Goal: Task Accomplishment & Management: Manage account settings

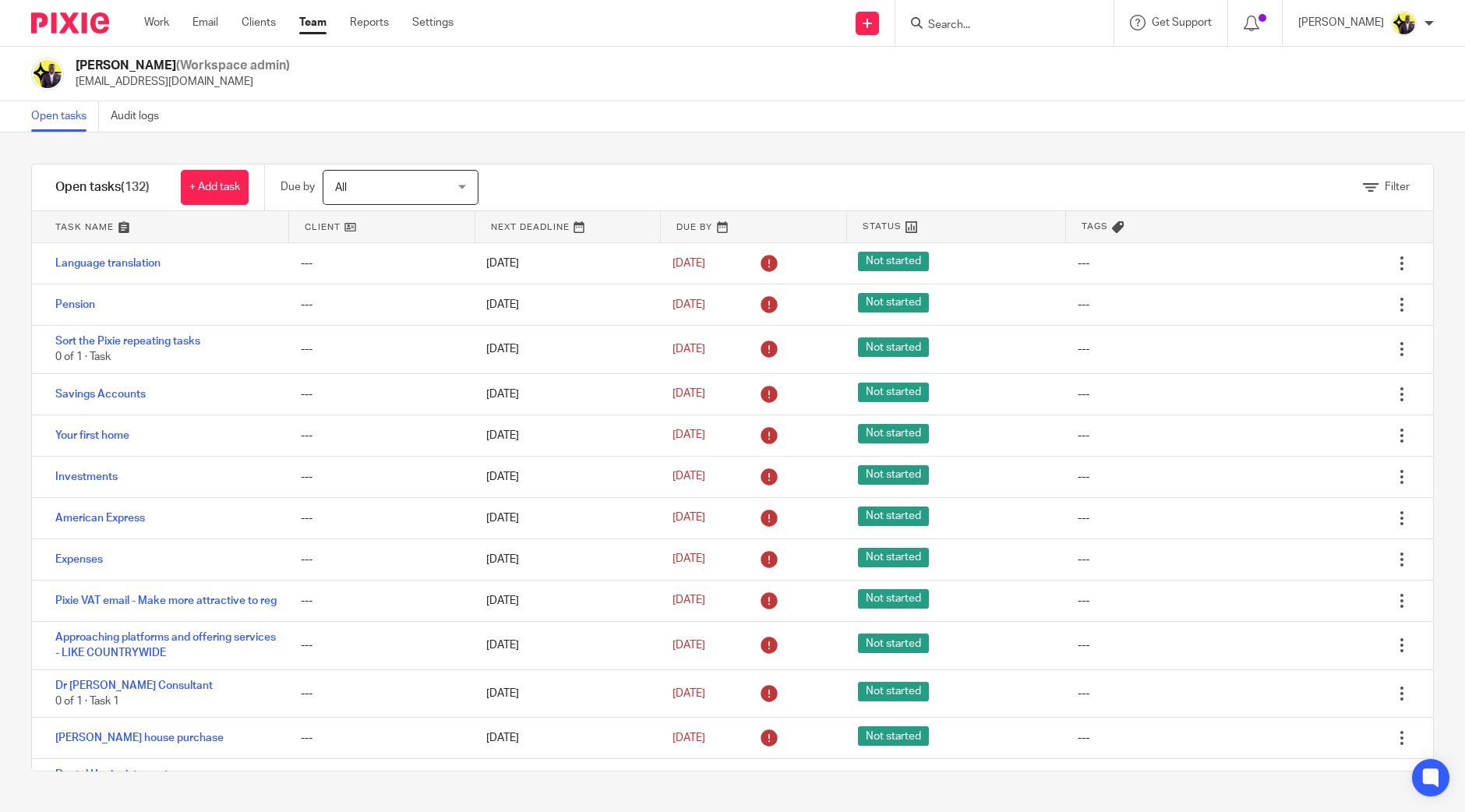
click at [1027, 28] on input "Search" at bounding box center [997, 26] width 140 height 14
type input "o54"
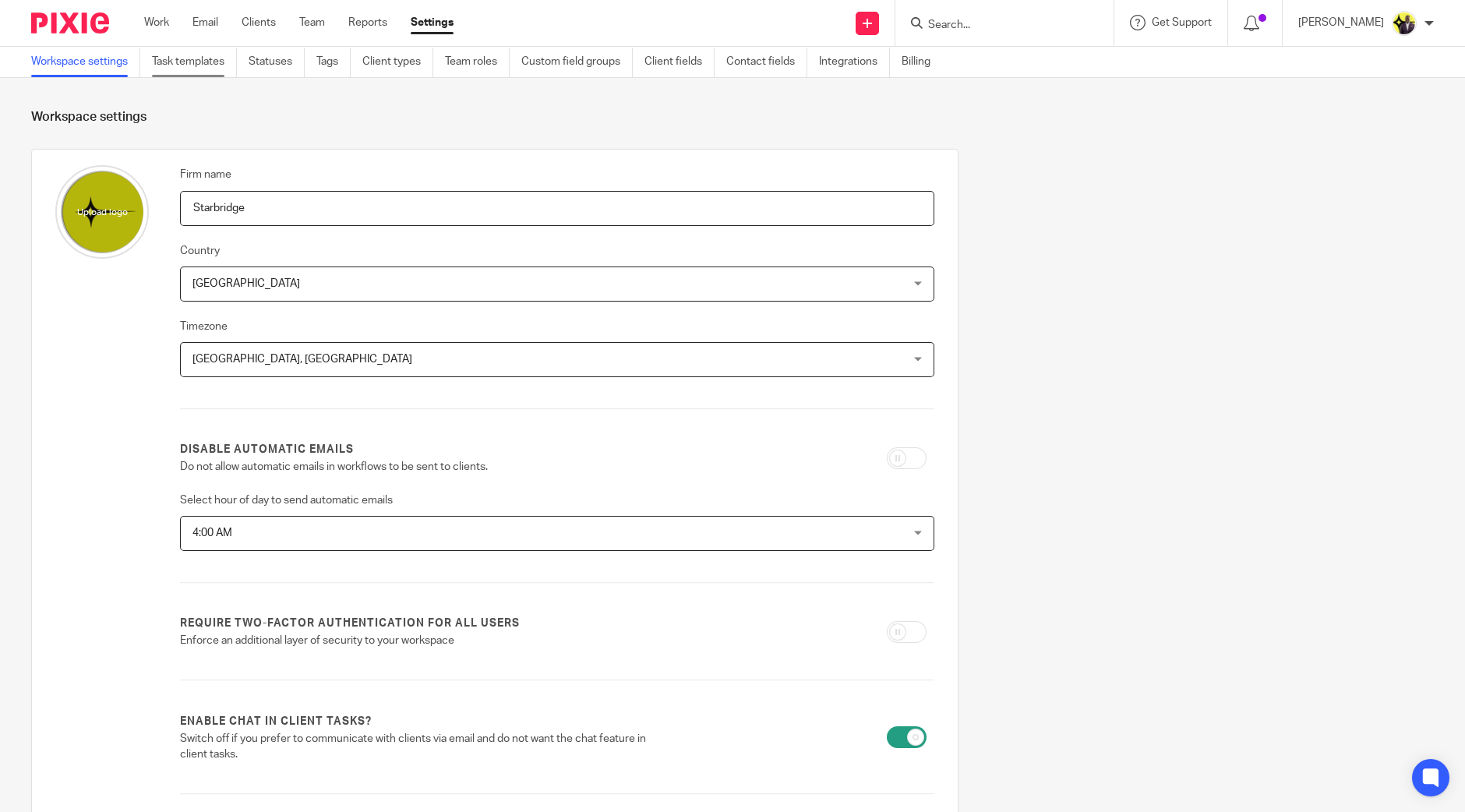
click at [212, 63] on link "Task templates" at bounding box center [195, 62] width 85 height 30
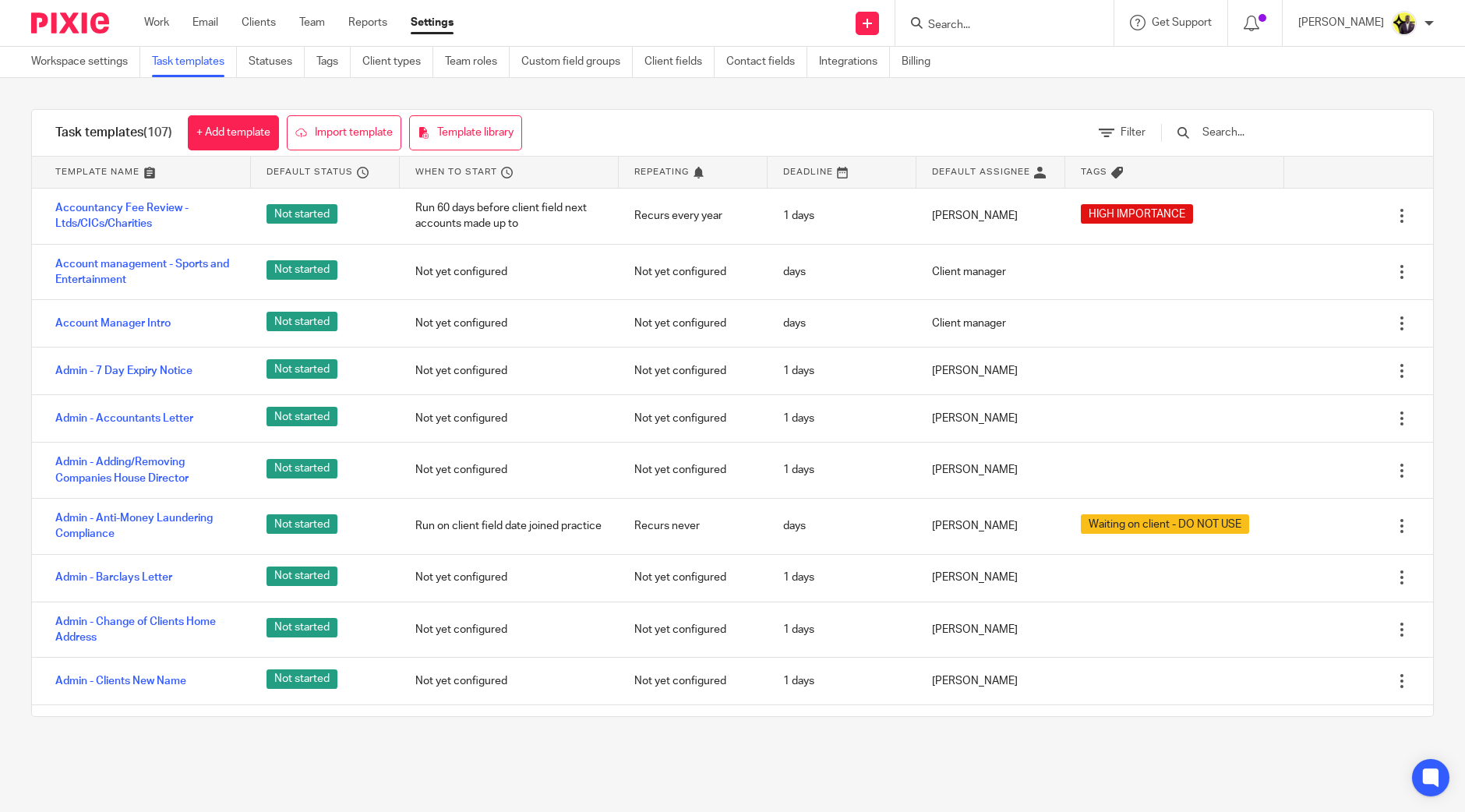
click at [1301, 134] on input "text" at bounding box center [1291, 131] width 181 height 17
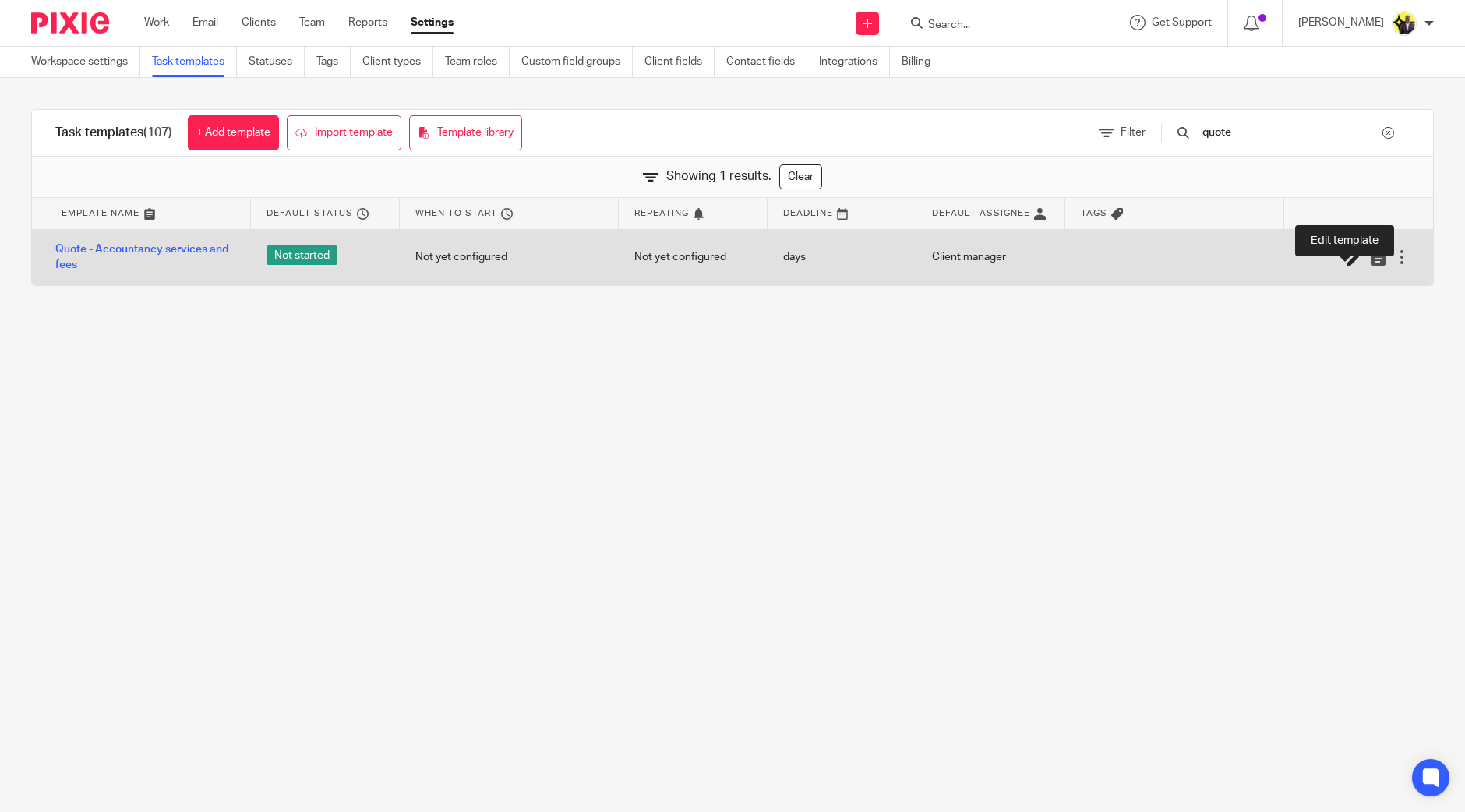
type input "quote"
click at [1347, 255] on icon at bounding box center [1355, 258] width 16 height 16
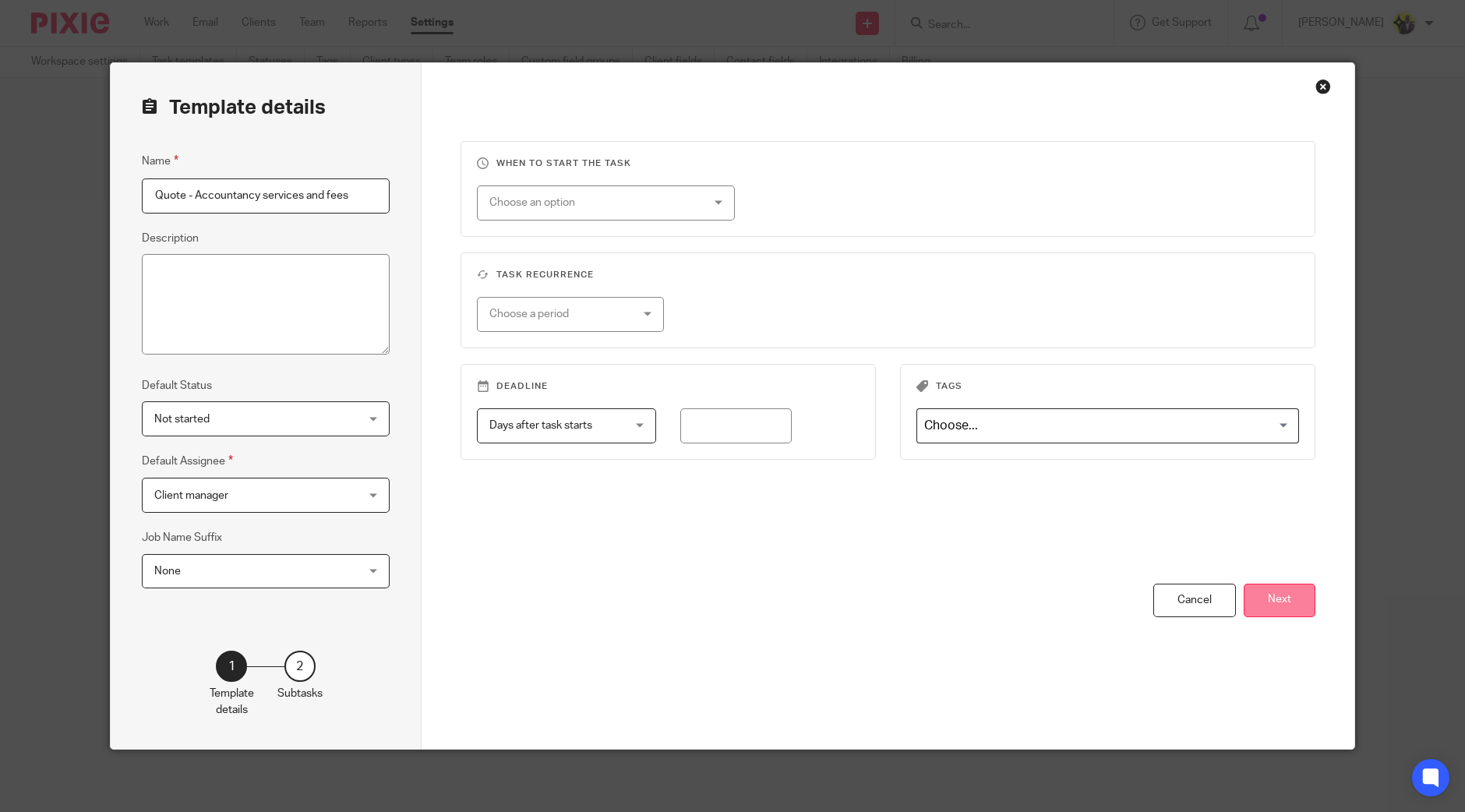
click at [1258, 607] on button "Next" at bounding box center [1278, 601] width 72 height 34
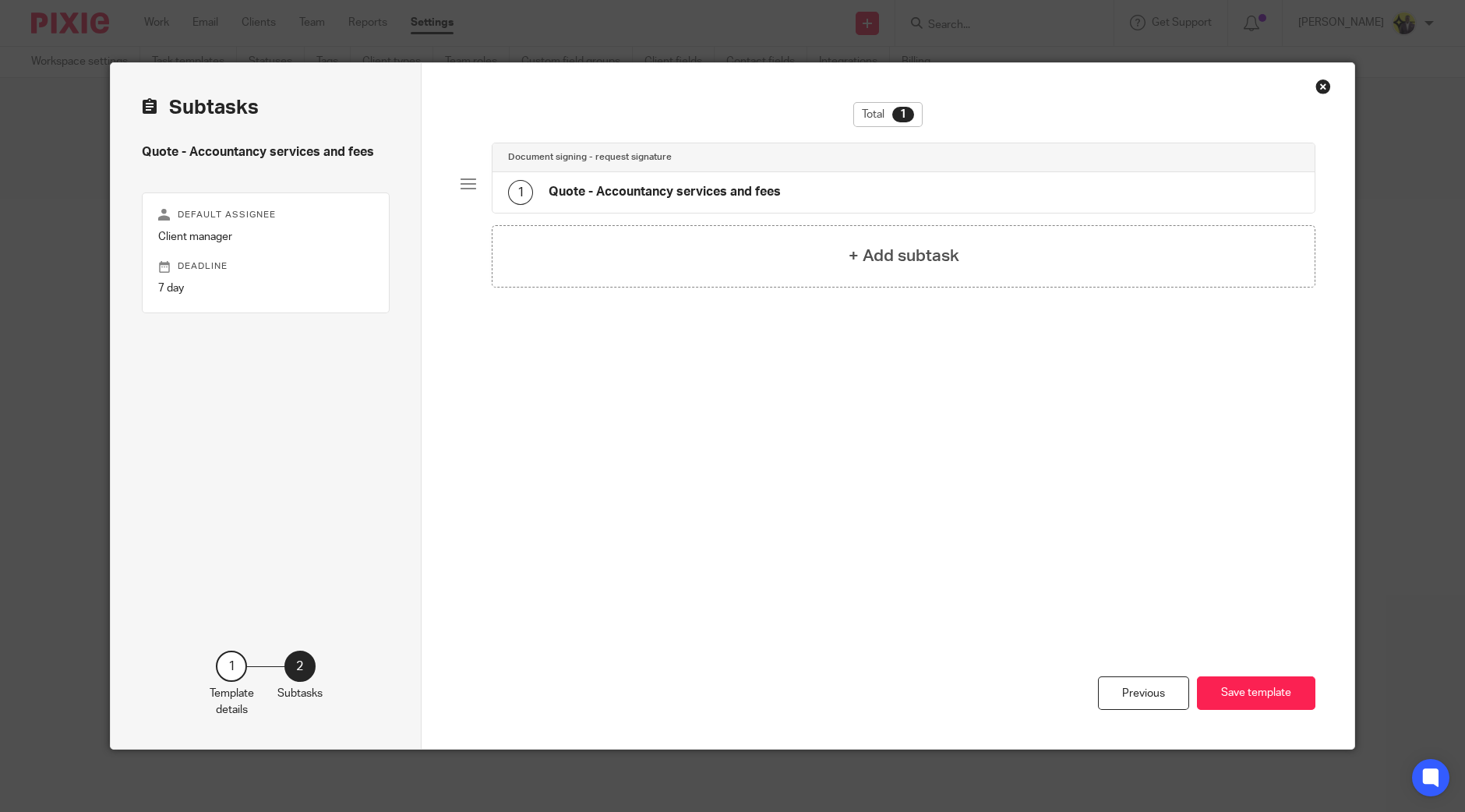
click at [649, 172] on div "1 Quote - Accountancy services and fees" at bounding box center [903, 193] width 822 height 41
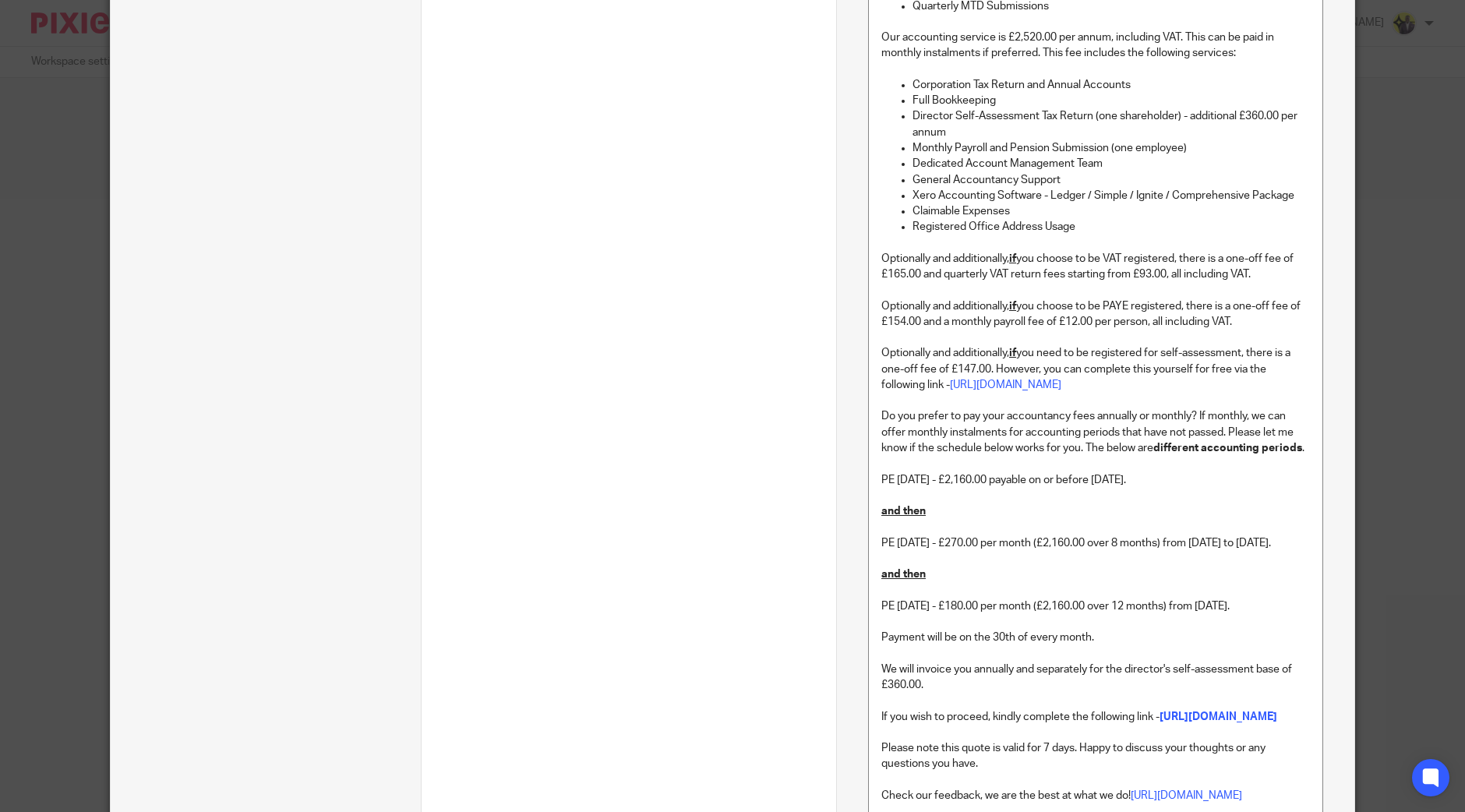
scroll to position [1265, 0]
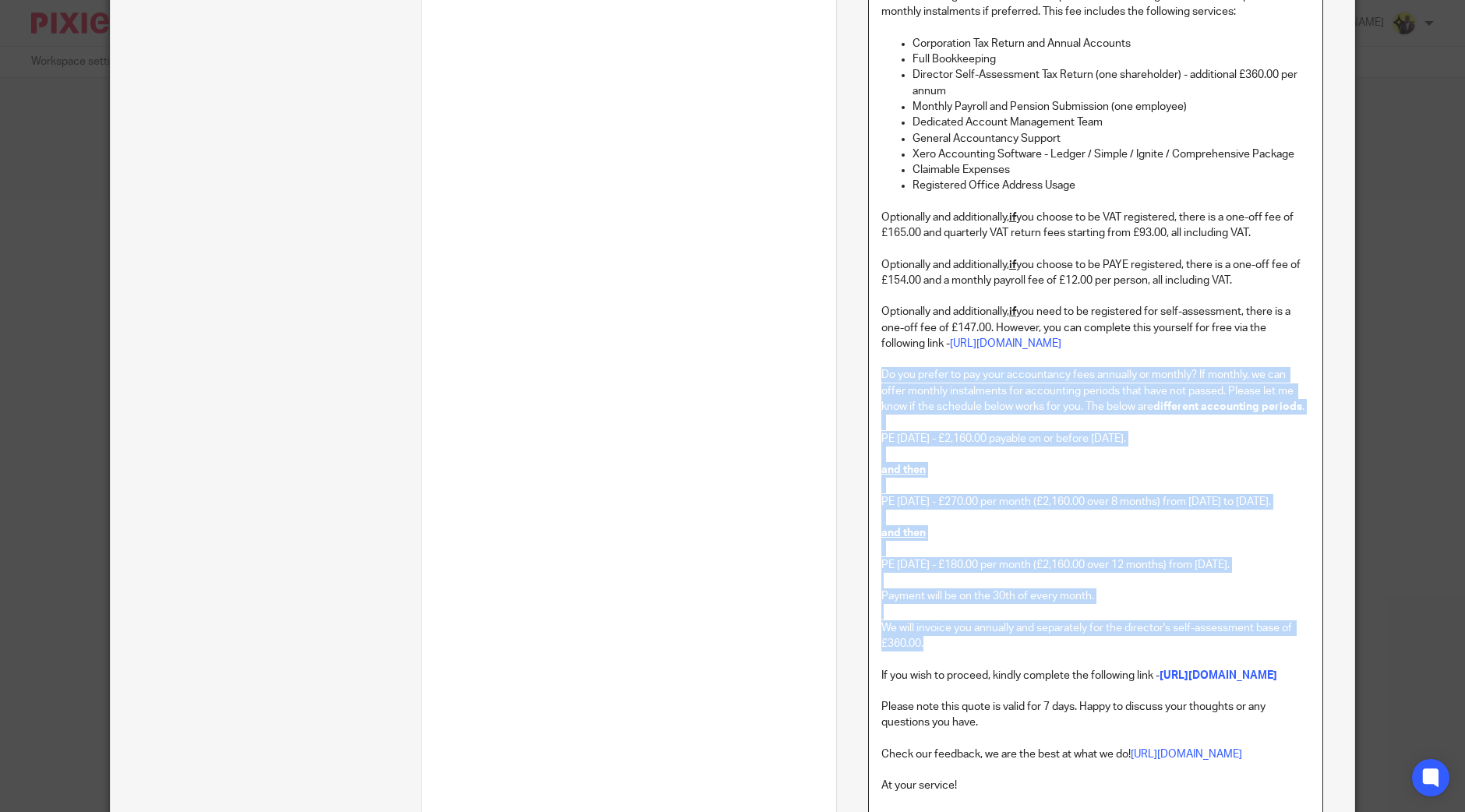
drag, startPoint x: 872, startPoint y: 387, endPoint x: 1071, endPoint y: 668, distance: 344.3
click at [1071, 668] on div "Dear XXX, Many thanks for your time earlier. [PERSON_NAME]'s mission is to equi…" at bounding box center [1095, 54] width 453 height 1579
copy div "Do you prefer to pay your accountancy fees annually or monthly? If monthly, we …"
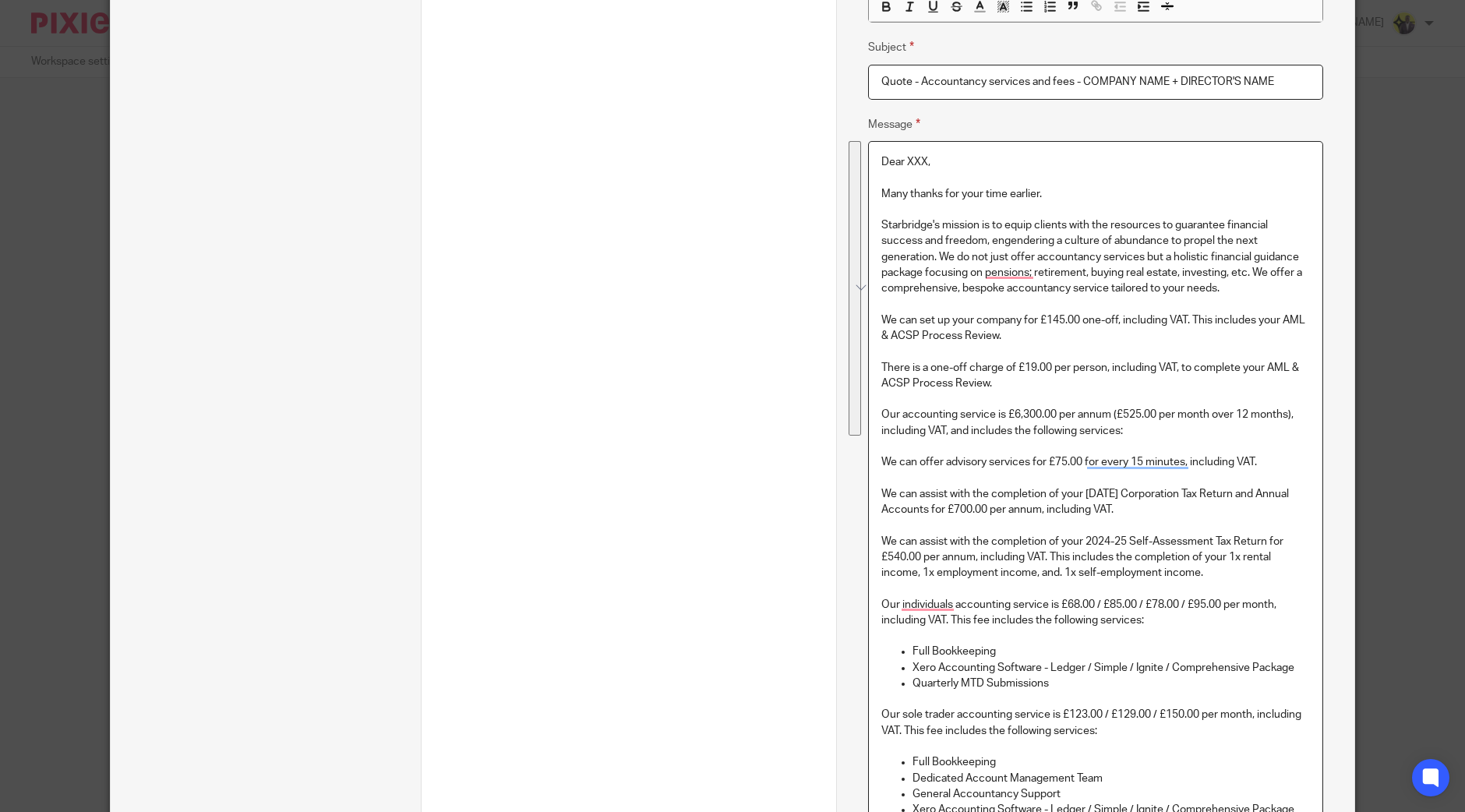
scroll to position [0, 0]
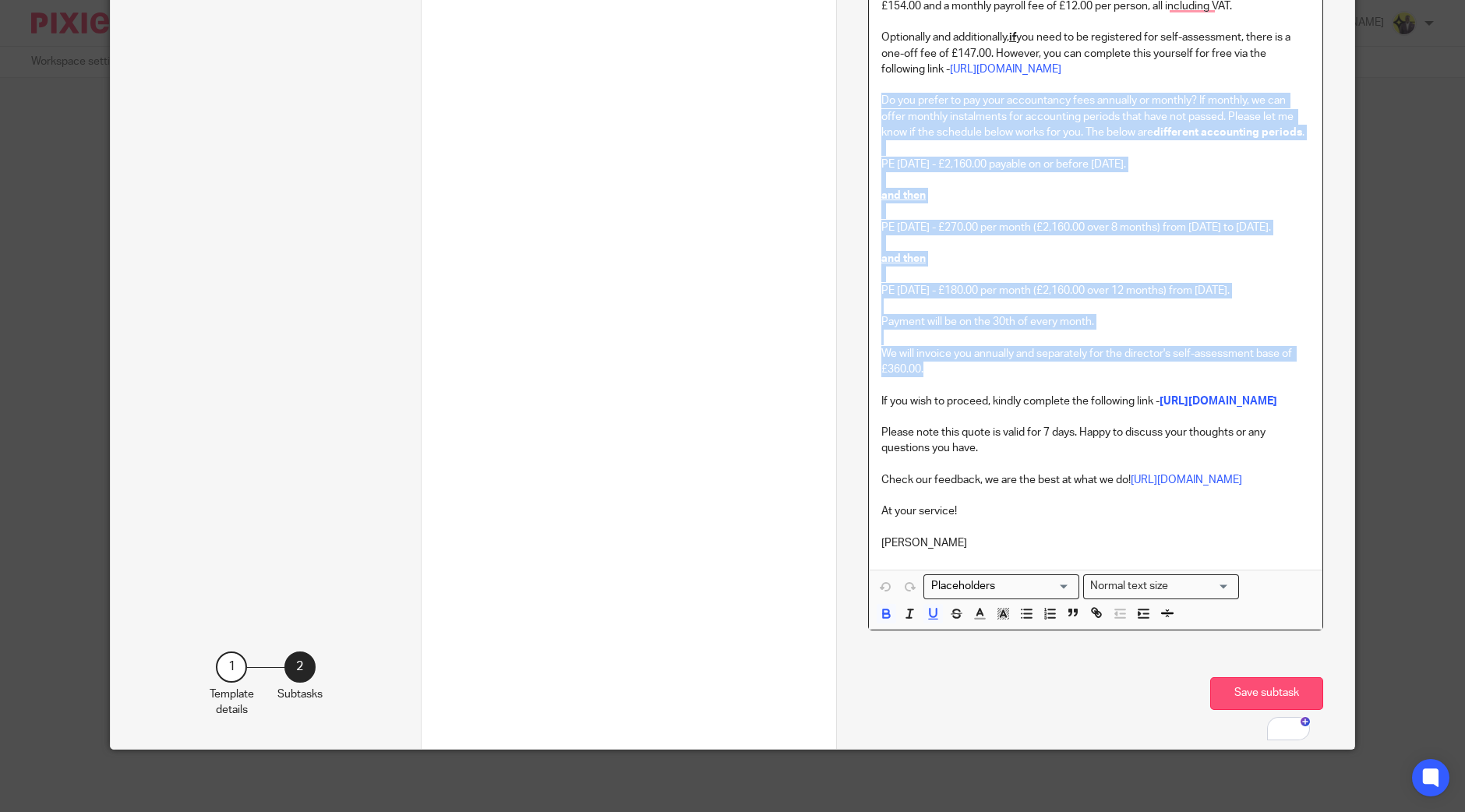
click at [1275, 690] on button "Save subtask" at bounding box center [1266, 694] width 113 height 34
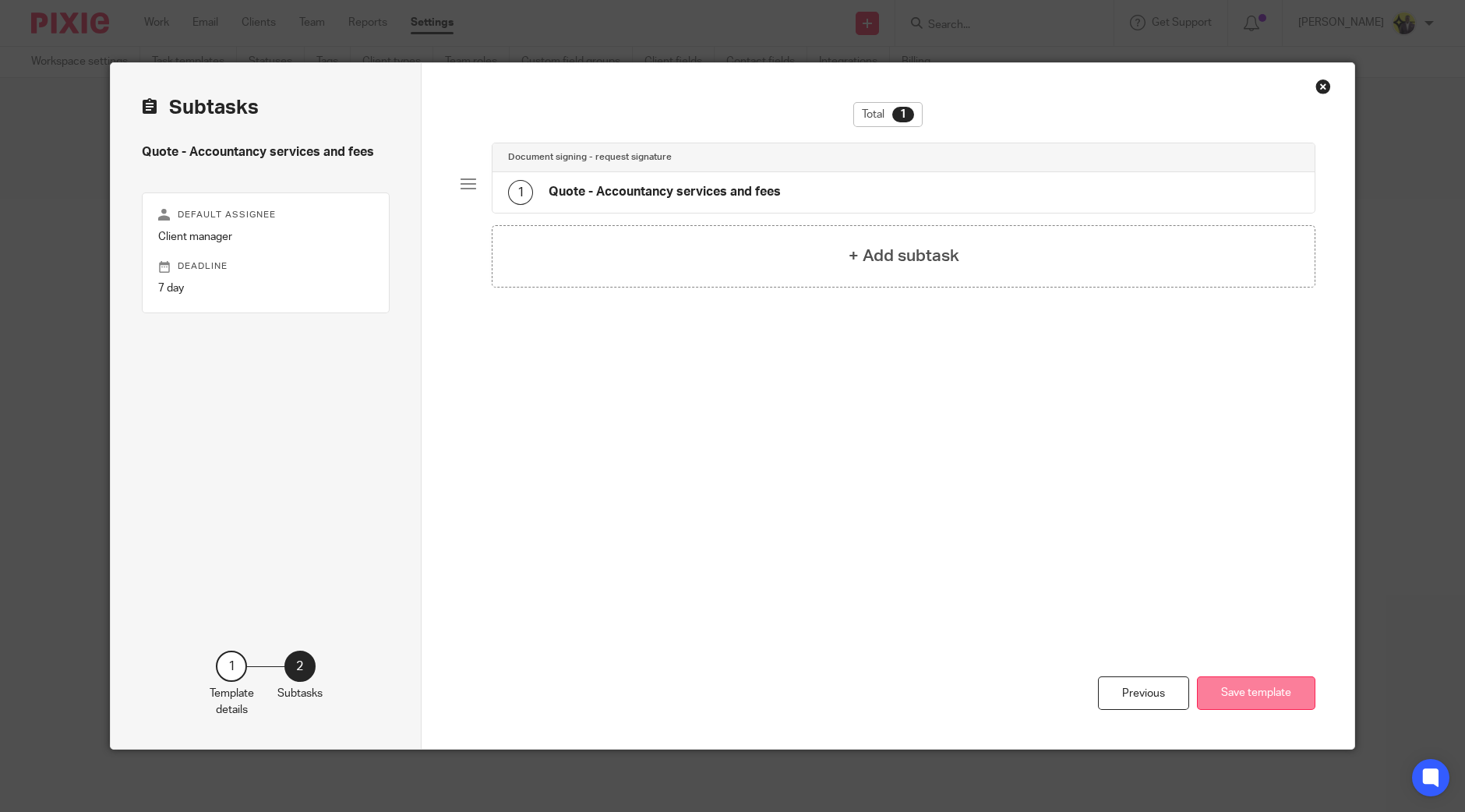
click at [1251, 681] on button "Save template" at bounding box center [1255, 693] width 118 height 34
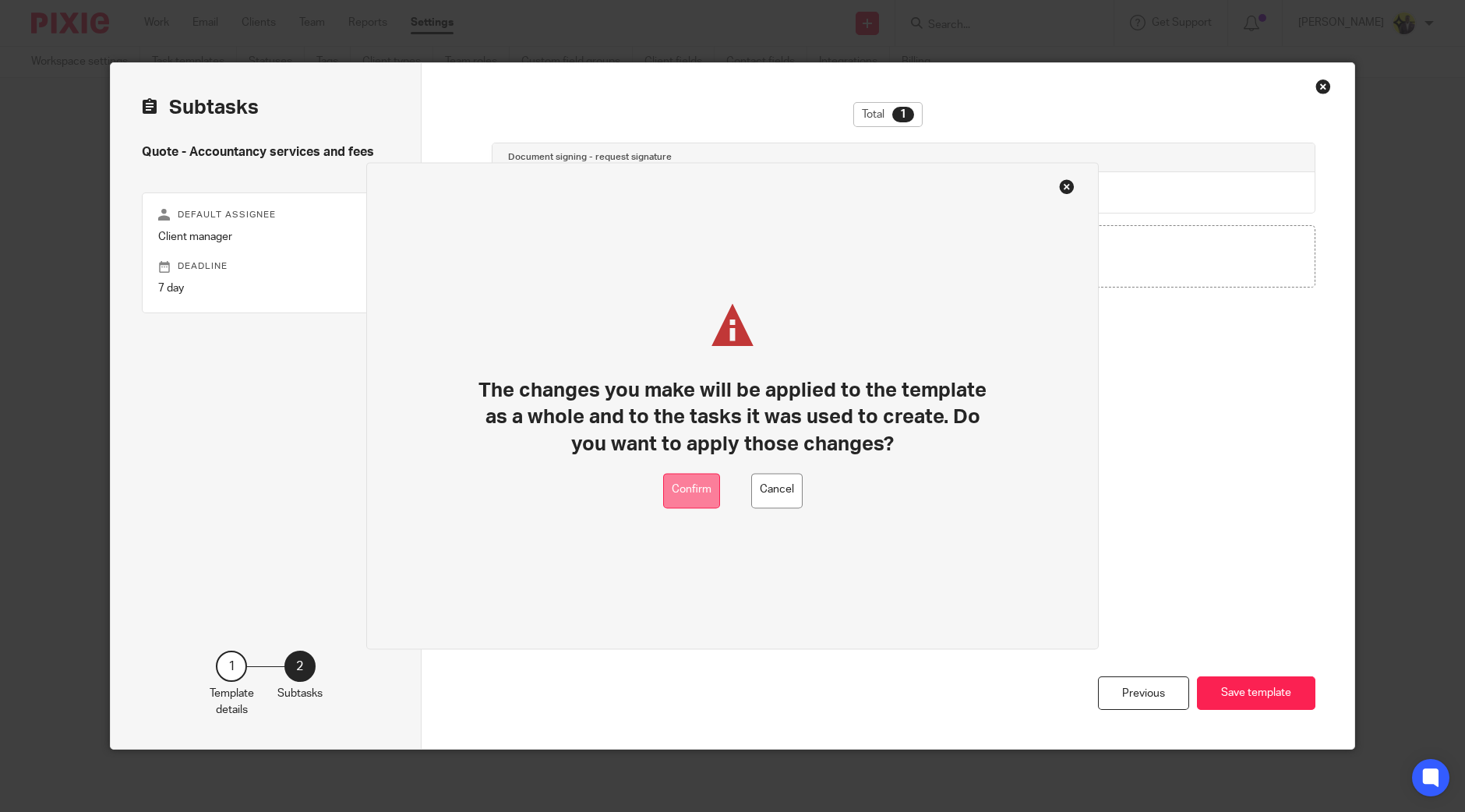
click at [697, 488] on button "Confirm" at bounding box center [691, 490] width 57 height 35
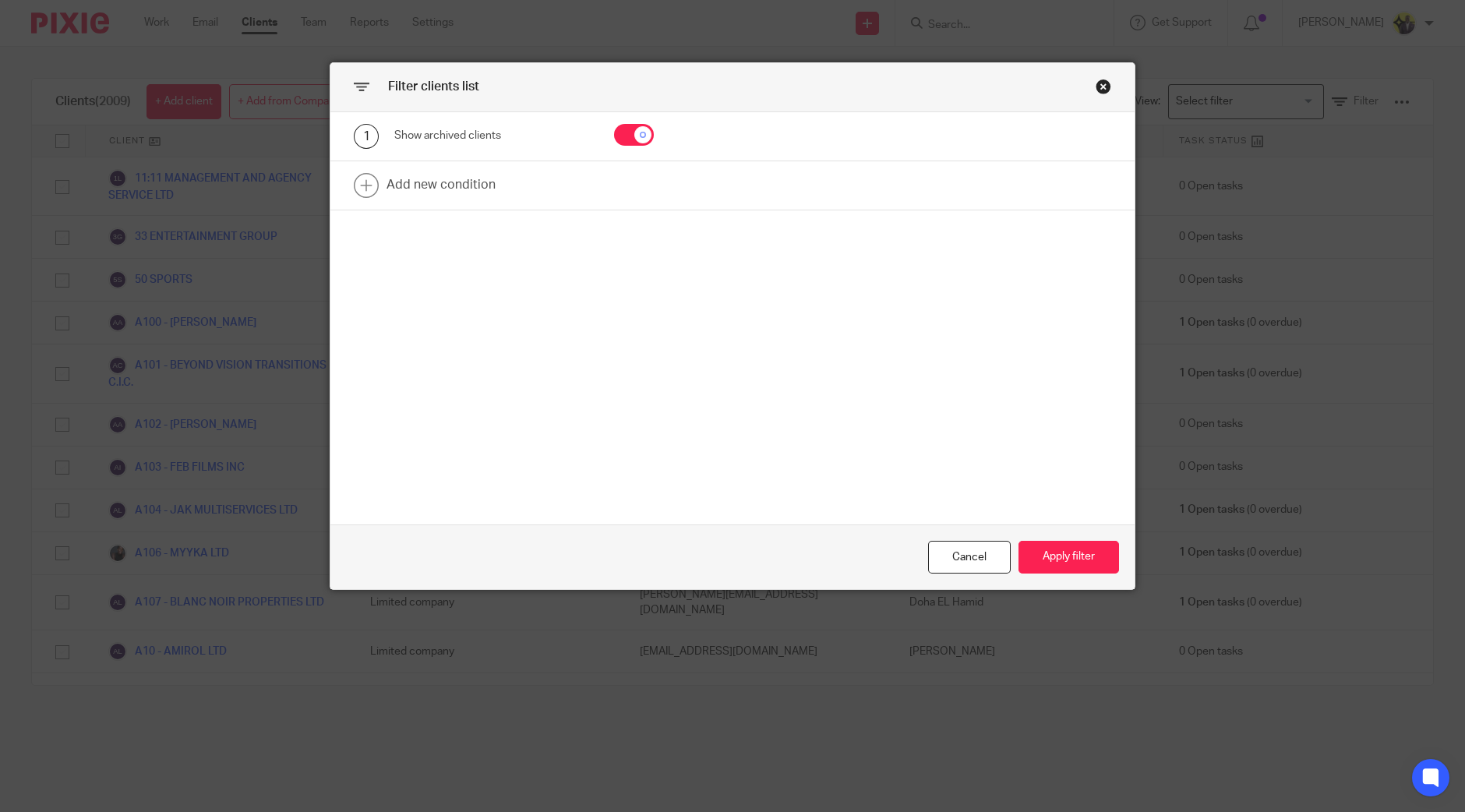
click at [1068, 560] on button "Apply filter" at bounding box center [1068, 558] width 100 height 34
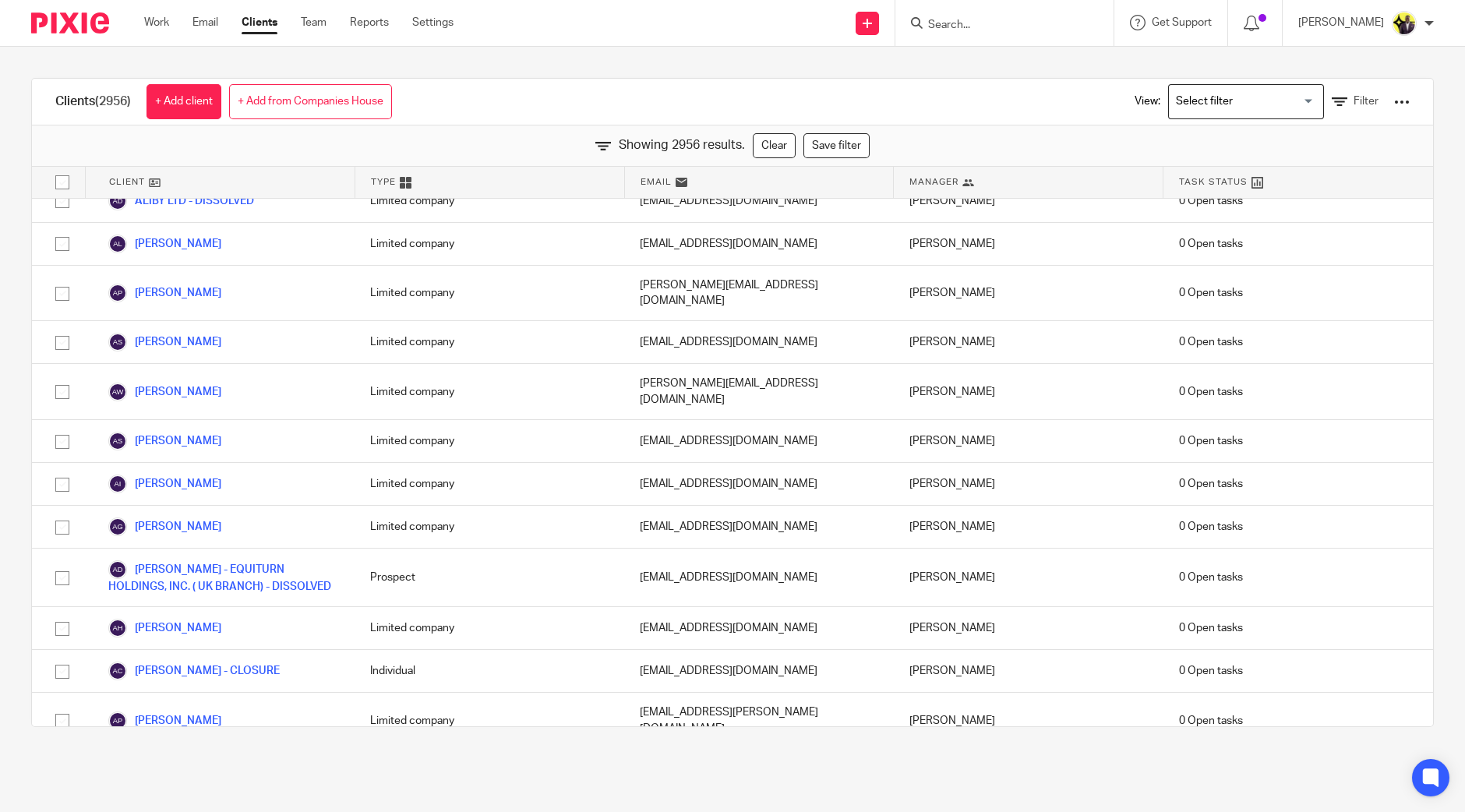
scroll to position [61133, 0]
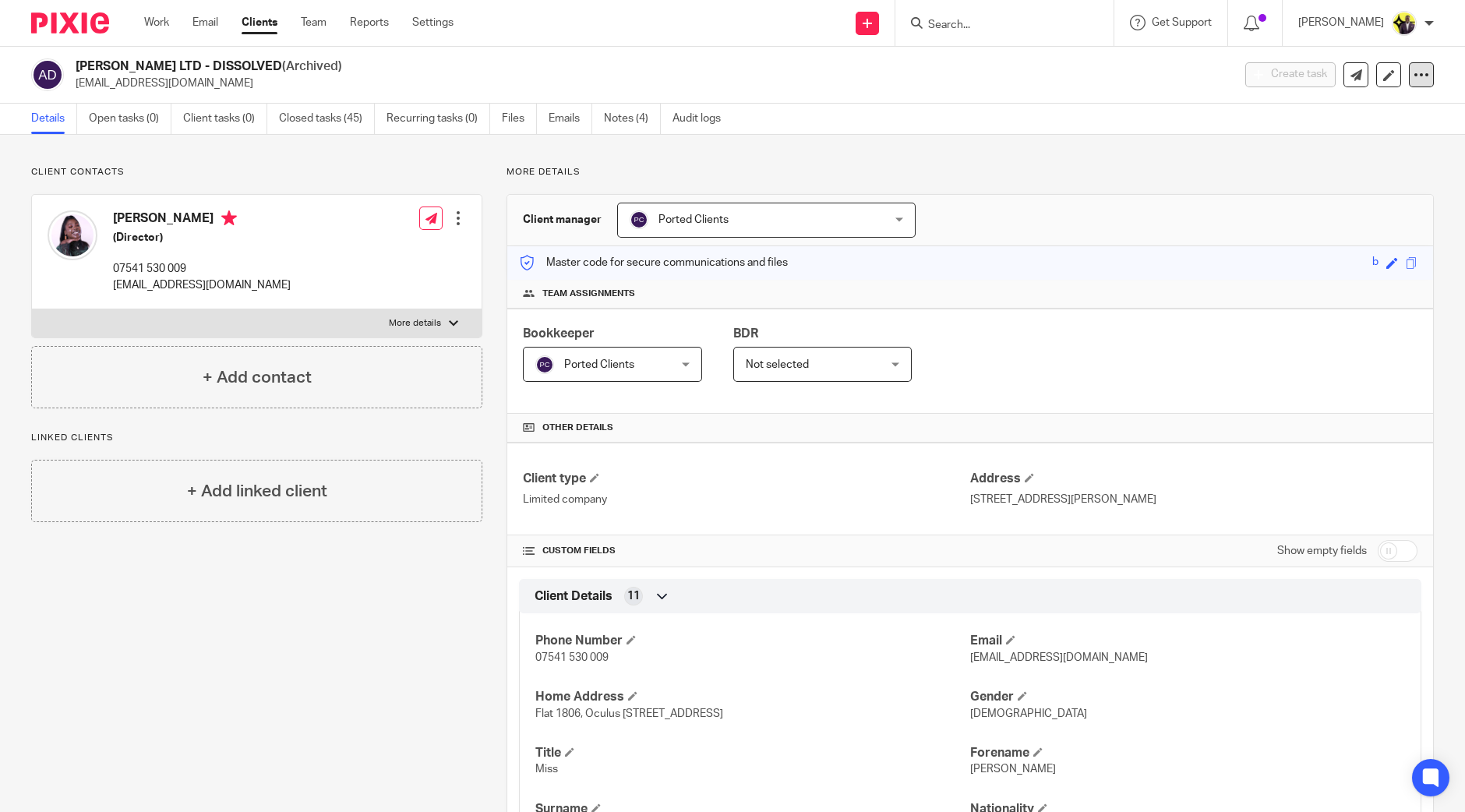
click at [1413, 68] on icon at bounding box center [1421, 75] width 16 height 16
click at [1294, 180] on button "Unarchive client" at bounding box center [1321, 181] width 172 height 20
click at [1413, 73] on icon at bounding box center [1421, 75] width 16 height 16
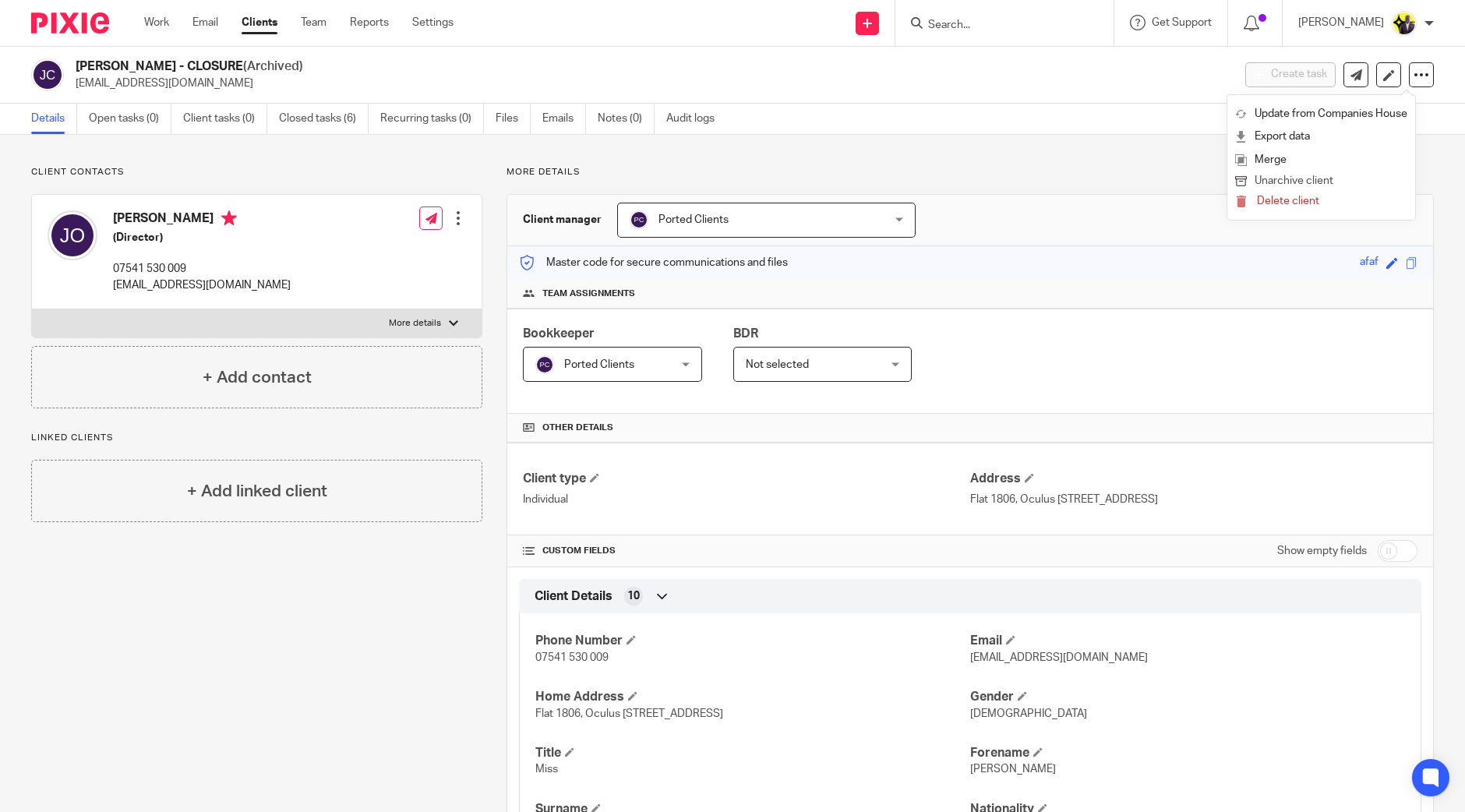
click at [1281, 182] on button "Unarchive client" at bounding box center [1321, 181] width 172 height 20
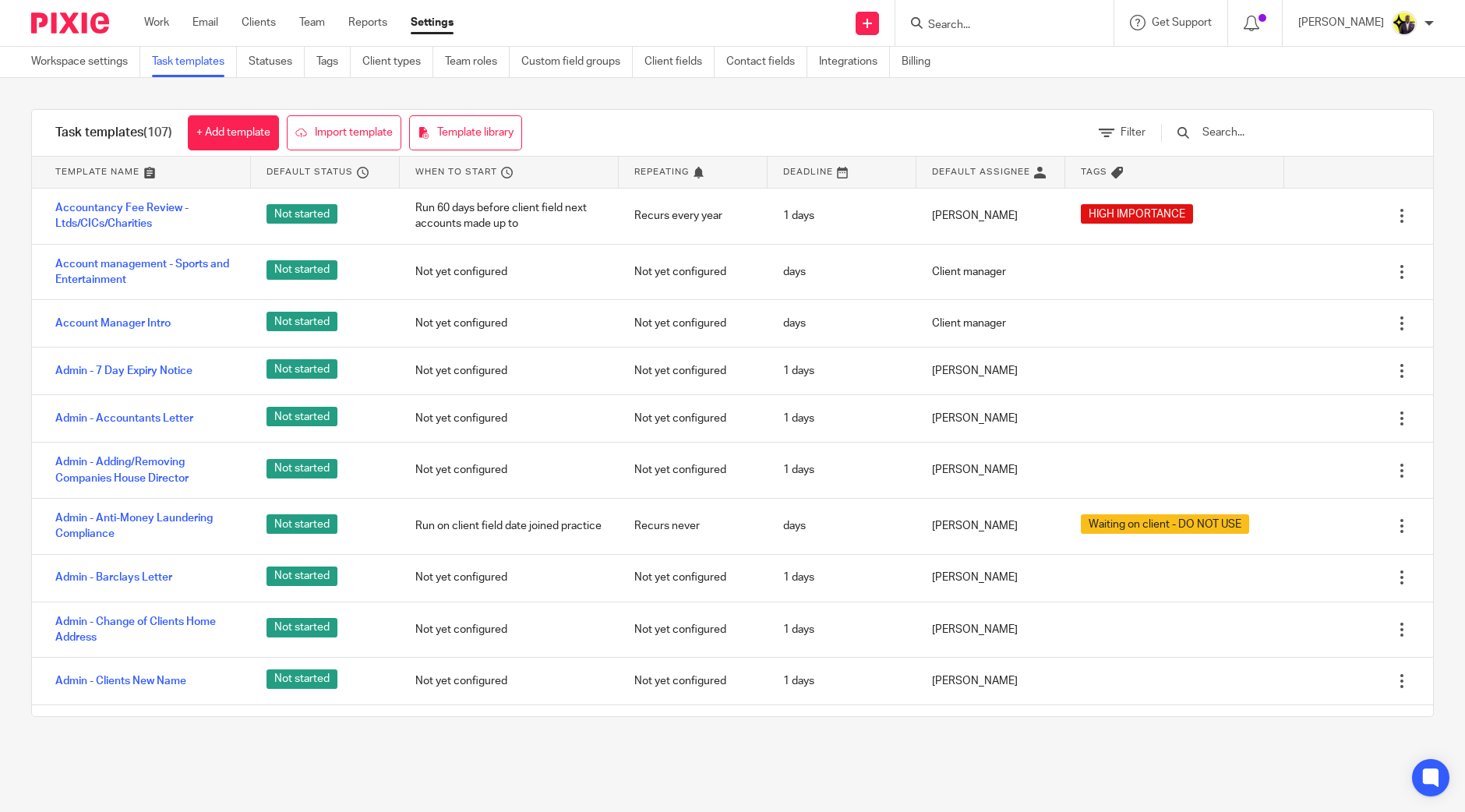
click at [1274, 139] on input "text" at bounding box center [1291, 131] width 181 height 17
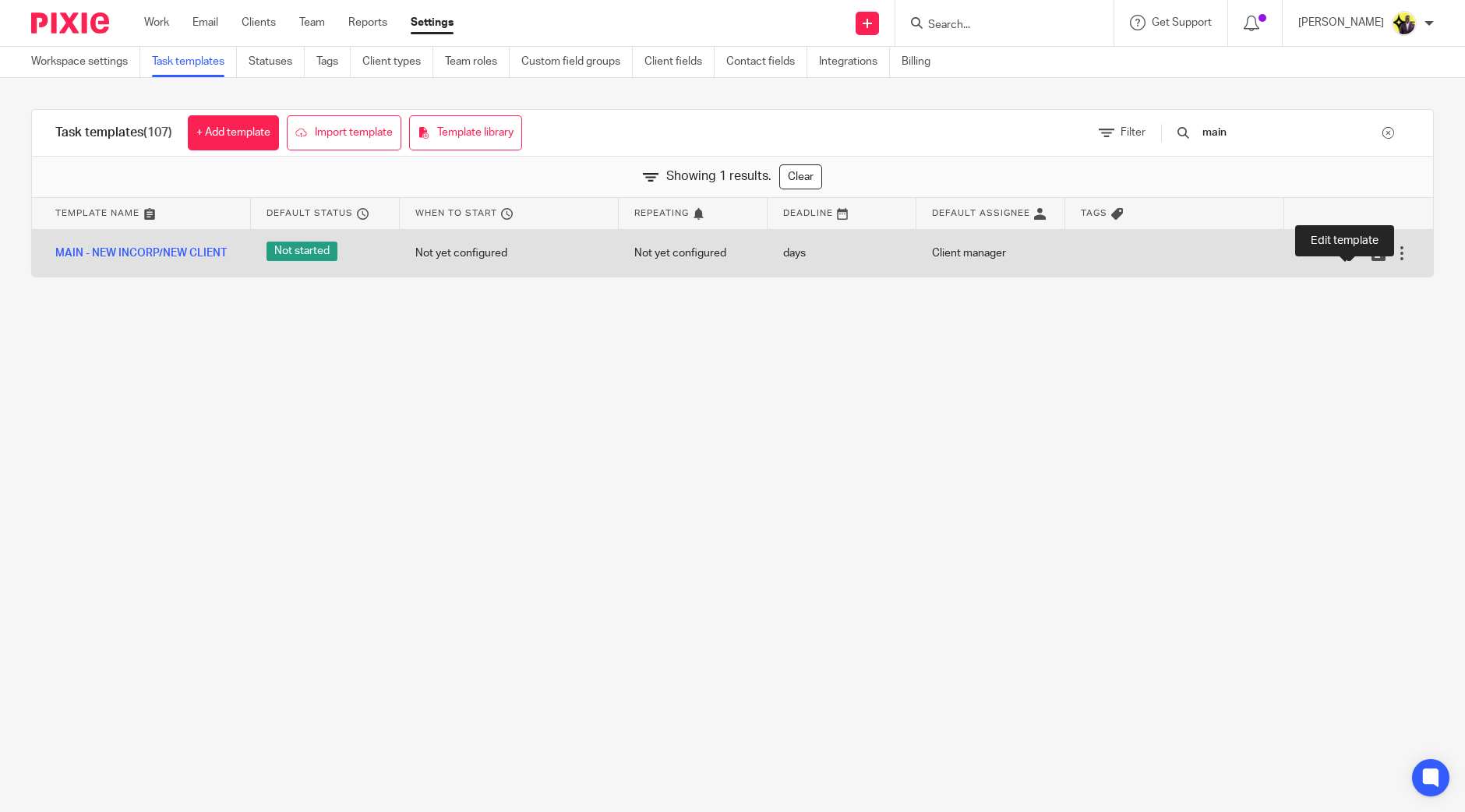
type input "main"
click at [1347, 255] on icon at bounding box center [1355, 253] width 16 height 16
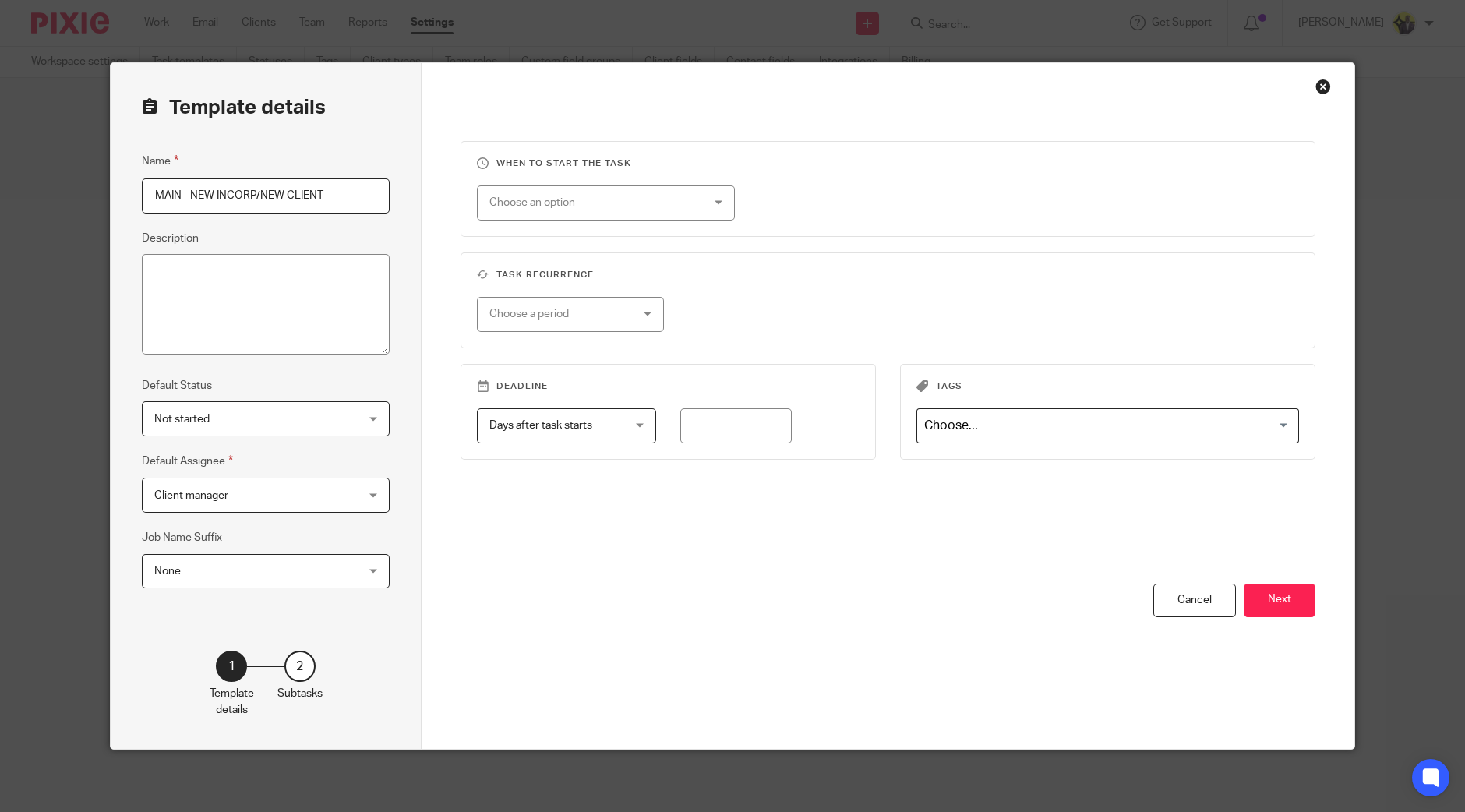
drag, startPoint x: 1263, startPoint y: 601, endPoint x: 1256, endPoint y: 593, distance: 10.6
click at [1263, 601] on button "Next" at bounding box center [1278, 601] width 72 height 34
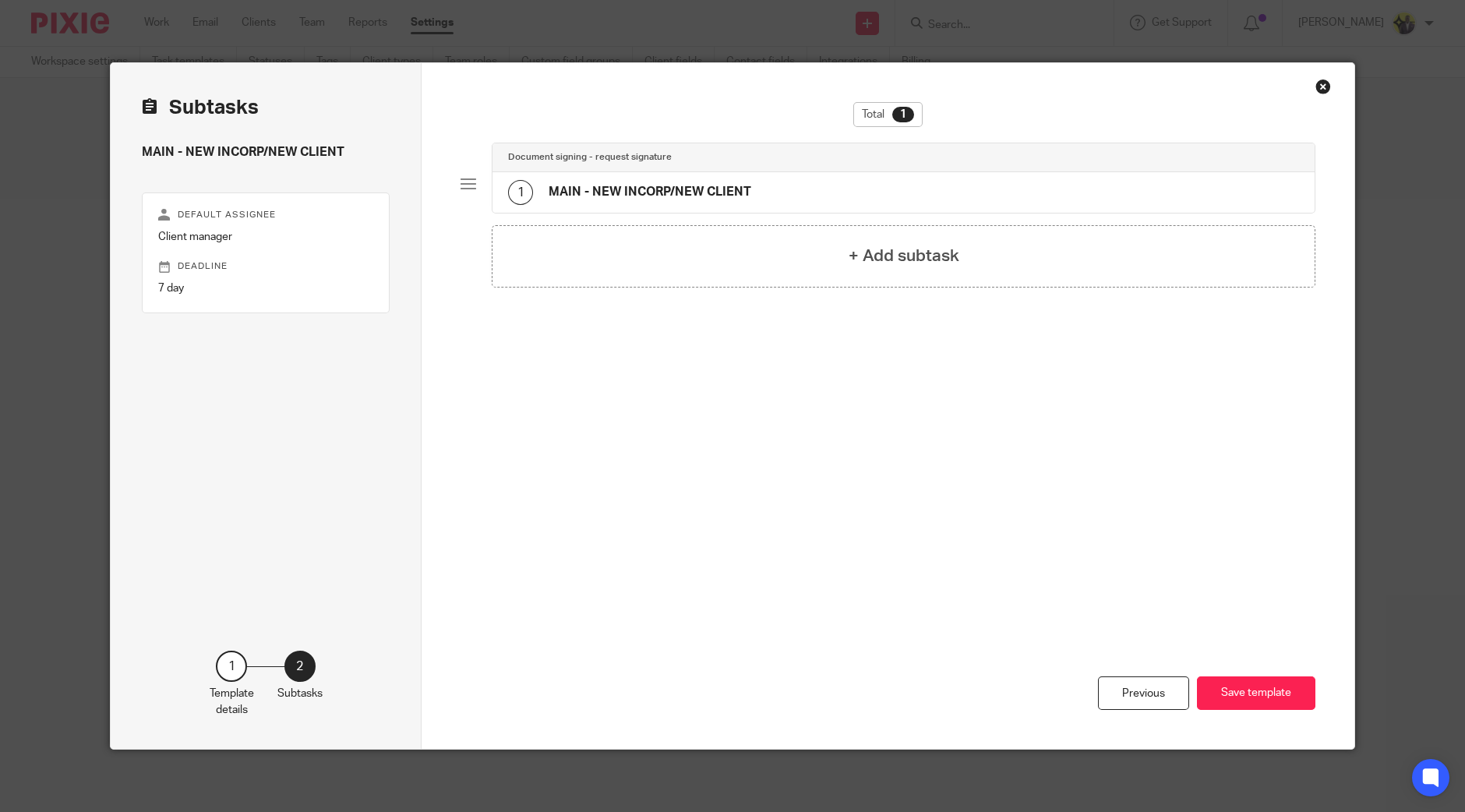
drag, startPoint x: 582, startPoint y: 185, endPoint x: 602, endPoint y: 187, distance: 20.1
click at [582, 185] on h4 "MAIN - NEW INCORP/NEW CLIENT" at bounding box center [649, 192] width 203 height 16
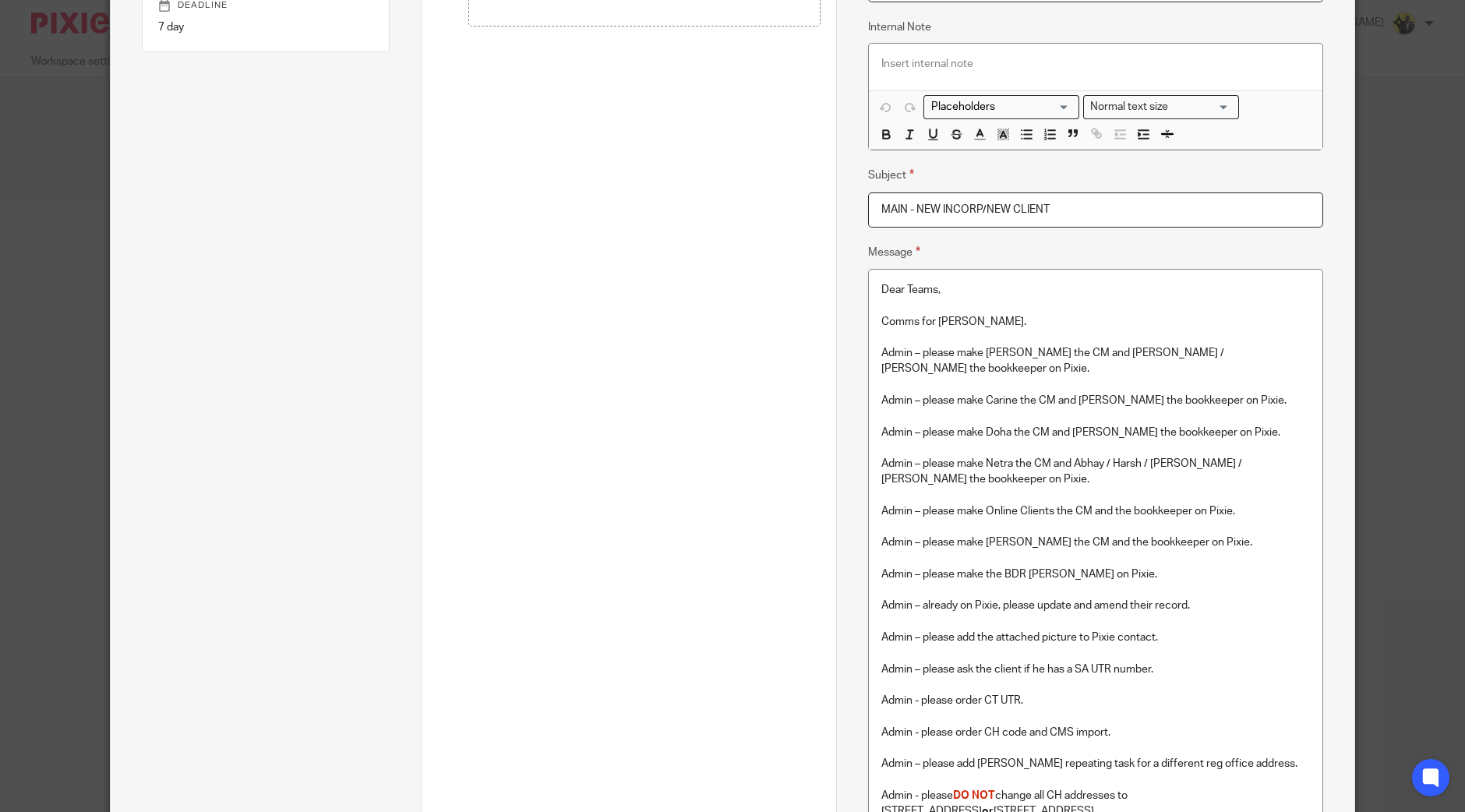
scroll to position [292, 0]
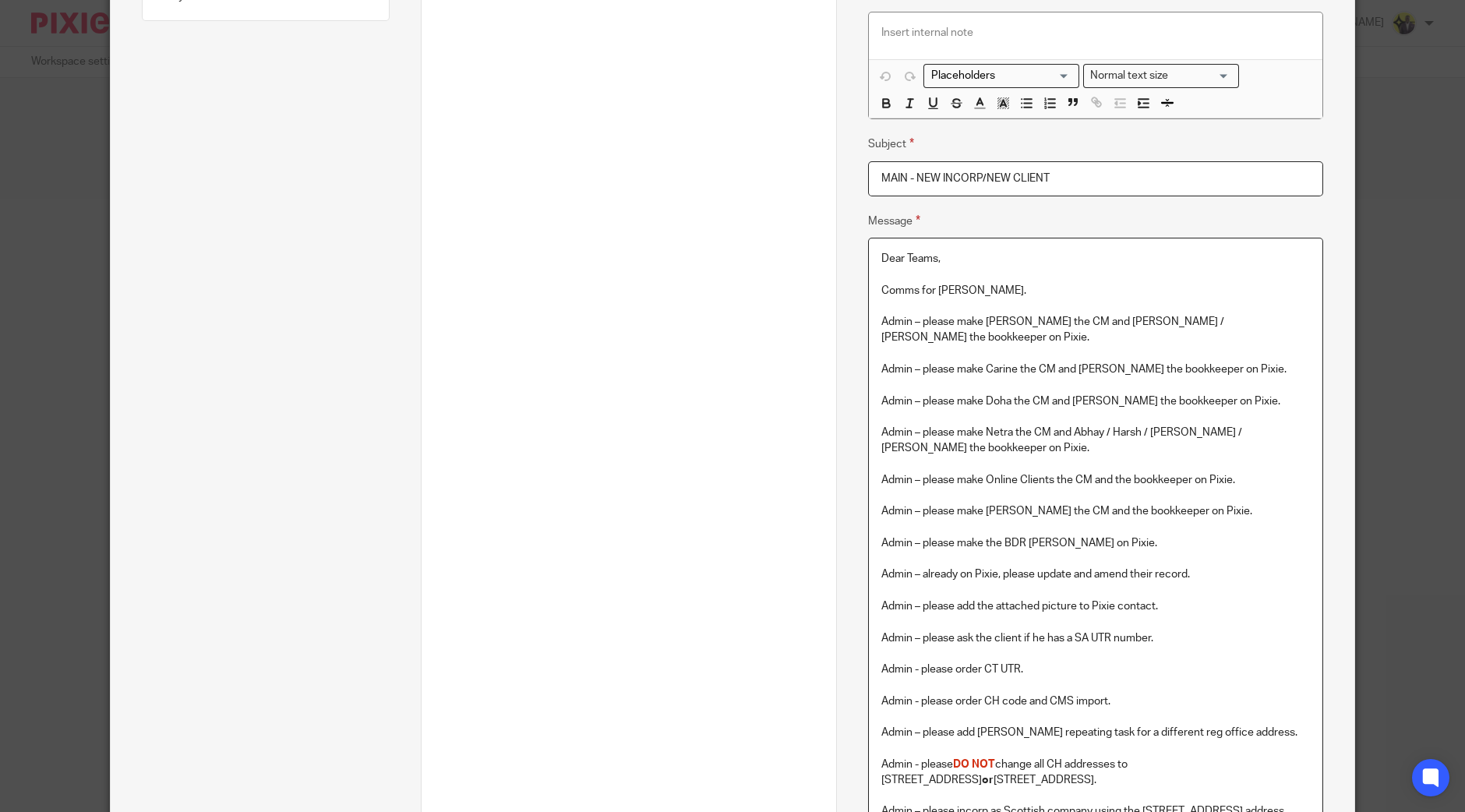
click at [1007, 457] on p at bounding box center [1095, 465] width 428 height 16
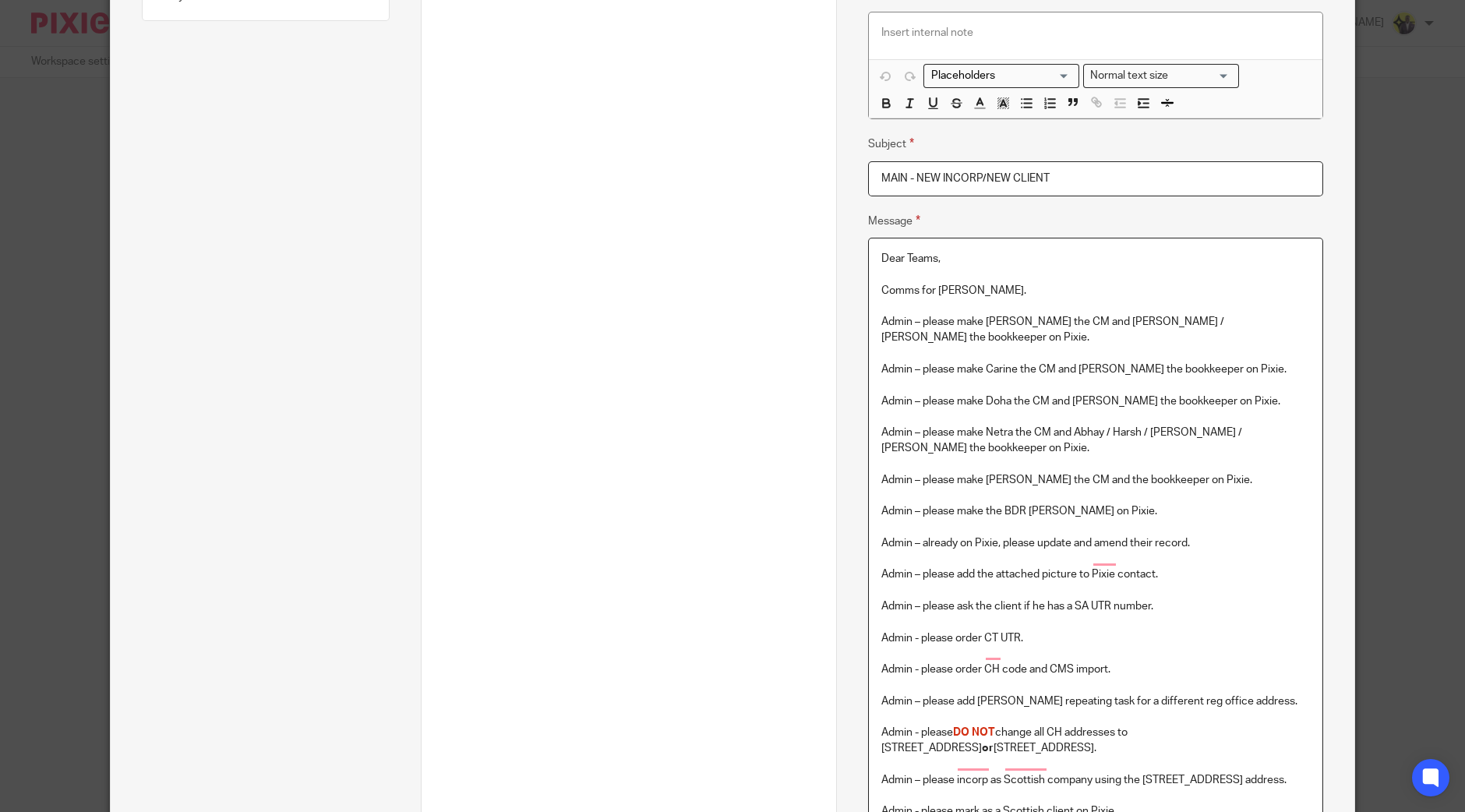
click at [1173, 566] on p "Admin – please add the attached picture to Pixie contact." at bounding box center [1095, 574] width 428 height 16
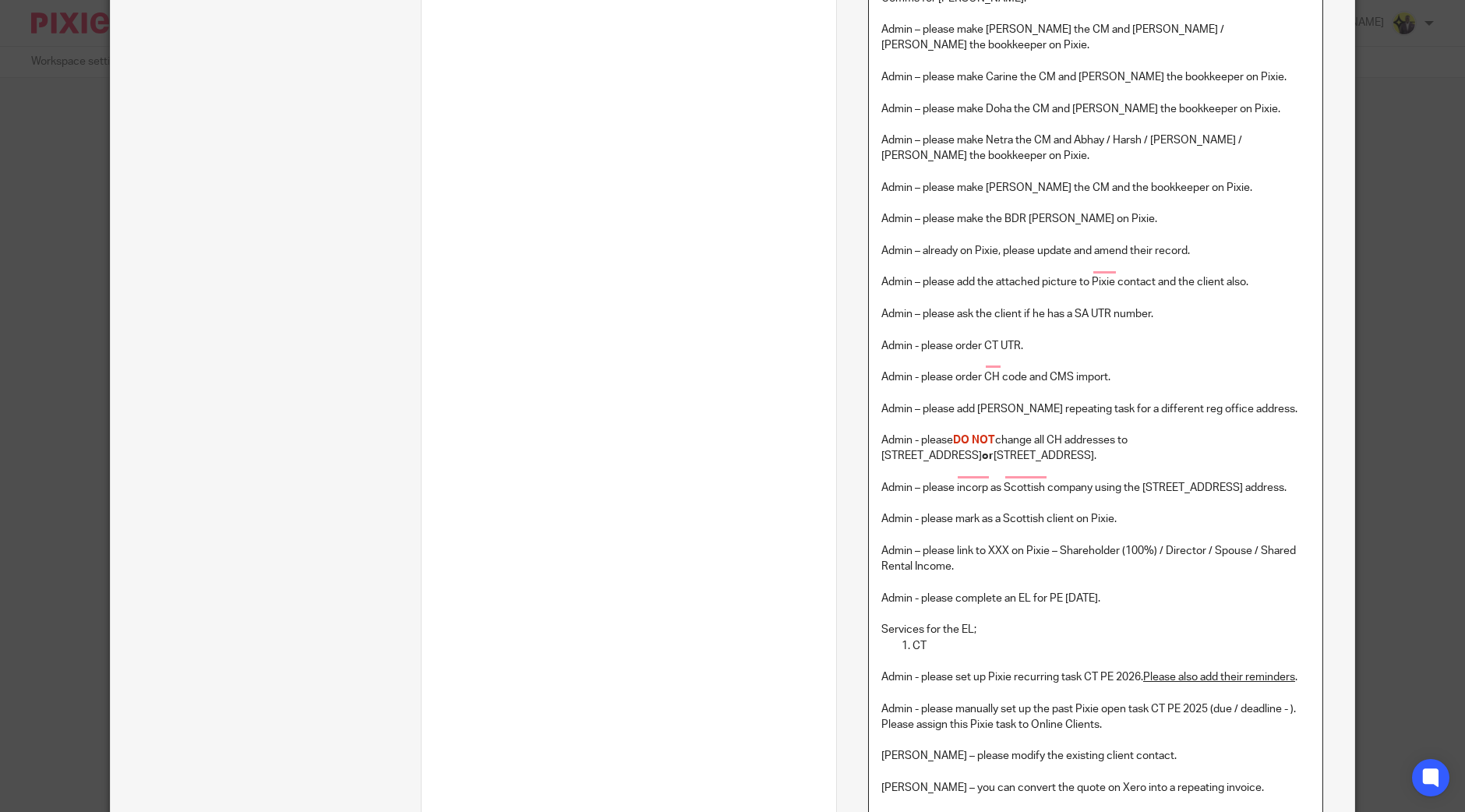
scroll to position [1071, 0]
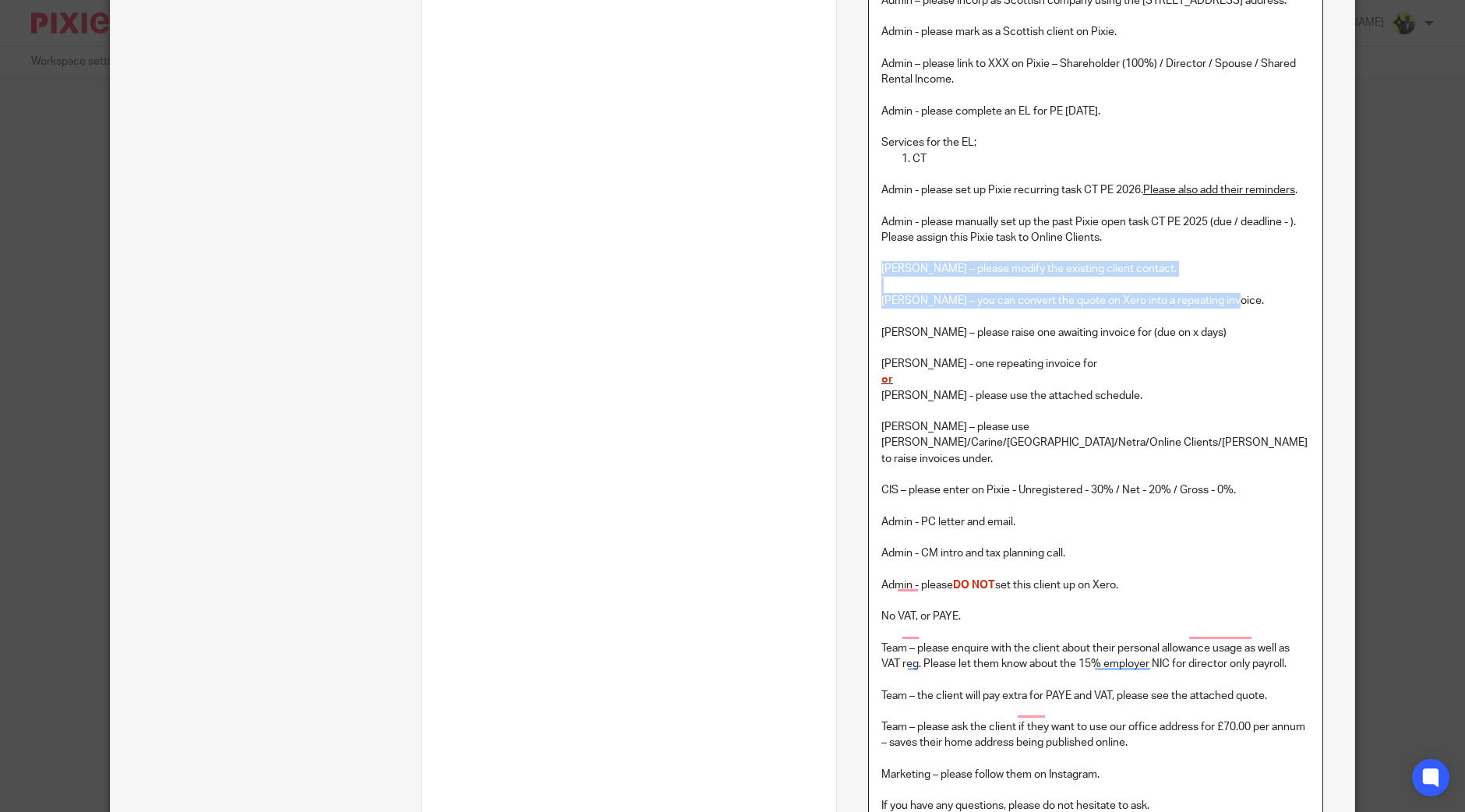
drag, startPoint x: 872, startPoint y: 249, endPoint x: 1284, endPoint y: 288, distance: 413.8
click at [1284, 288] on div "Dear Teams, Comms for Dennis. Admin – please make Bobo the CM and Abhay / Harsh…" at bounding box center [1095, 177] width 453 height 1437
copy div "Billings – please modify the existing client contact. Billings – you can conver…"
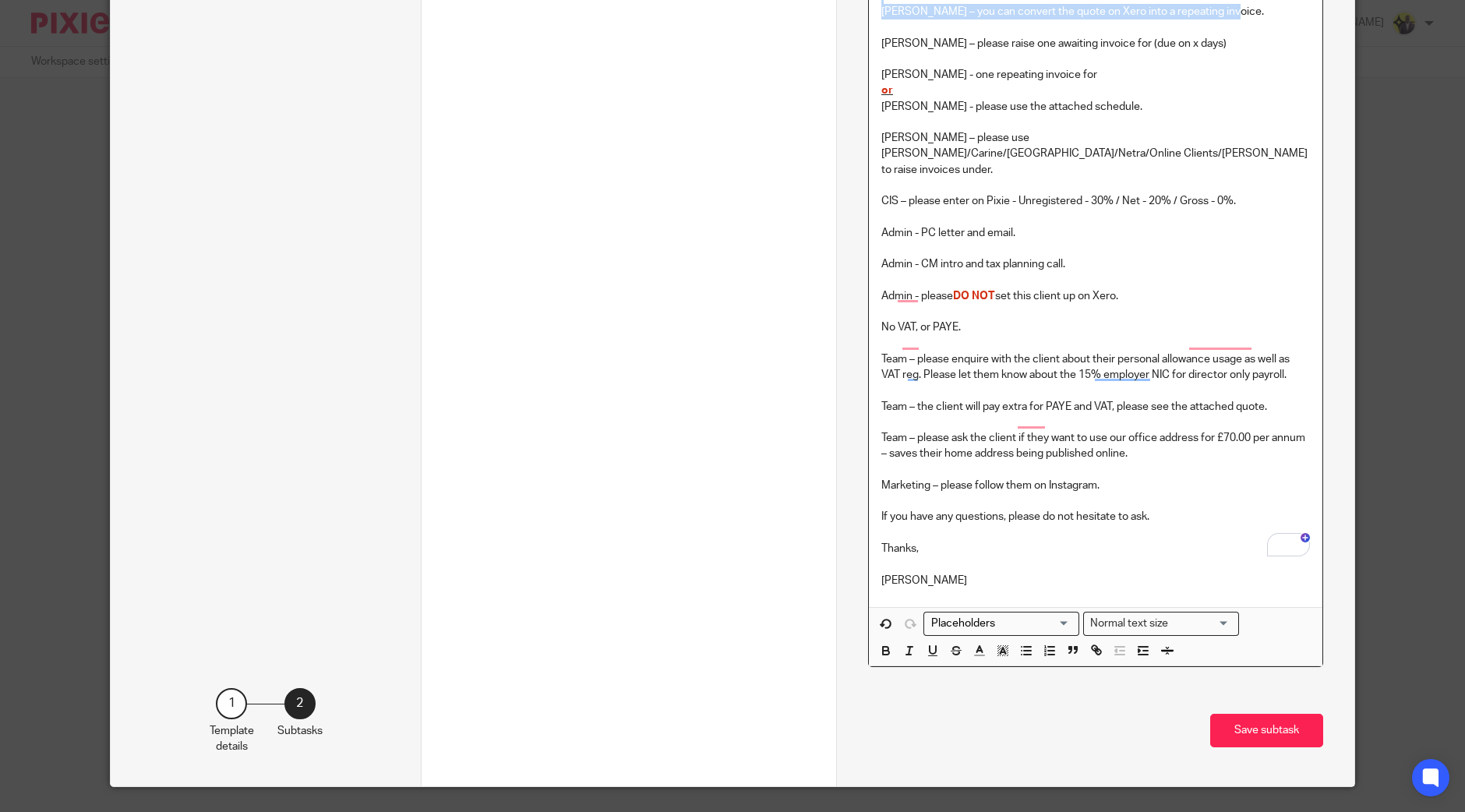
scroll to position [1363, 0]
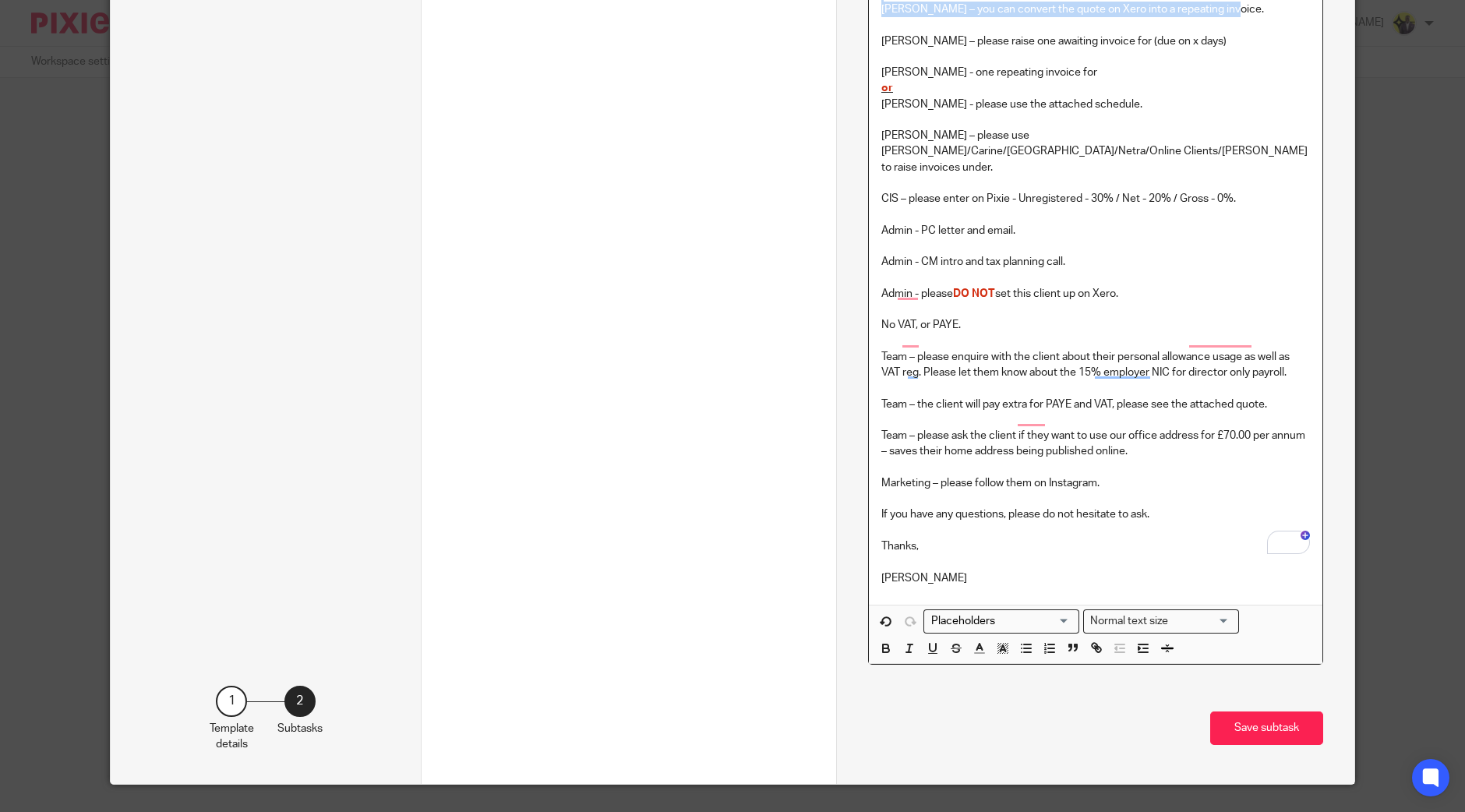
click at [1256, 712] on button "Save subtask" at bounding box center [1266, 728] width 113 height 34
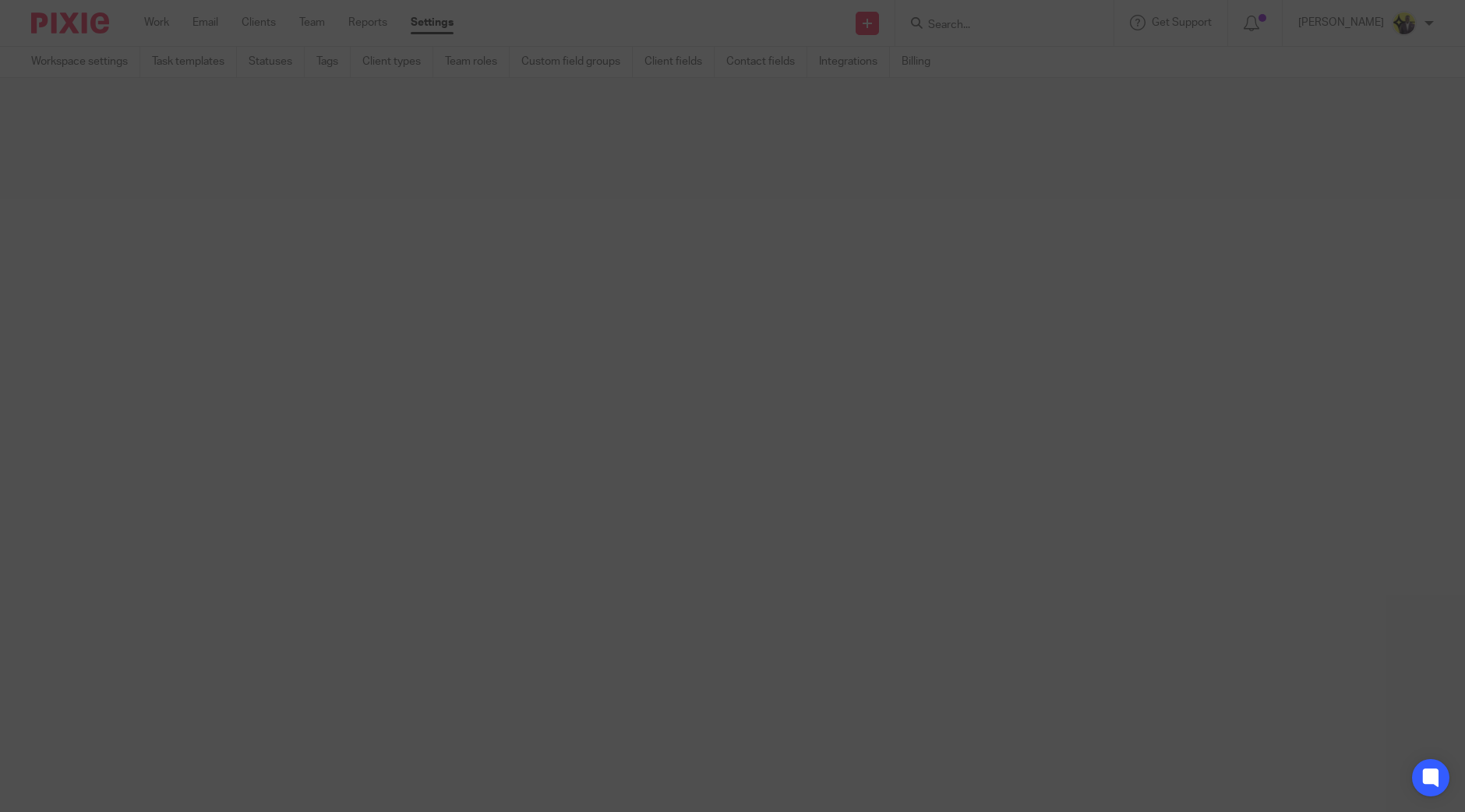
scroll to position [0, 0]
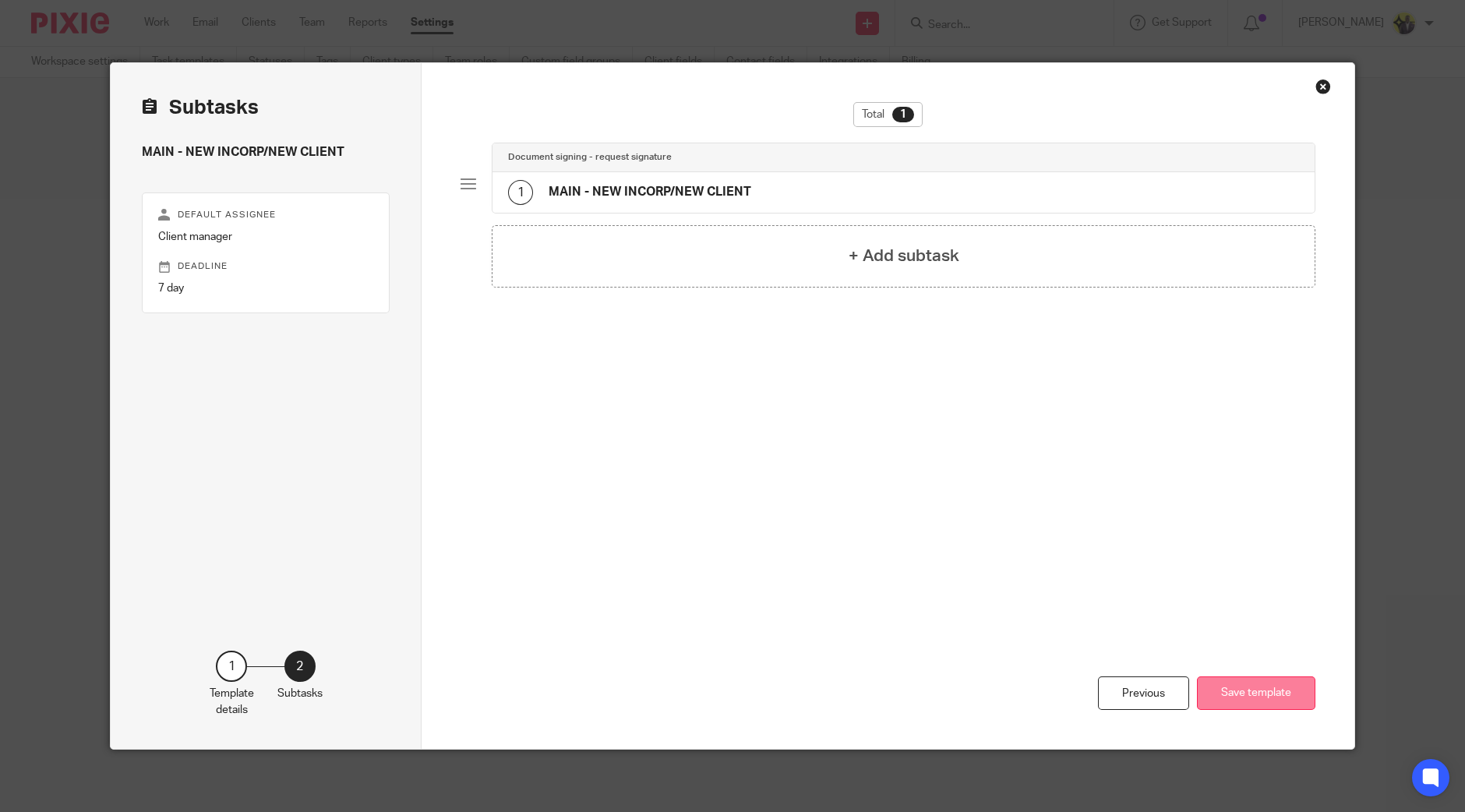
click at [1236, 682] on button "Save template" at bounding box center [1255, 693] width 118 height 34
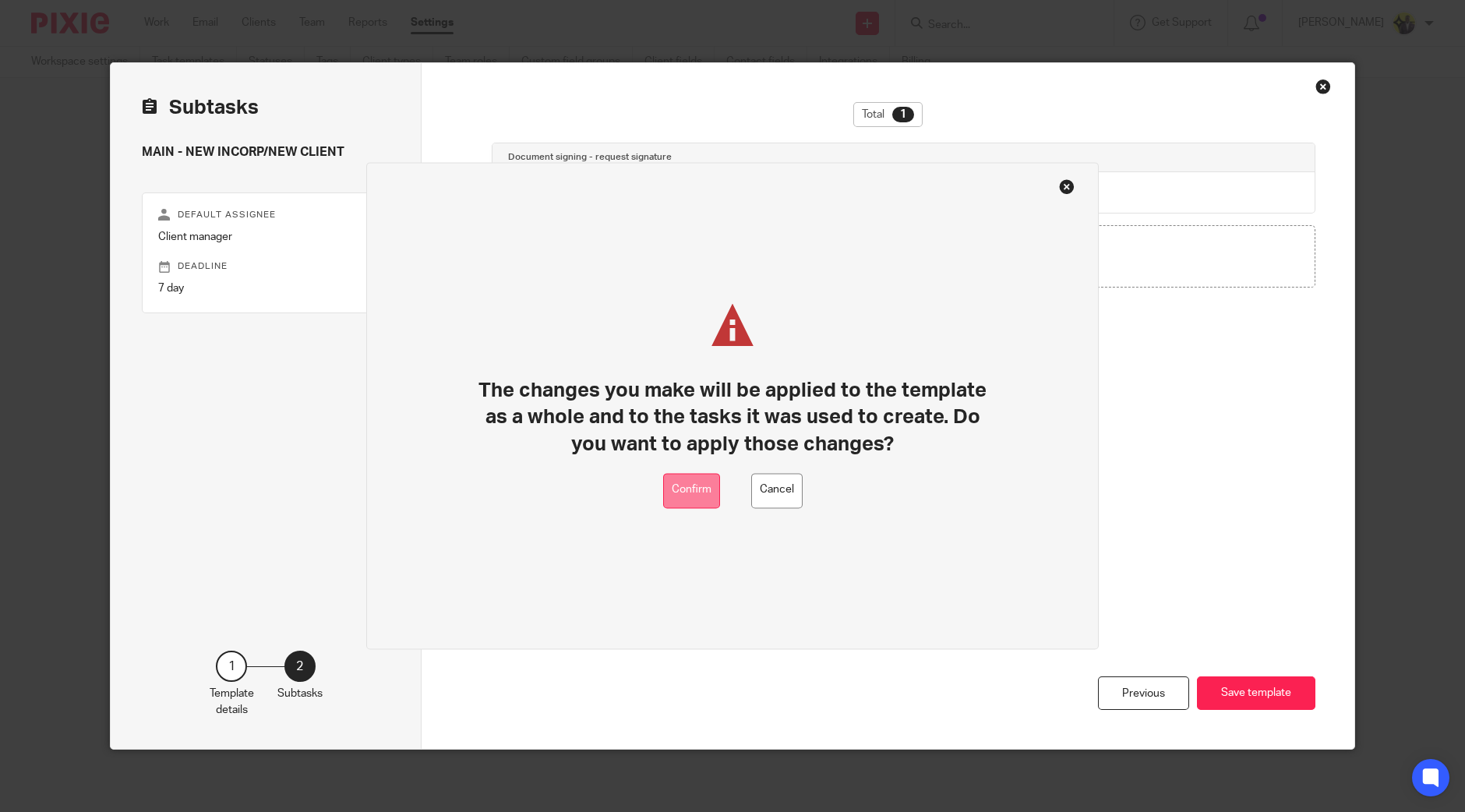
click at [681, 478] on button "Confirm" at bounding box center [691, 490] width 57 height 35
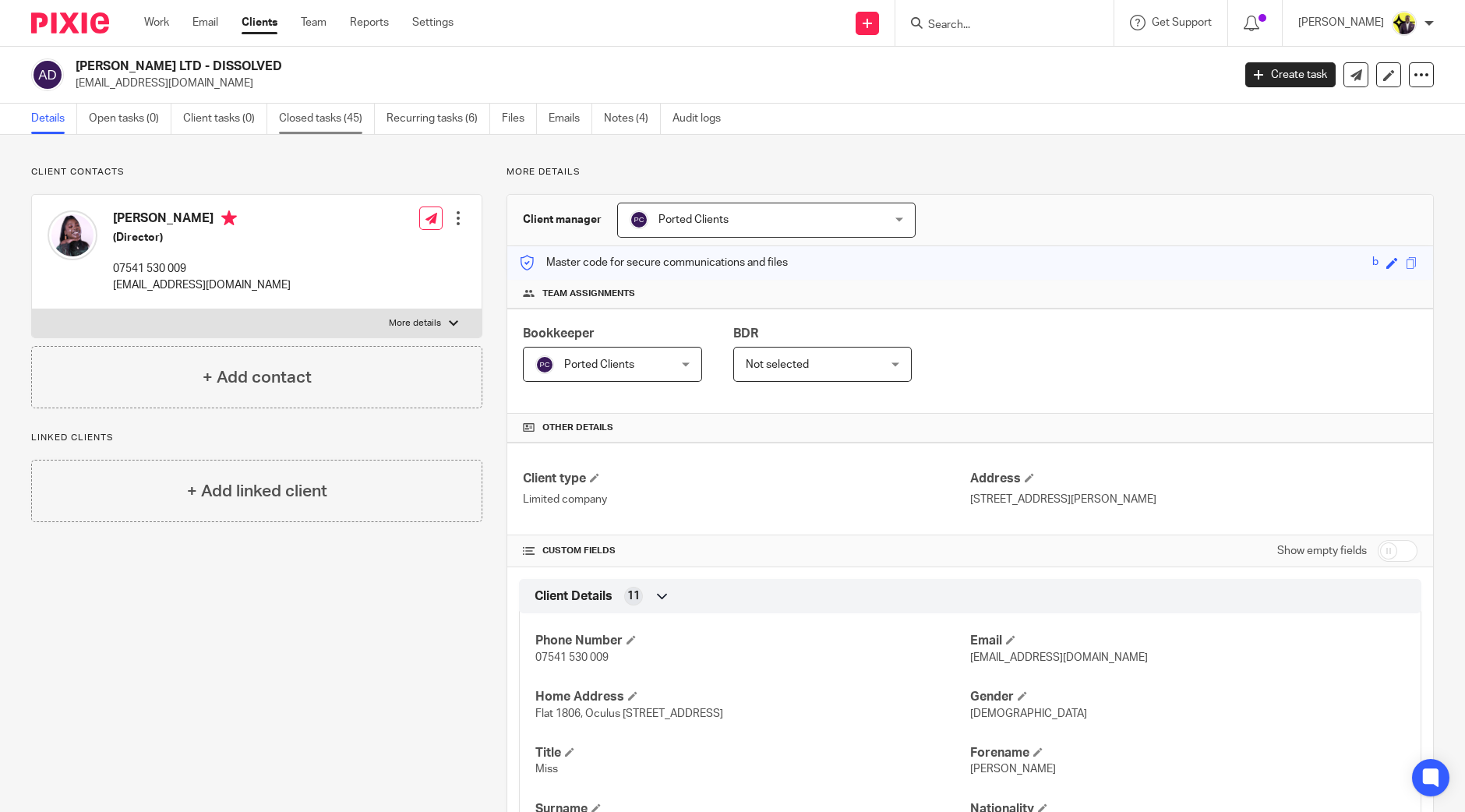
click at [329, 120] on link "Closed tasks (45)" at bounding box center [327, 119] width 96 height 30
click at [331, 117] on link "Closed tasks (6)" at bounding box center [323, 119] width 90 height 30
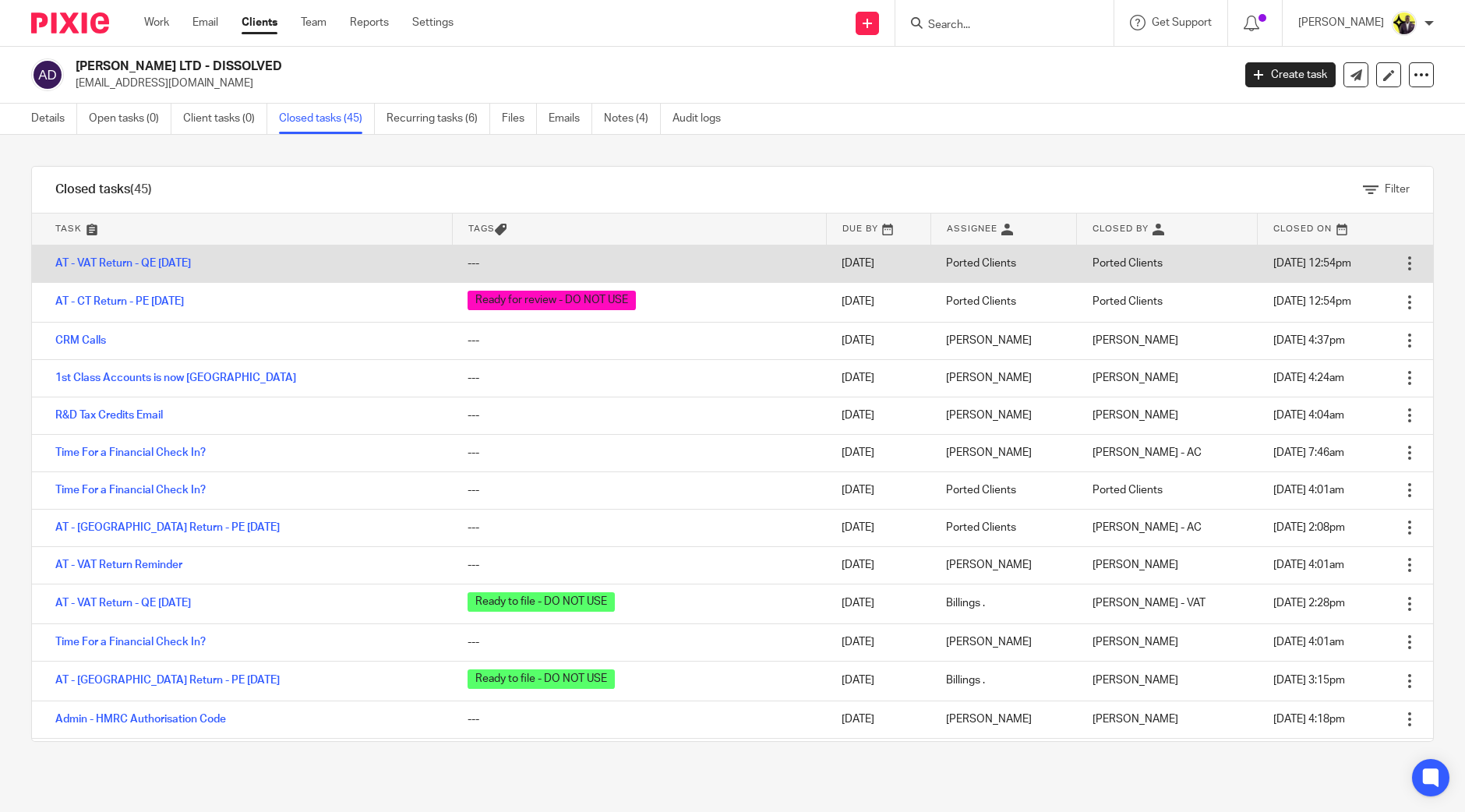
click at [1401, 268] on div at bounding box center [1409, 264] width 16 height 16
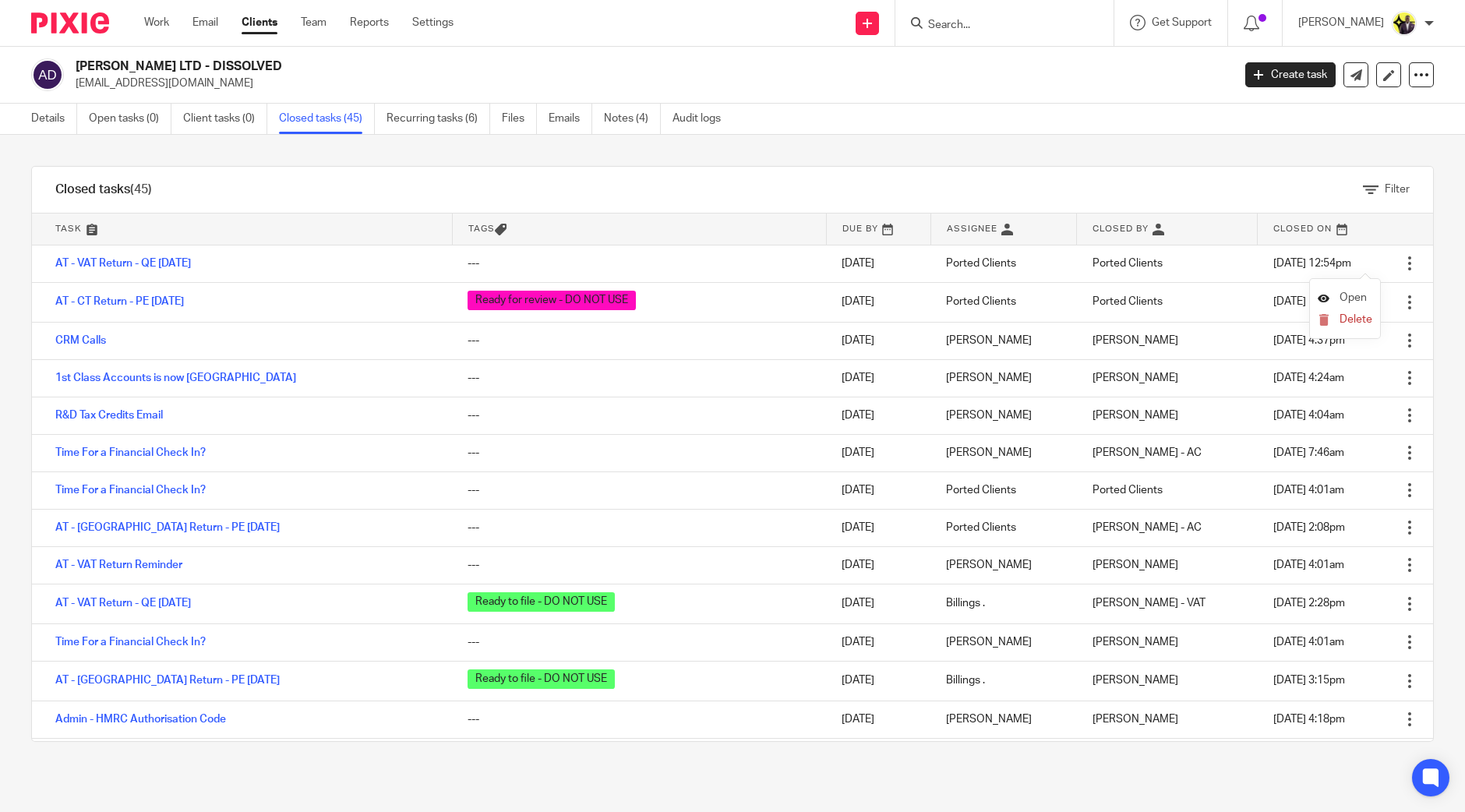
click at [1343, 294] on span "Open" at bounding box center [1352, 298] width 28 height 11
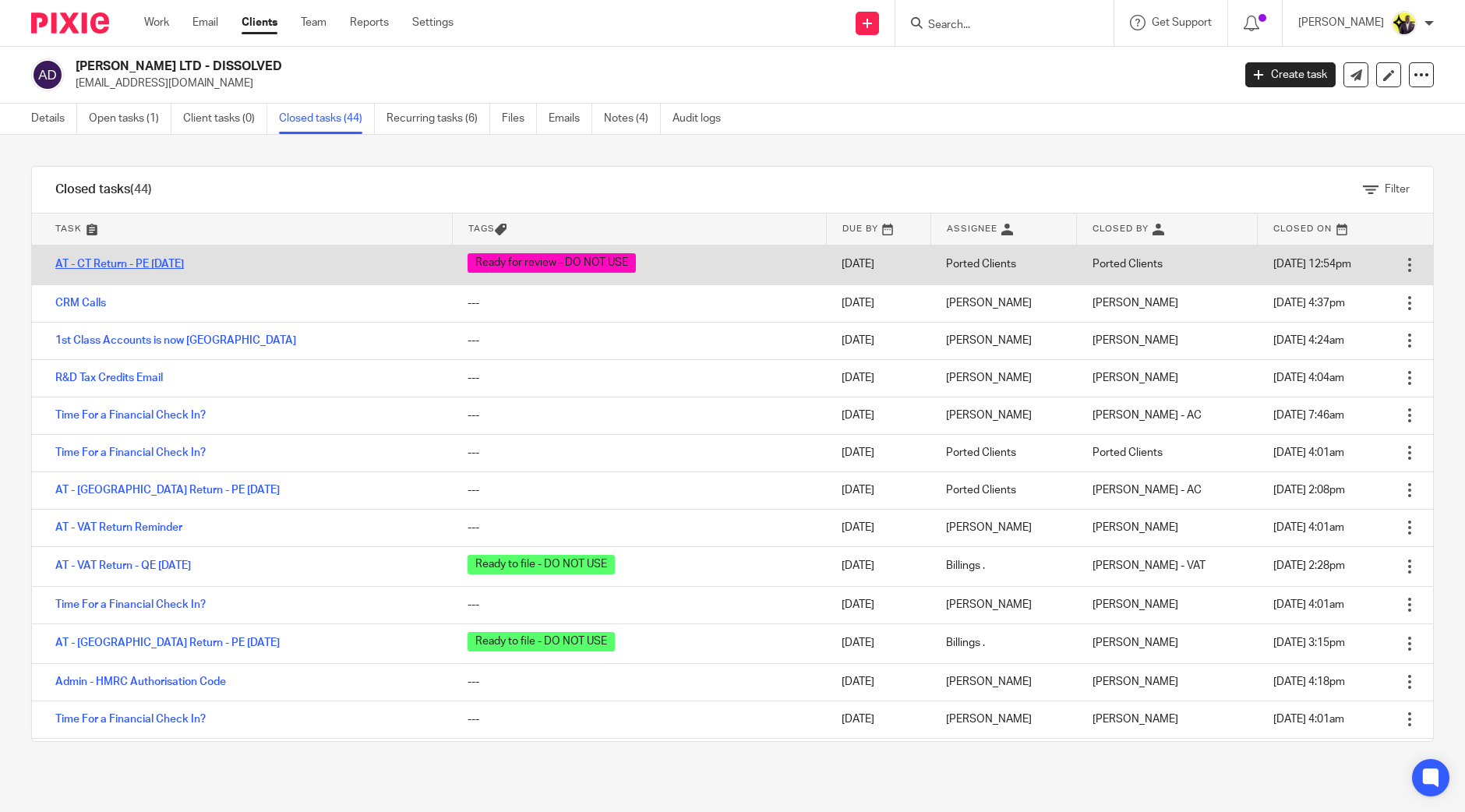
click at [183, 263] on link "AT - CT Return - PE [DATE]" at bounding box center [119, 264] width 129 height 11
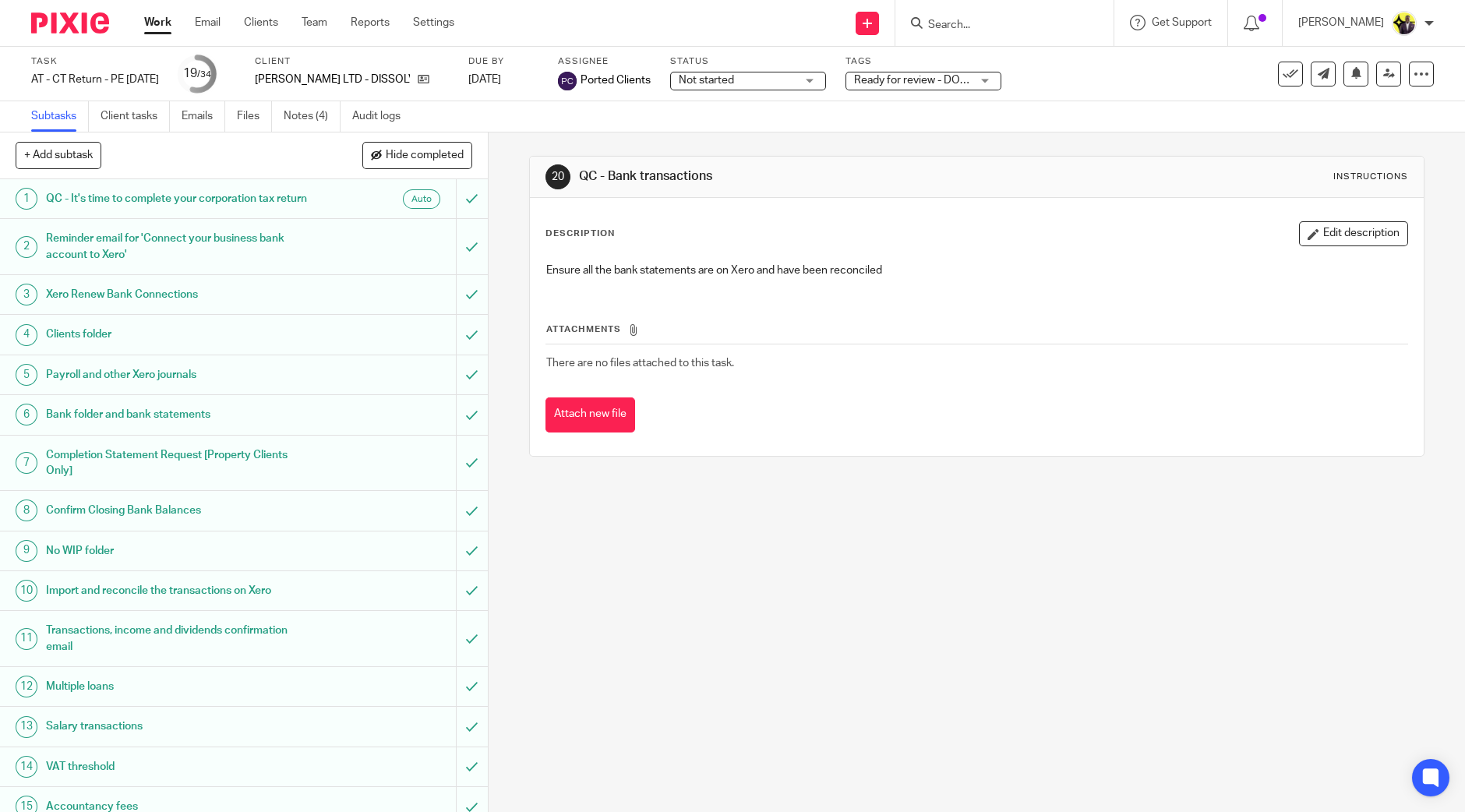
click at [773, 78] on span "Not started" at bounding box center [737, 81] width 117 height 16
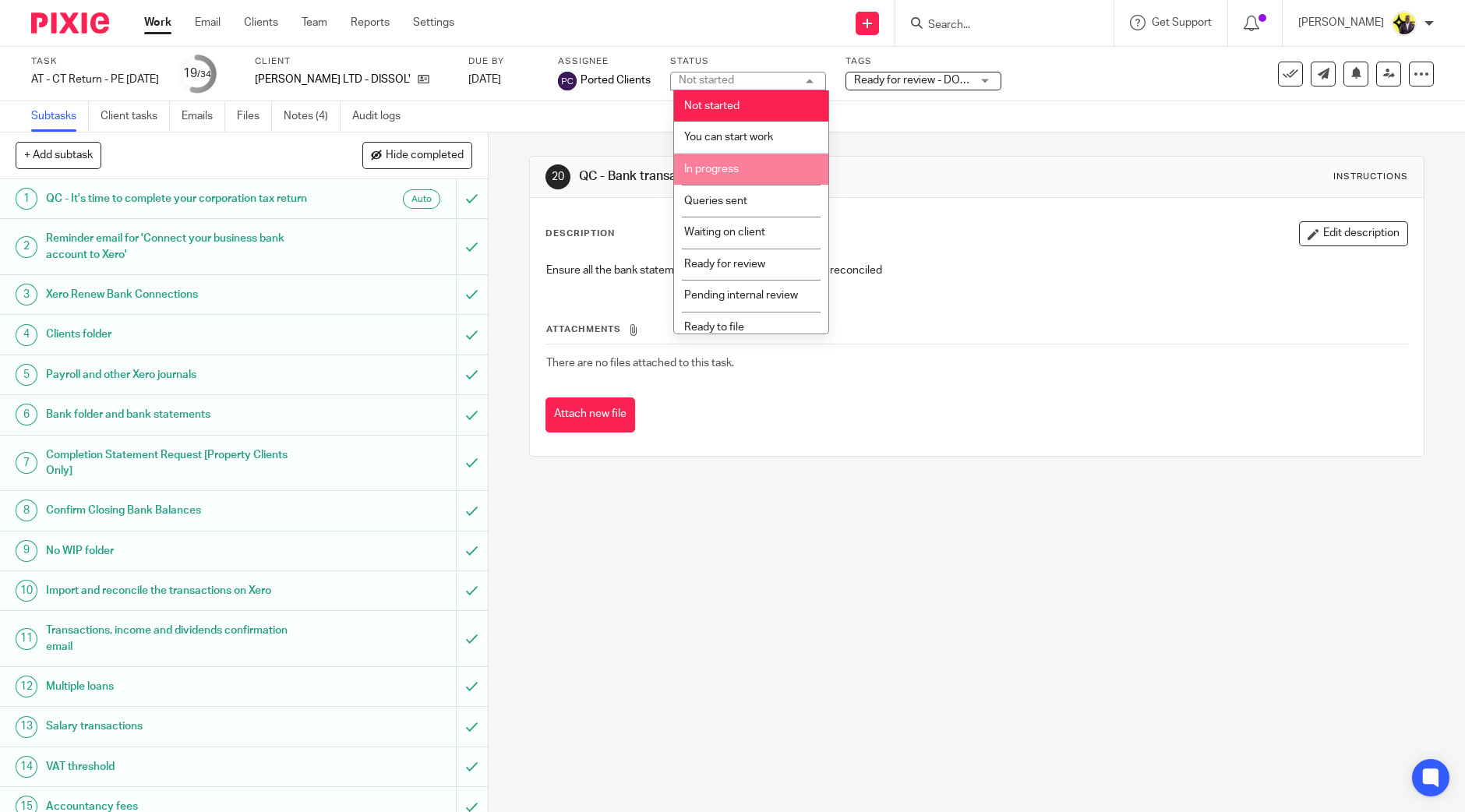
click at [736, 180] on li "In progress" at bounding box center [751, 170] width 155 height 32
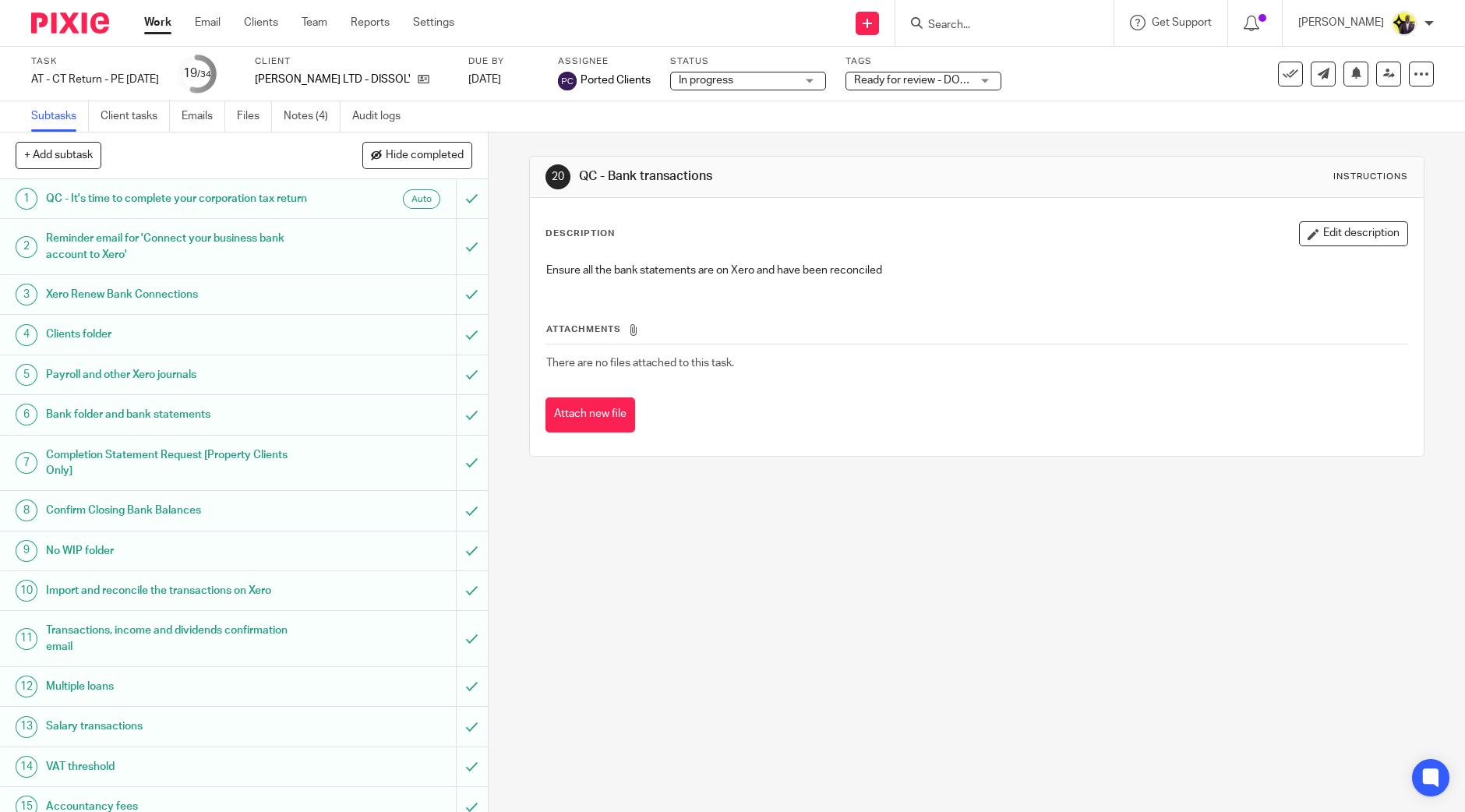
click at [893, 78] on span "Ready for review - DO NOT USE" at bounding box center [930, 80] width 153 height 11
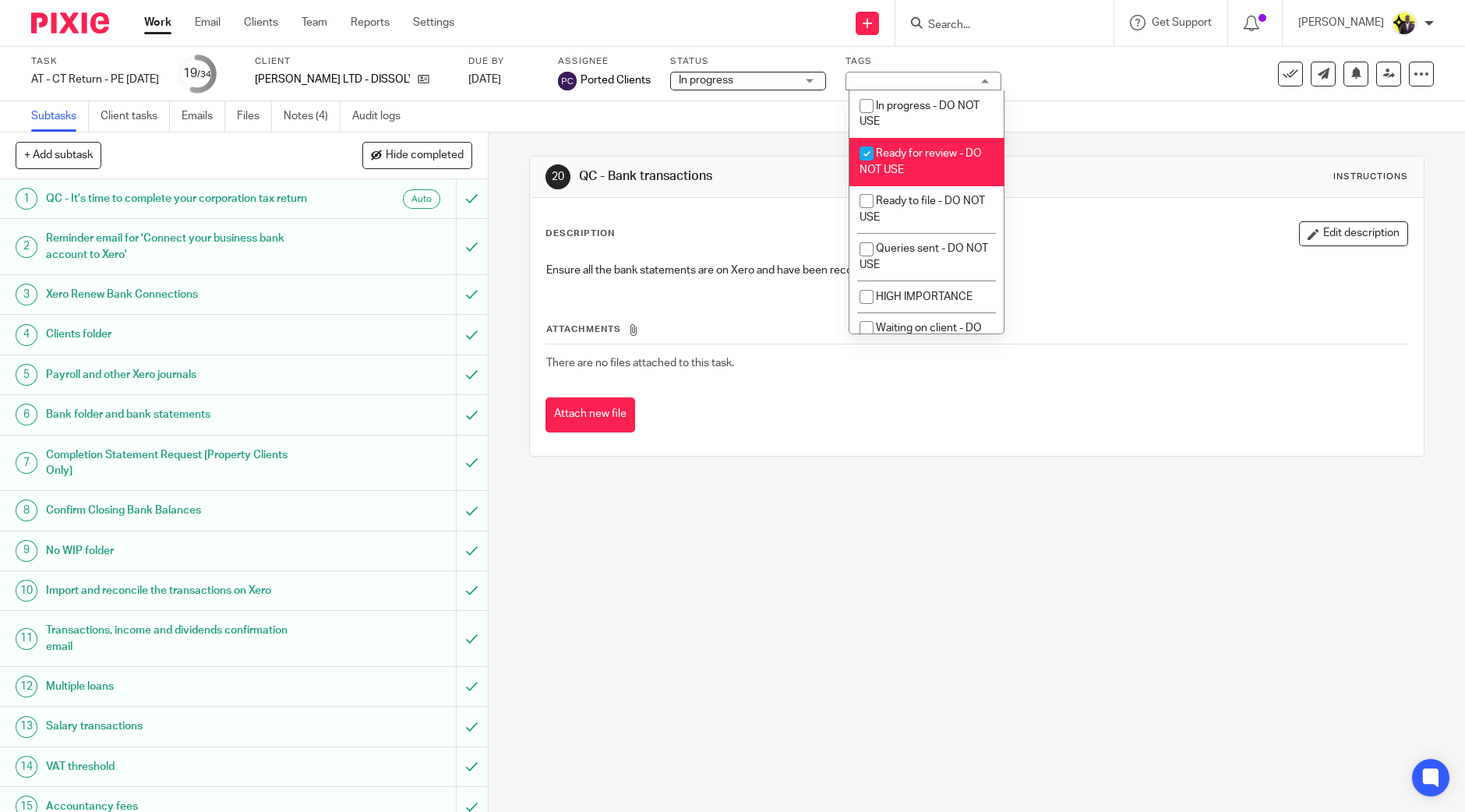
click at [911, 160] on li "Ready for review - DO NOT USE" at bounding box center [927, 161] width 155 height 47
checkbox input "false"
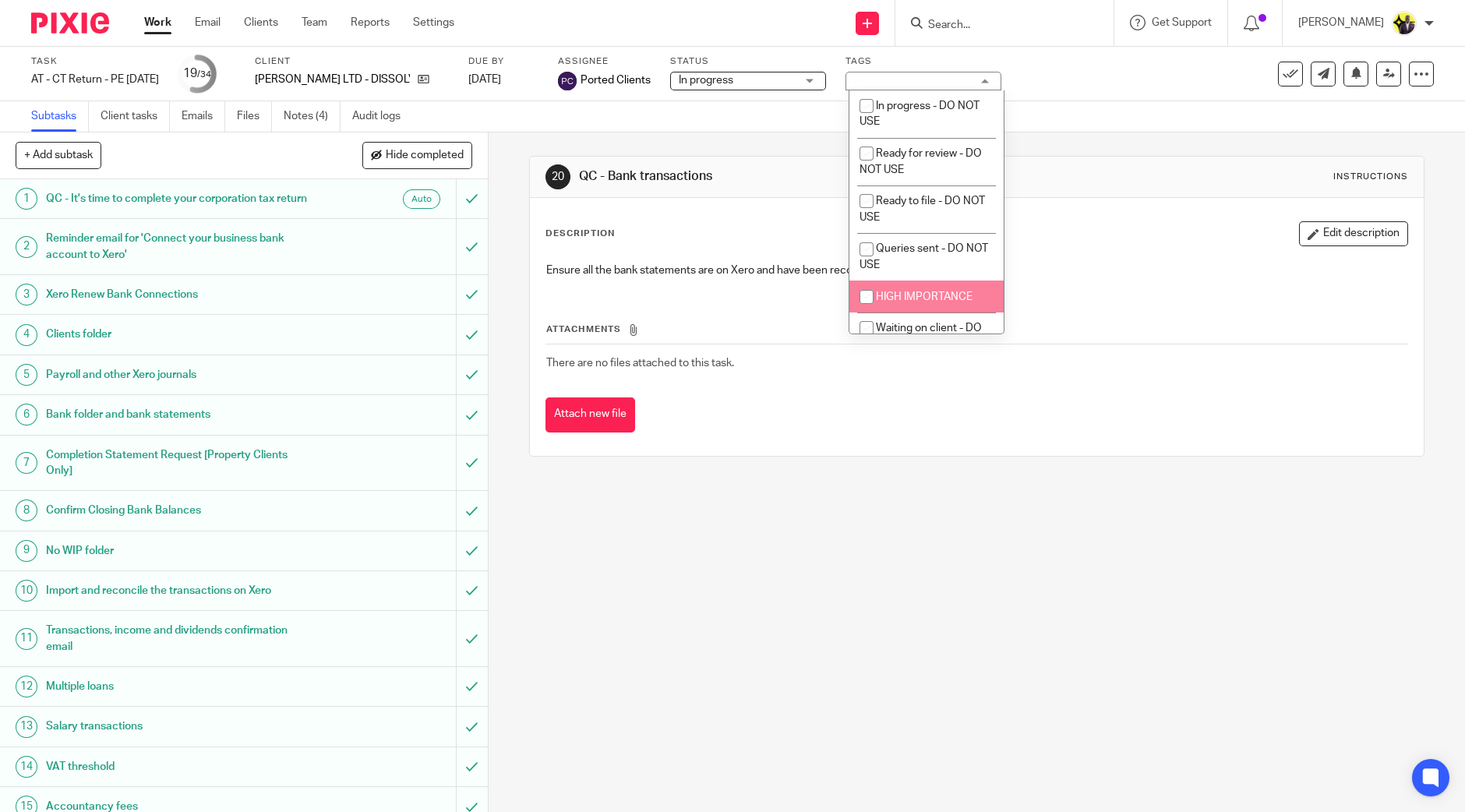
click at [915, 299] on span "HIGH IMPORTANCE" at bounding box center [924, 297] width 97 height 11
checkbox input "true"
click at [661, 117] on div "Subtasks Client tasks Emails Files Notes (4) Audit logs" at bounding box center [732, 116] width 1465 height 31
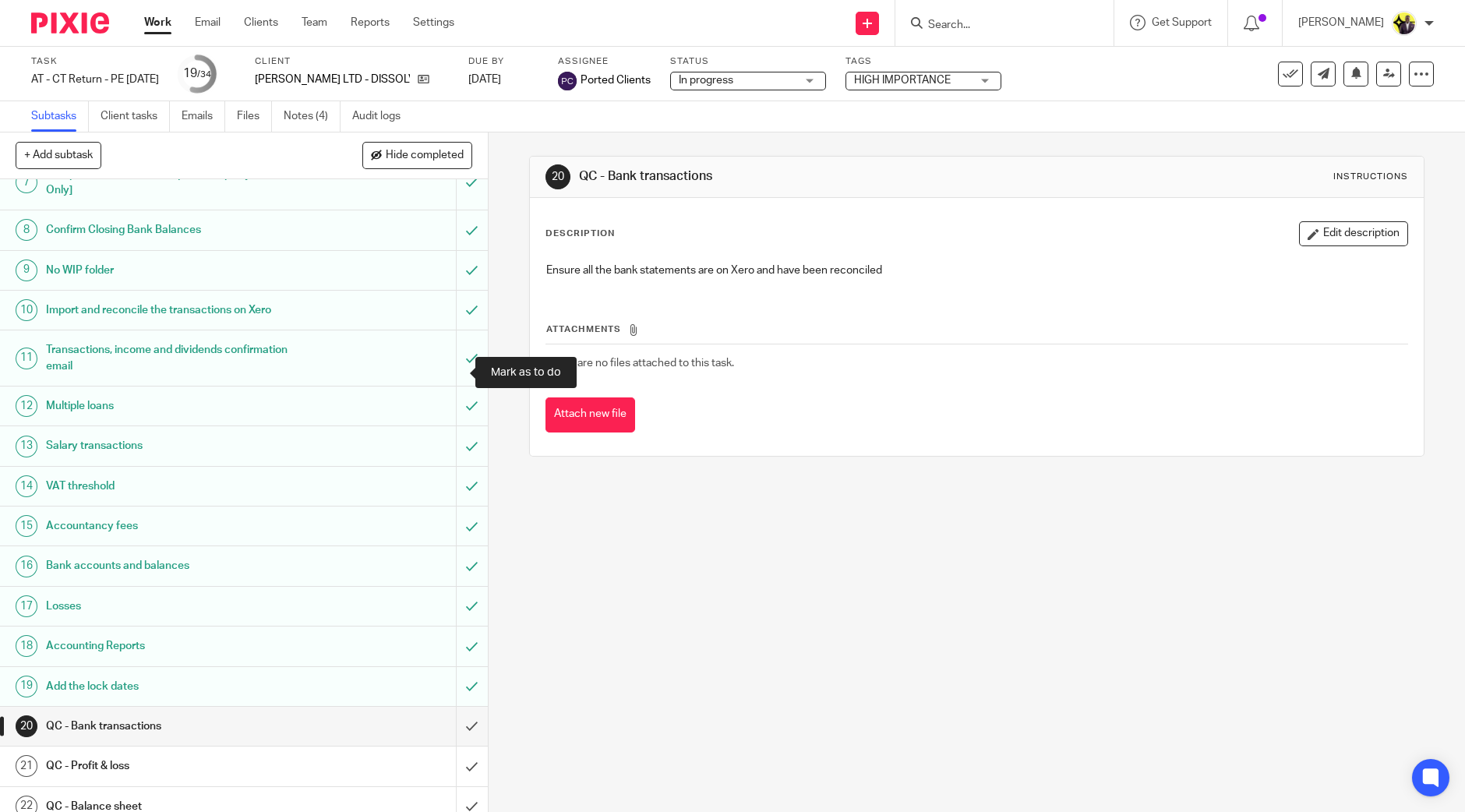
scroll to position [292, 0]
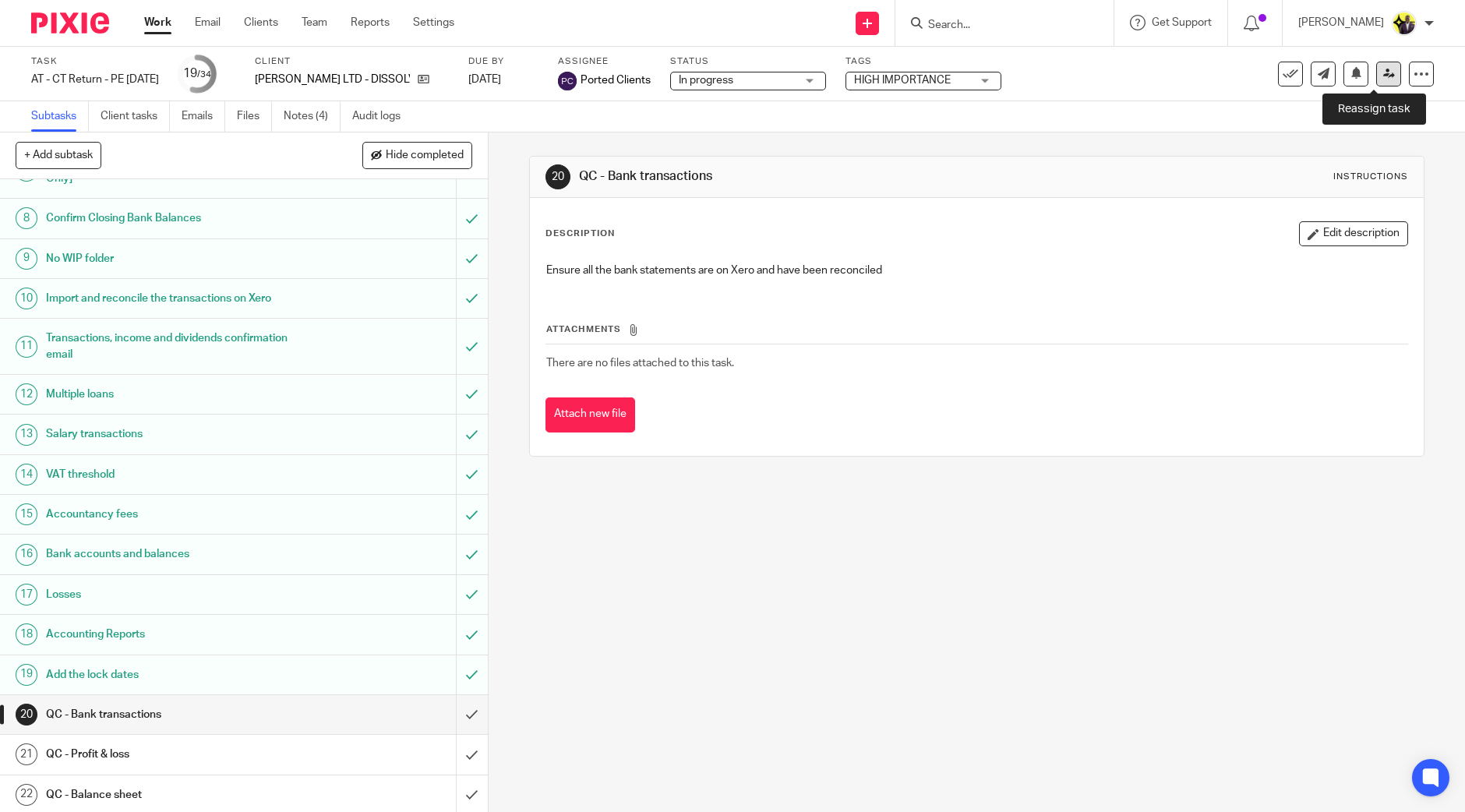
click at [1379, 66] on link at bounding box center [1389, 74] width 25 height 25
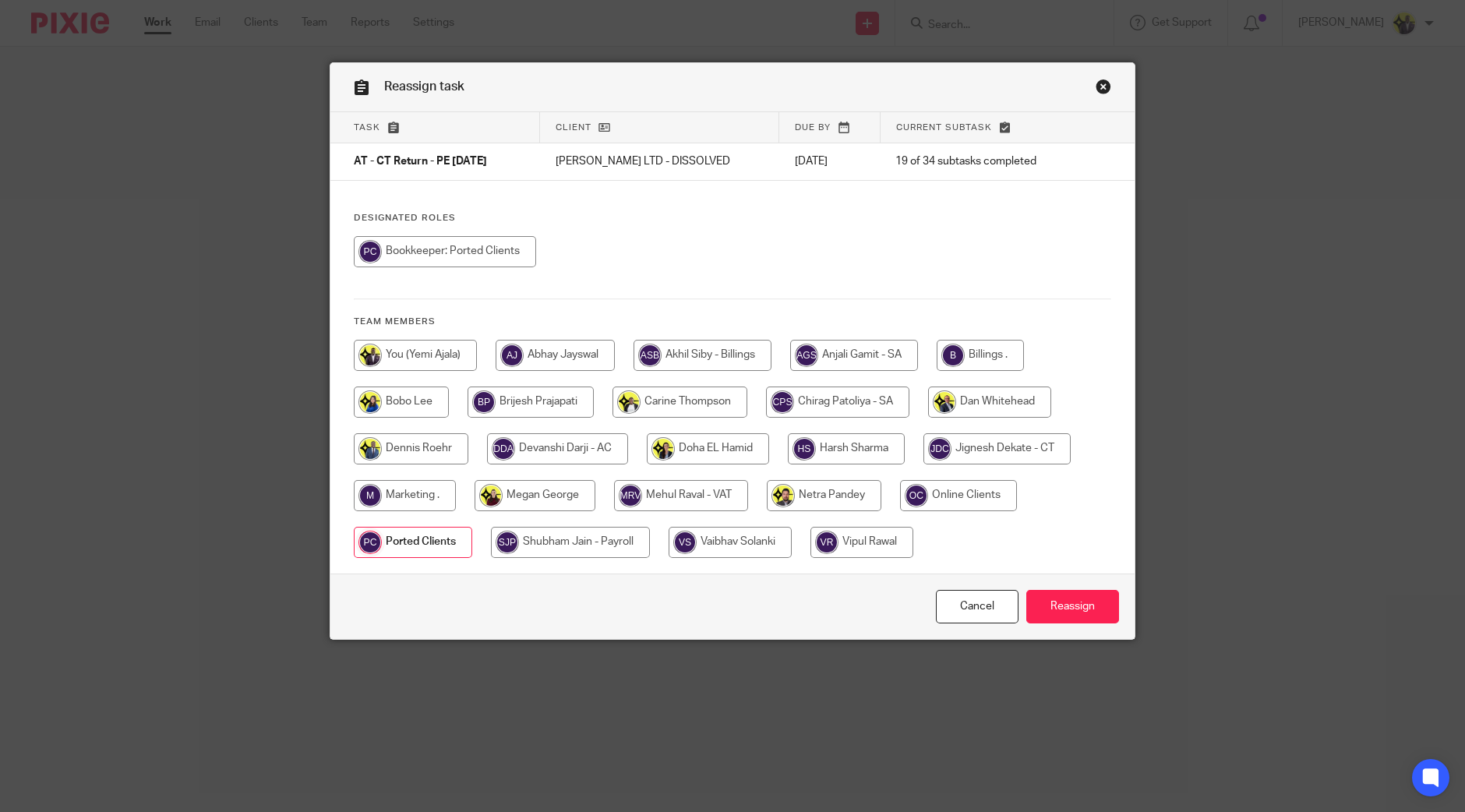
click at [976, 438] on input "radio" at bounding box center [997, 449] width 147 height 31
radio input "true"
click at [1067, 595] on input "Reassign" at bounding box center [1072, 607] width 92 height 34
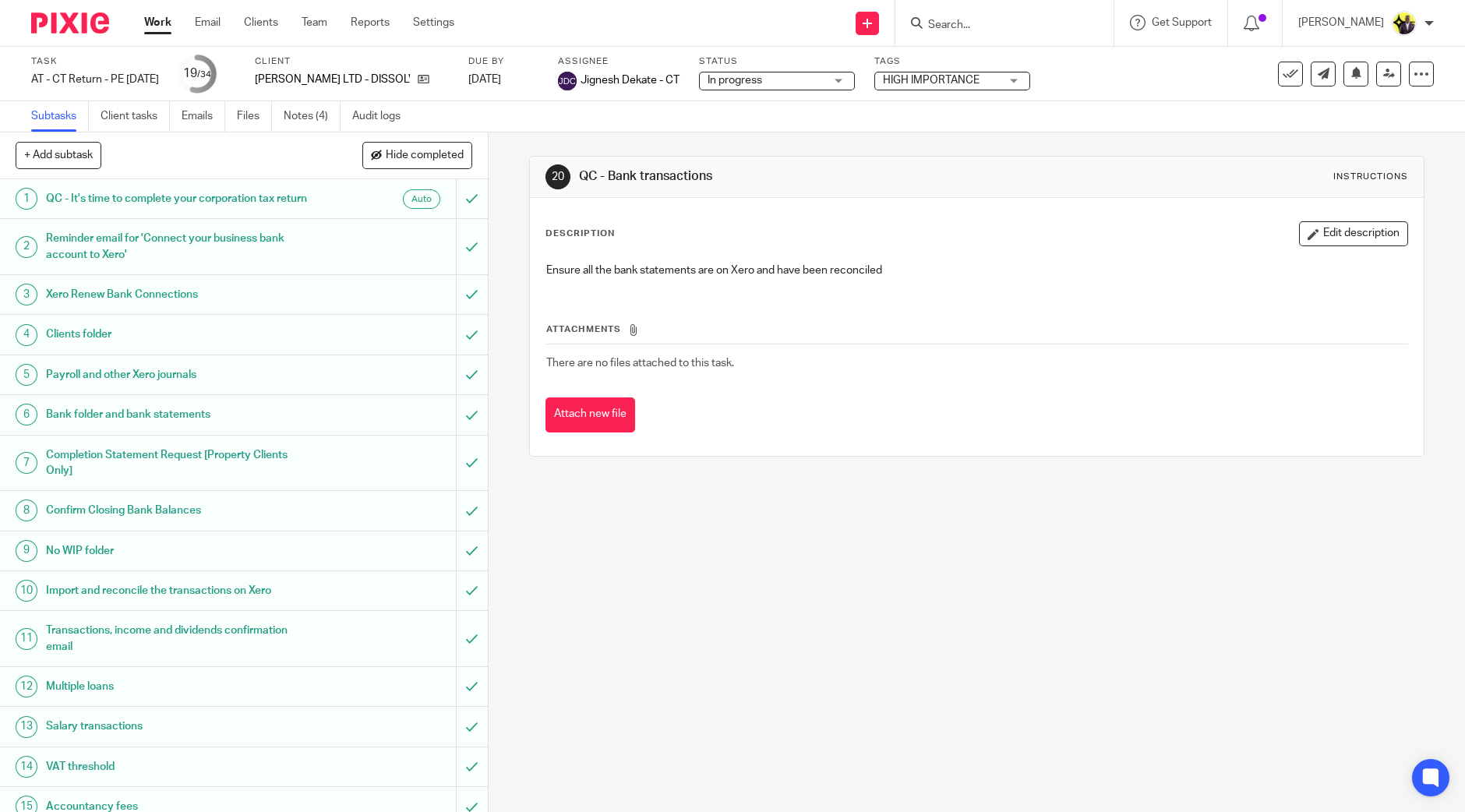
click at [440, 74] on div "[PERSON_NAME] LTD - DISSOLVED" at bounding box center [352, 80] width 194 height 16
click at [429, 79] on icon at bounding box center [423, 78] width 12 height 12
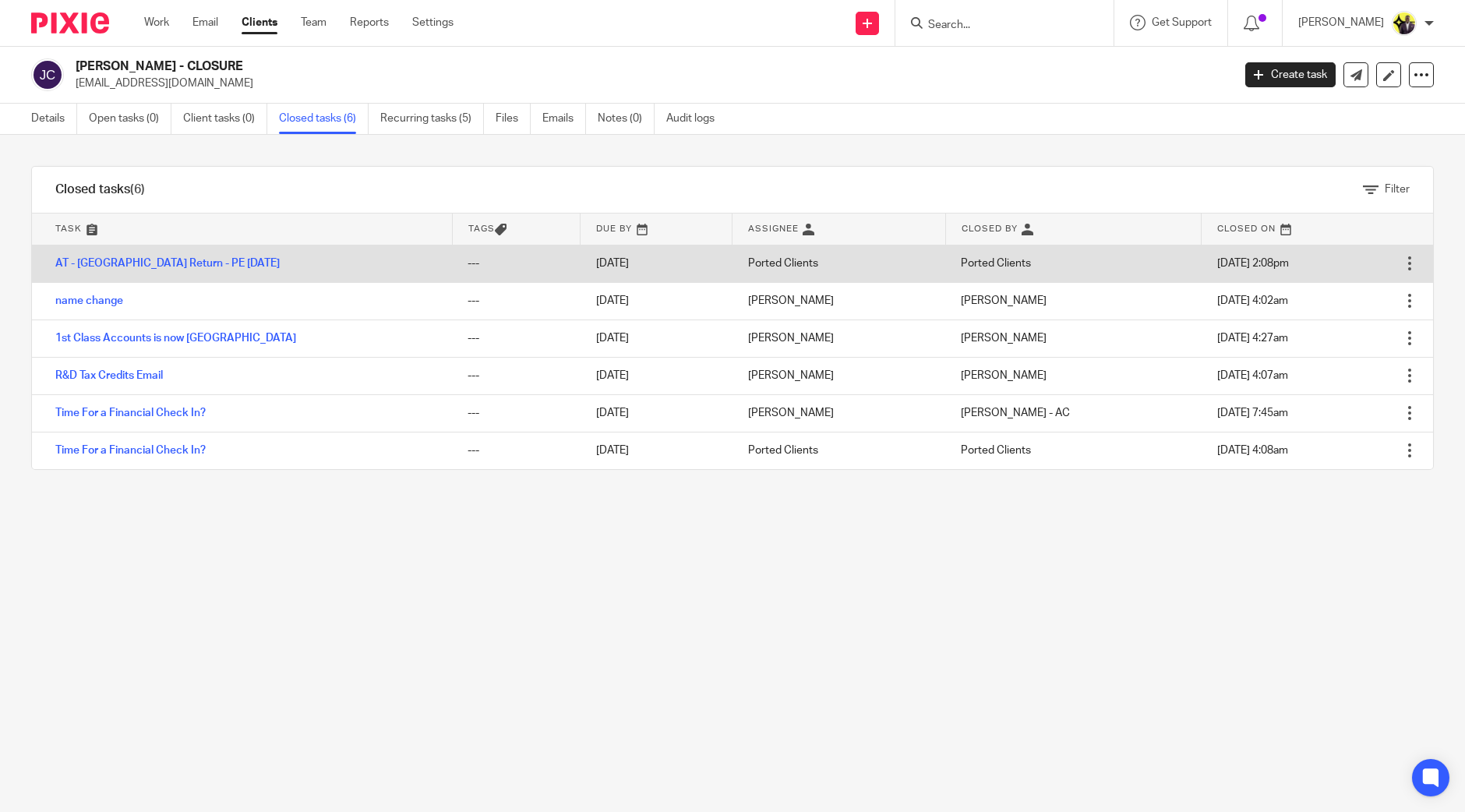
click at [1401, 261] on div at bounding box center [1409, 264] width 16 height 16
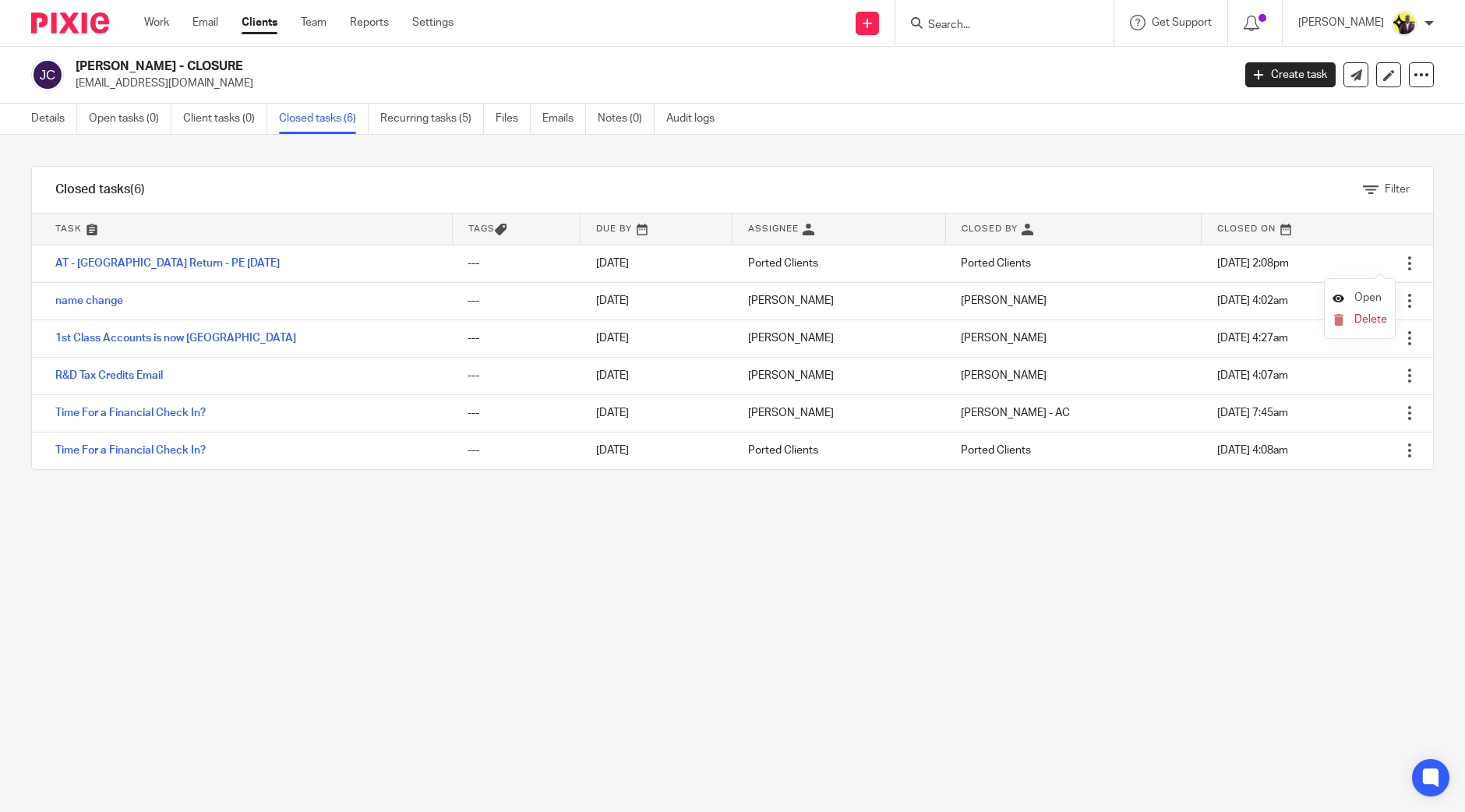
click at [1371, 297] on span "Open" at bounding box center [1367, 298] width 28 height 11
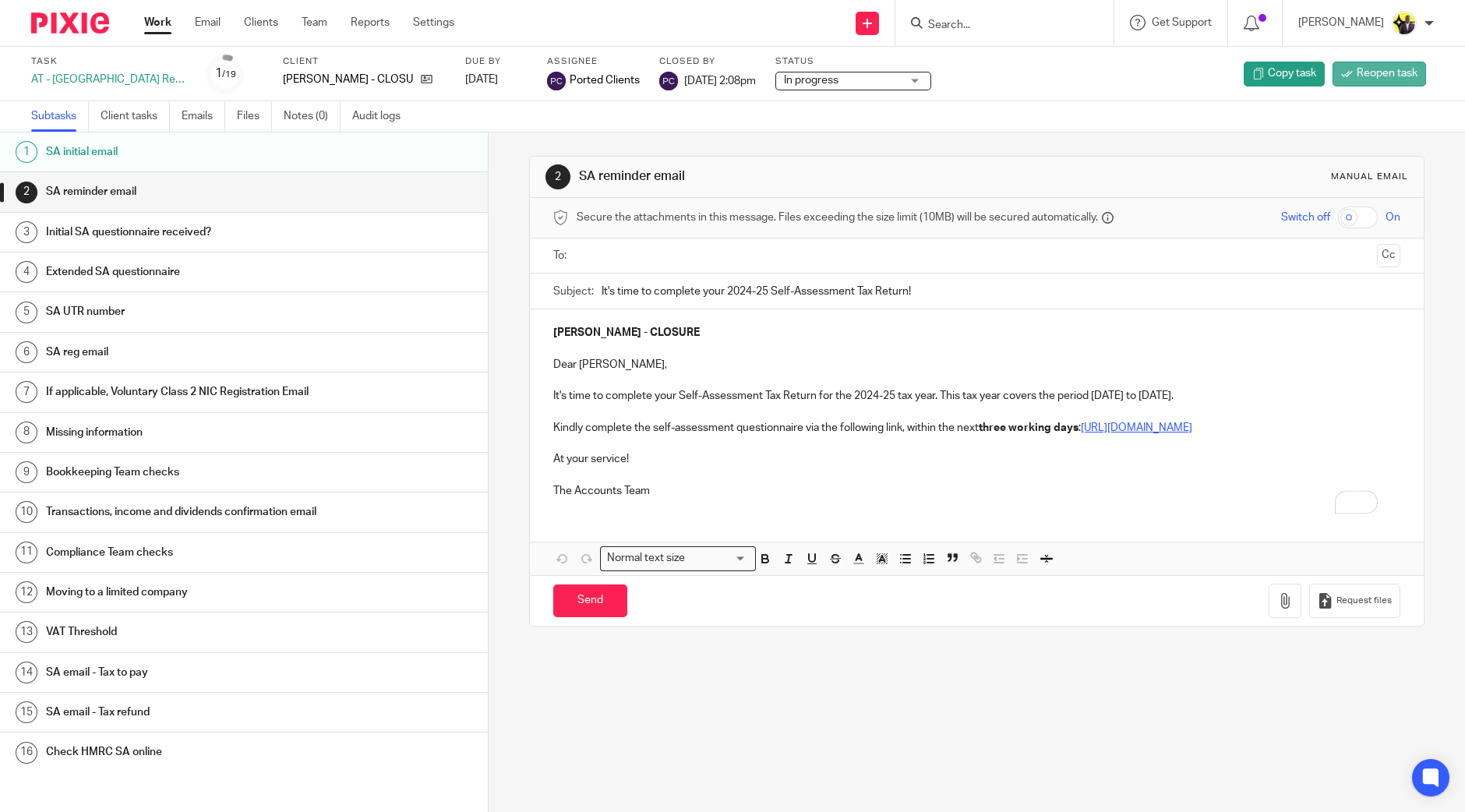
click at [1381, 76] on span "Reopen task" at bounding box center [1387, 74] width 60 height 16
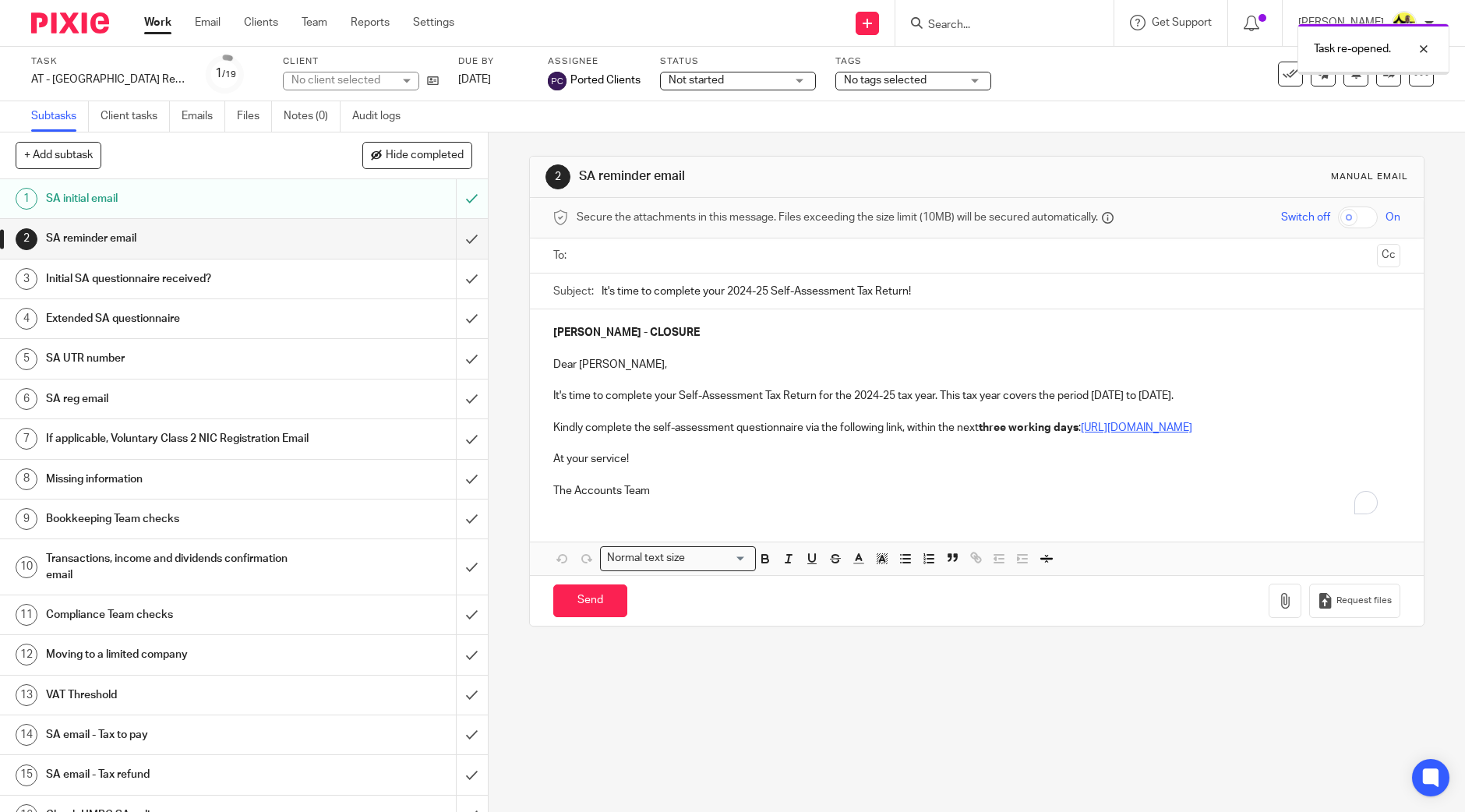
click at [740, 79] on span "Not started" at bounding box center [727, 81] width 117 height 16
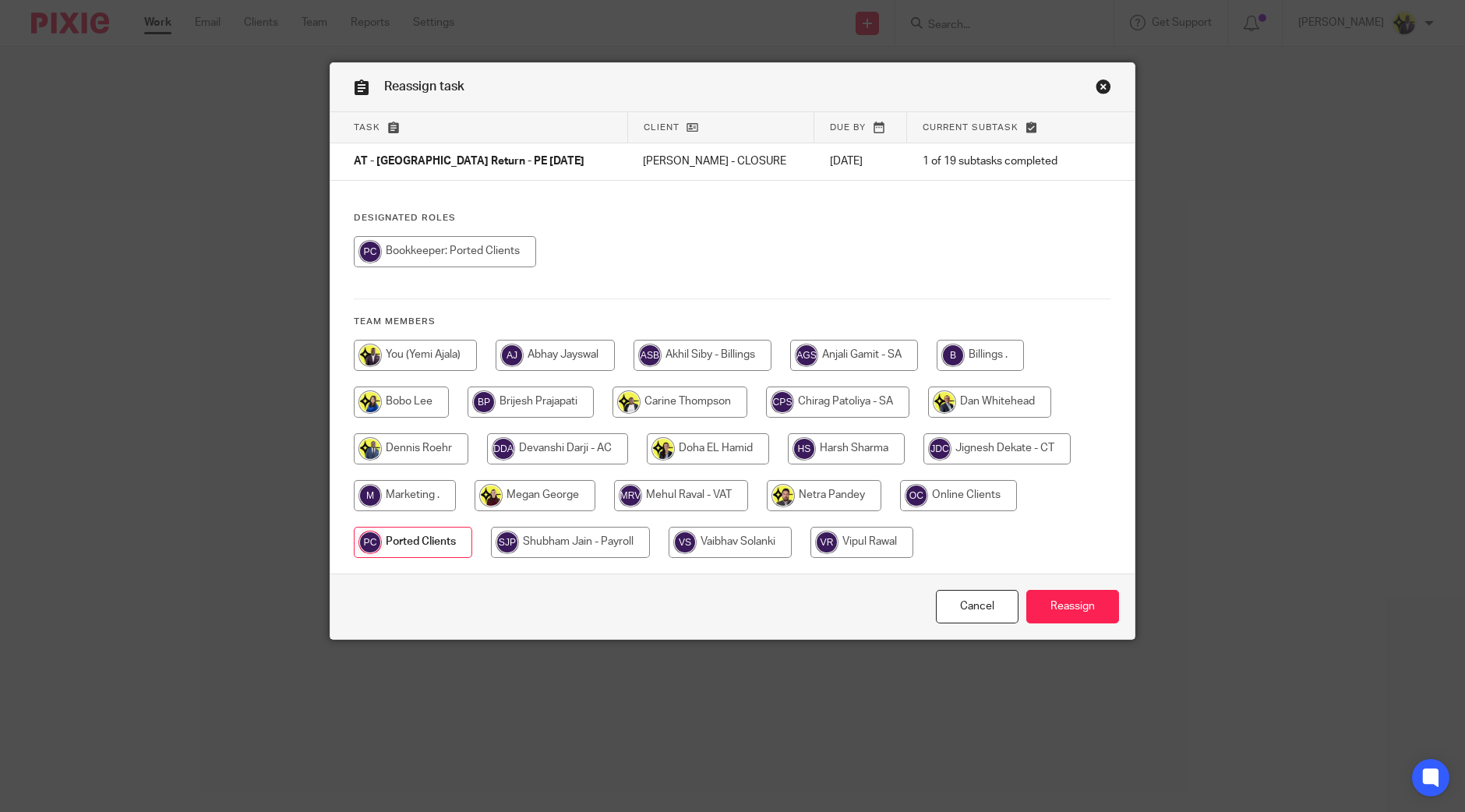
click at [840, 398] on input "radio" at bounding box center [837, 402] width 143 height 31
radio input "true"
click at [1056, 609] on input "Reassign" at bounding box center [1072, 607] width 92 height 34
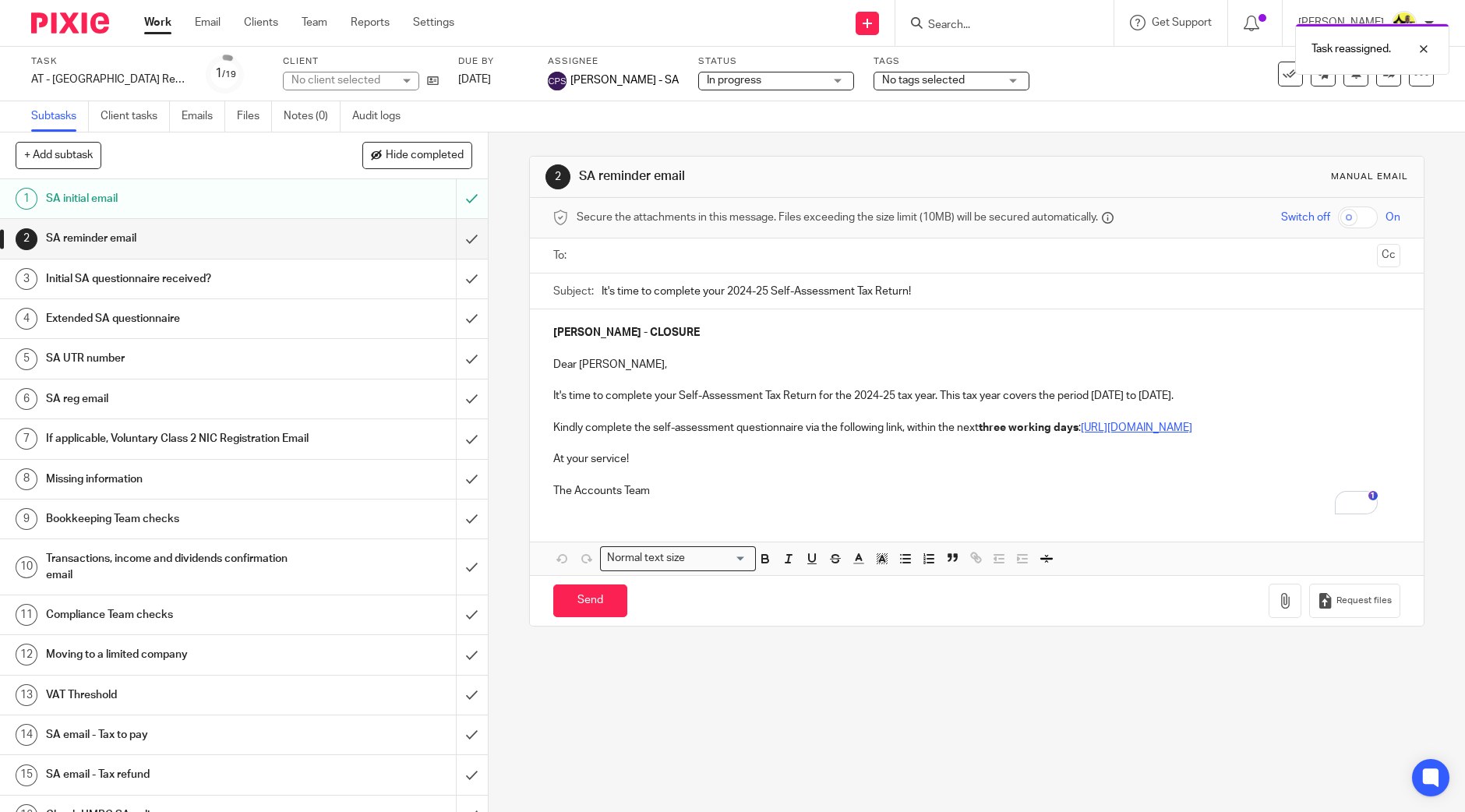
click at [625, 254] on input "text" at bounding box center [975, 256] width 788 height 18
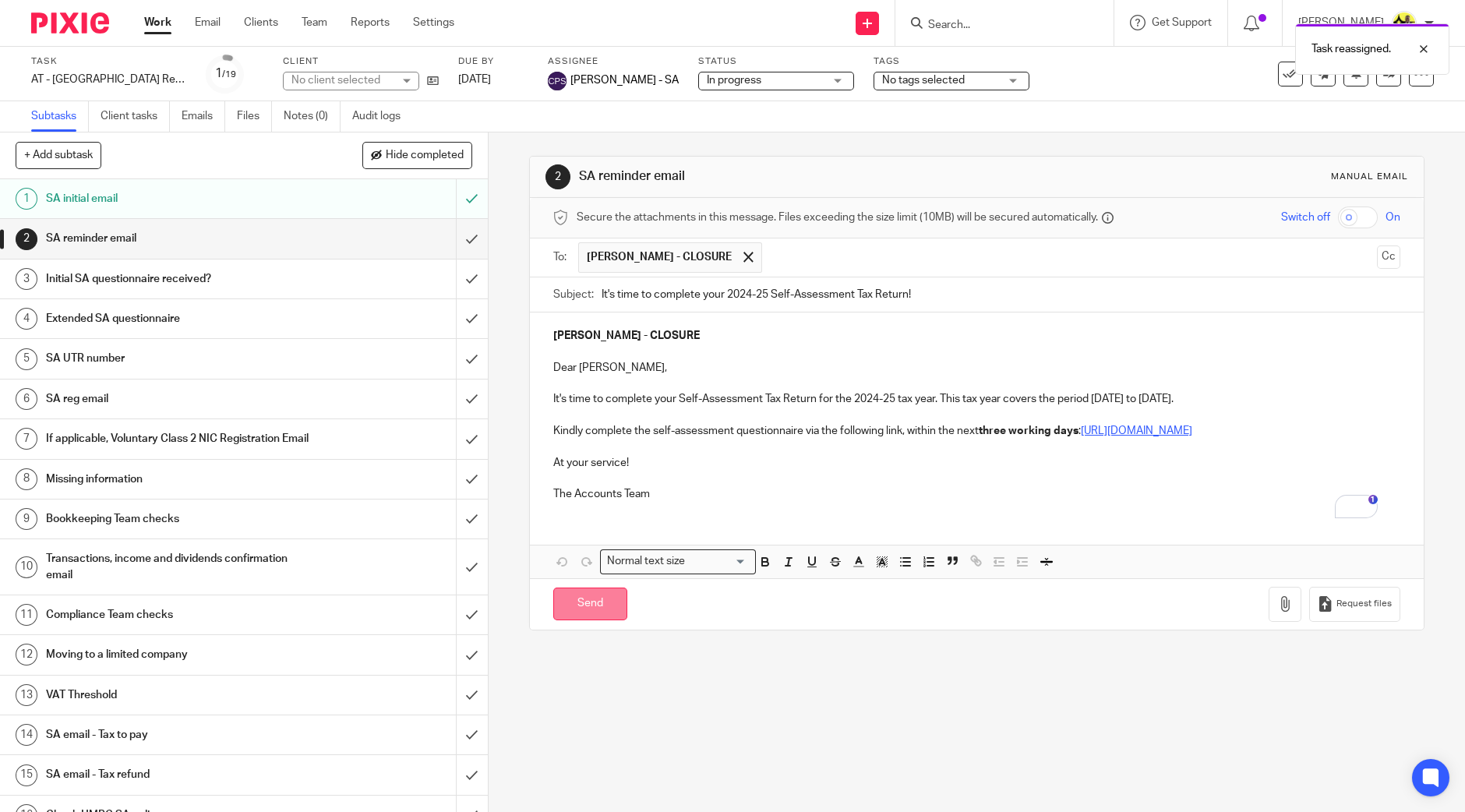
click at [592, 617] on input "Send" at bounding box center [590, 604] width 74 height 34
type input "Sent"
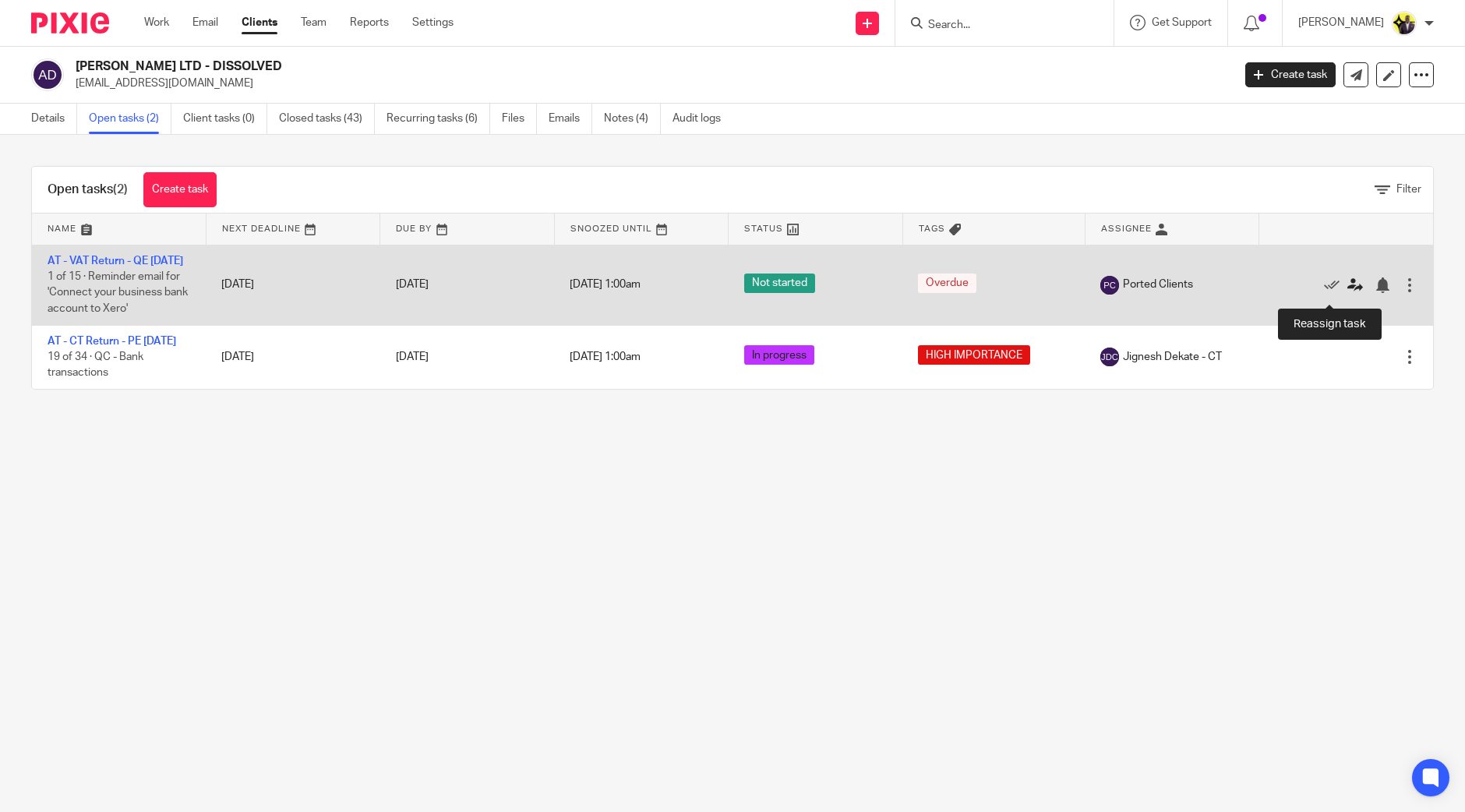
click at [1347, 290] on icon at bounding box center [1355, 285] width 16 height 16
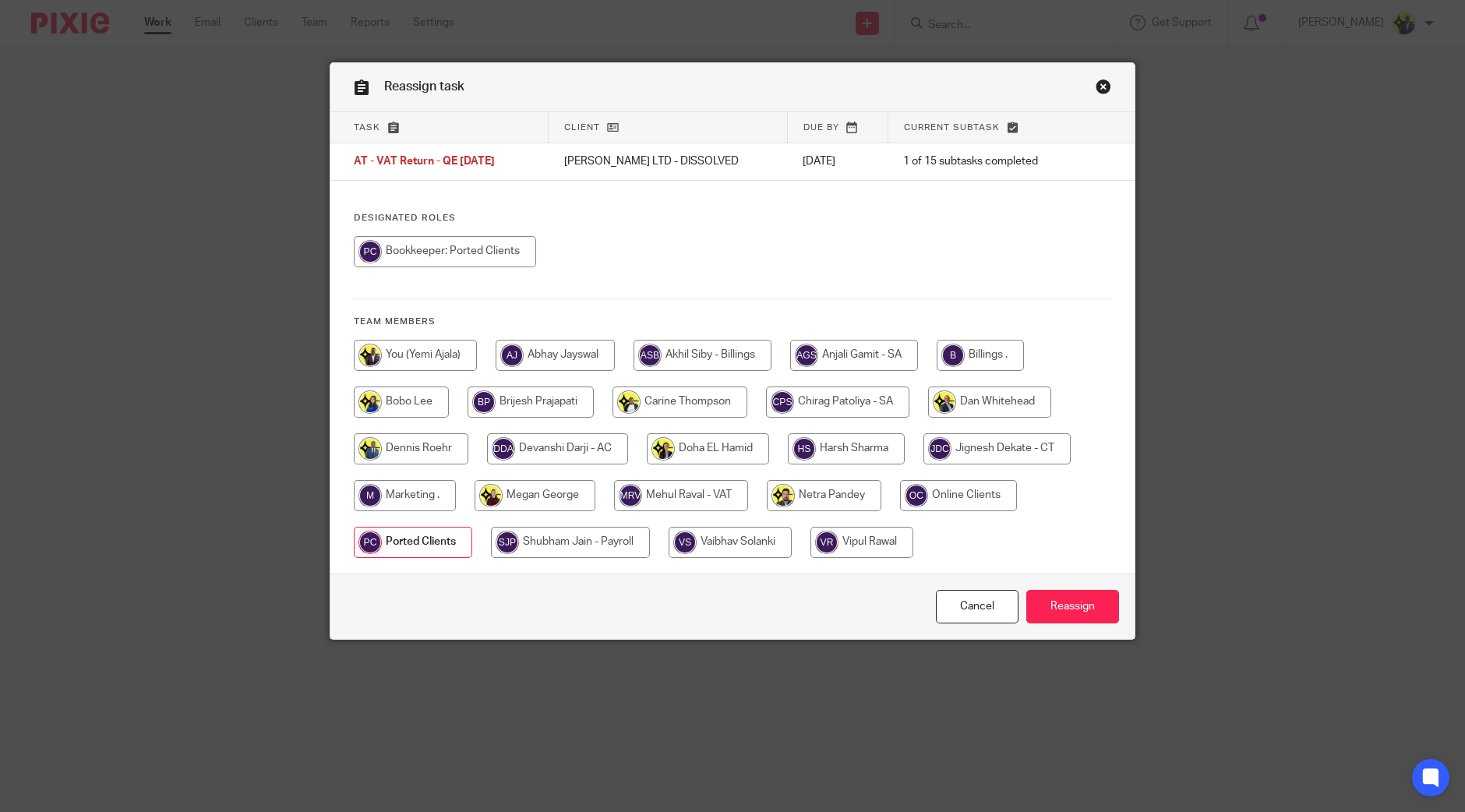
click at [849, 543] on input "radio" at bounding box center [862, 542] width 103 height 31
radio input "true"
drag, startPoint x: 1026, startPoint y: 609, endPoint x: 1036, endPoint y: 610, distance: 10.0
click at [1028, 609] on input "Reassign" at bounding box center [1072, 607] width 92 height 34
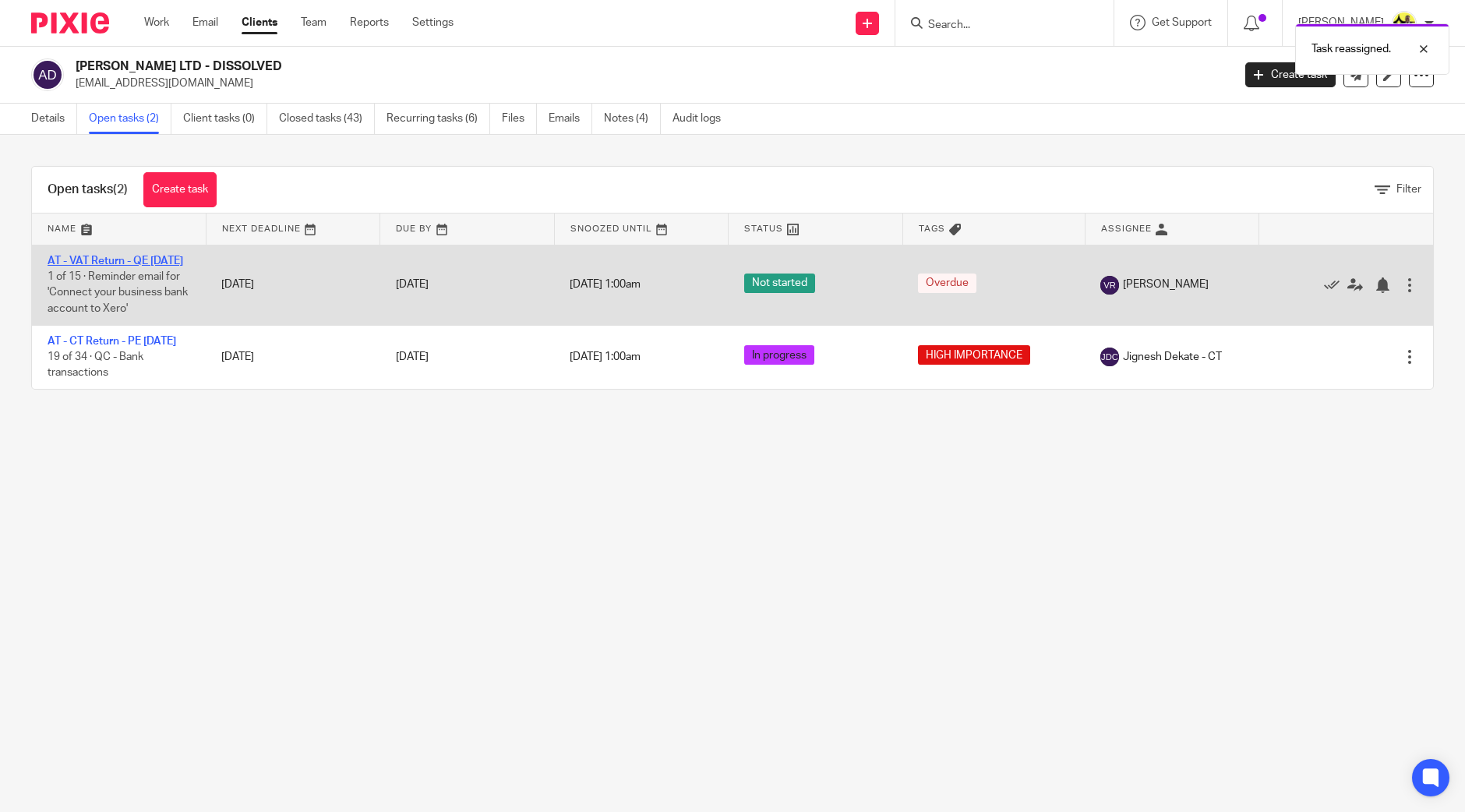
click at [126, 261] on link "AT - VAT Return - QE [DATE]" at bounding box center [115, 261] width 136 height 11
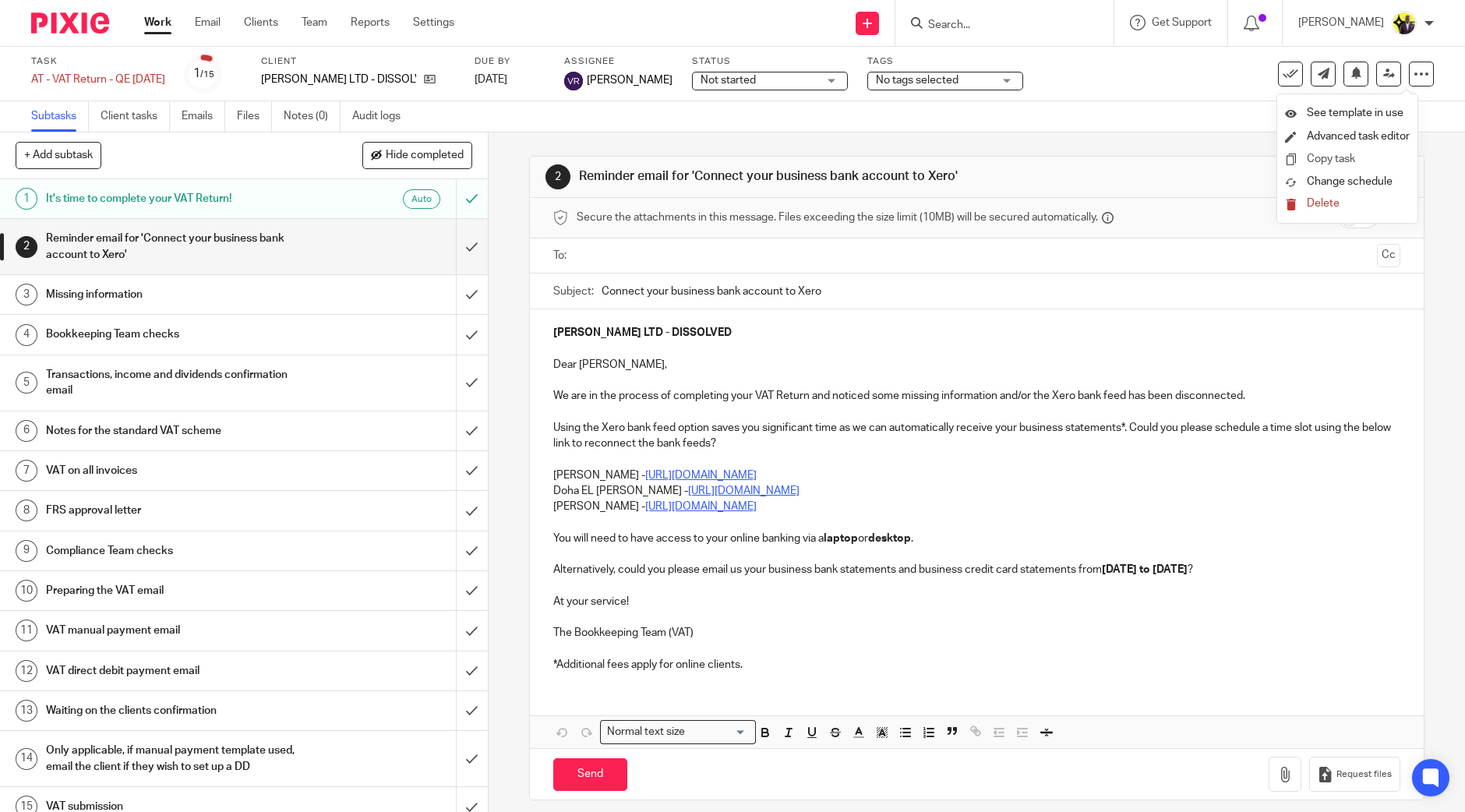
click at [1345, 161] on link "Copy task" at bounding box center [1331, 159] width 48 height 11
click at [1413, 78] on icon at bounding box center [1421, 75] width 16 height 16
click at [1341, 155] on link "Copy task" at bounding box center [1331, 159] width 48 height 11
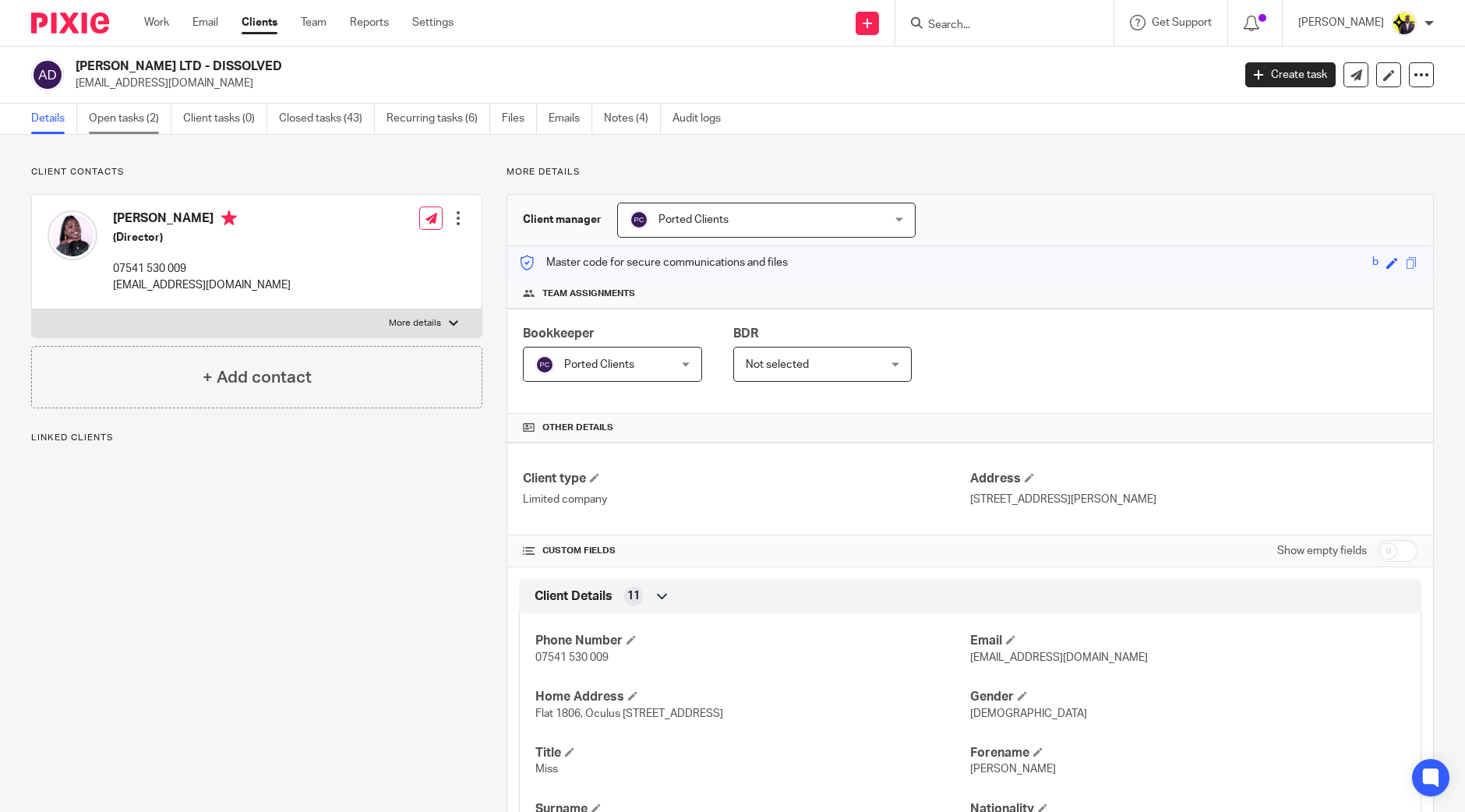
click at [148, 117] on link "Open tasks (2)" at bounding box center [130, 119] width 83 height 30
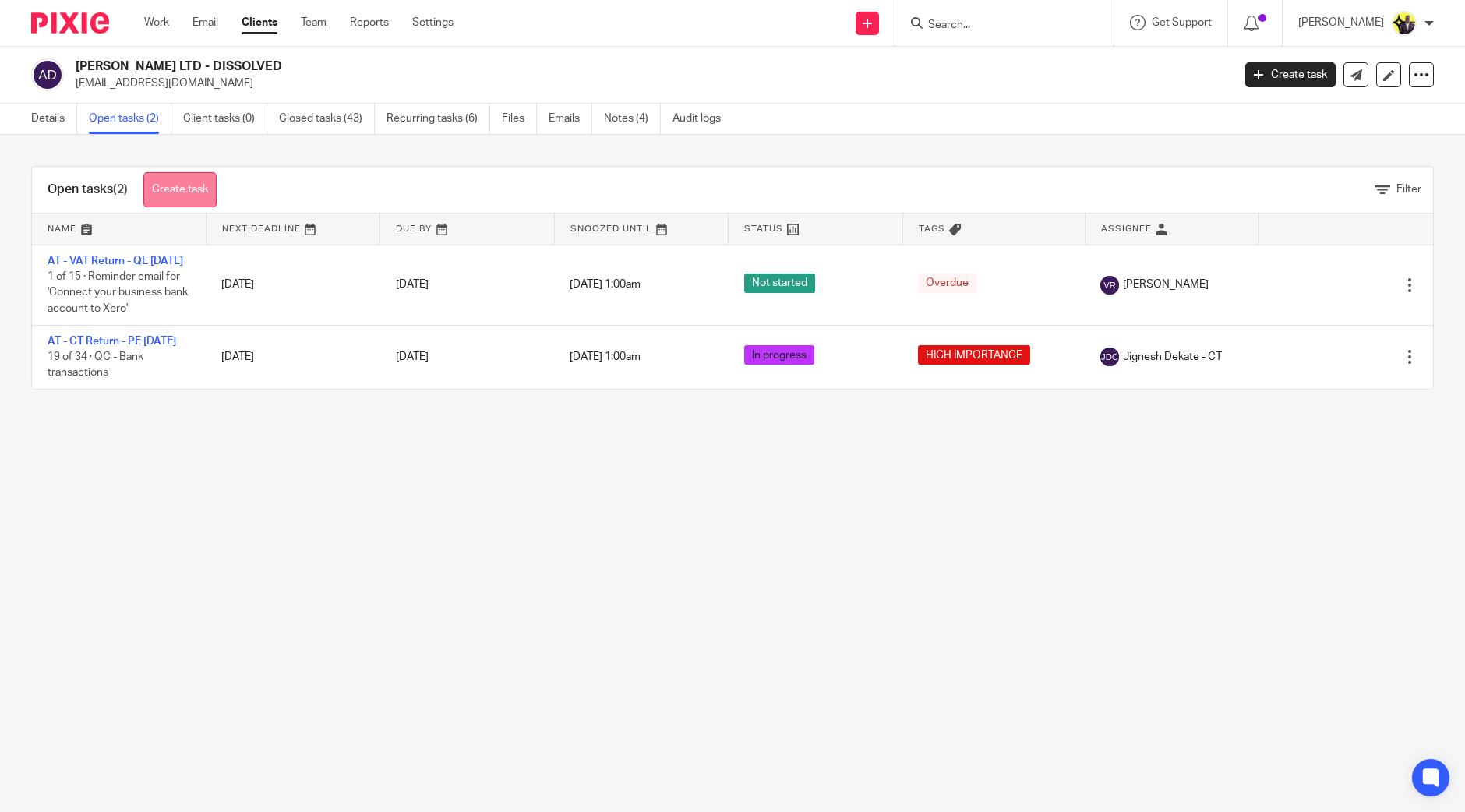
click at [166, 183] on link "Create task" at bounding box center [179, 189] width 73 height 35
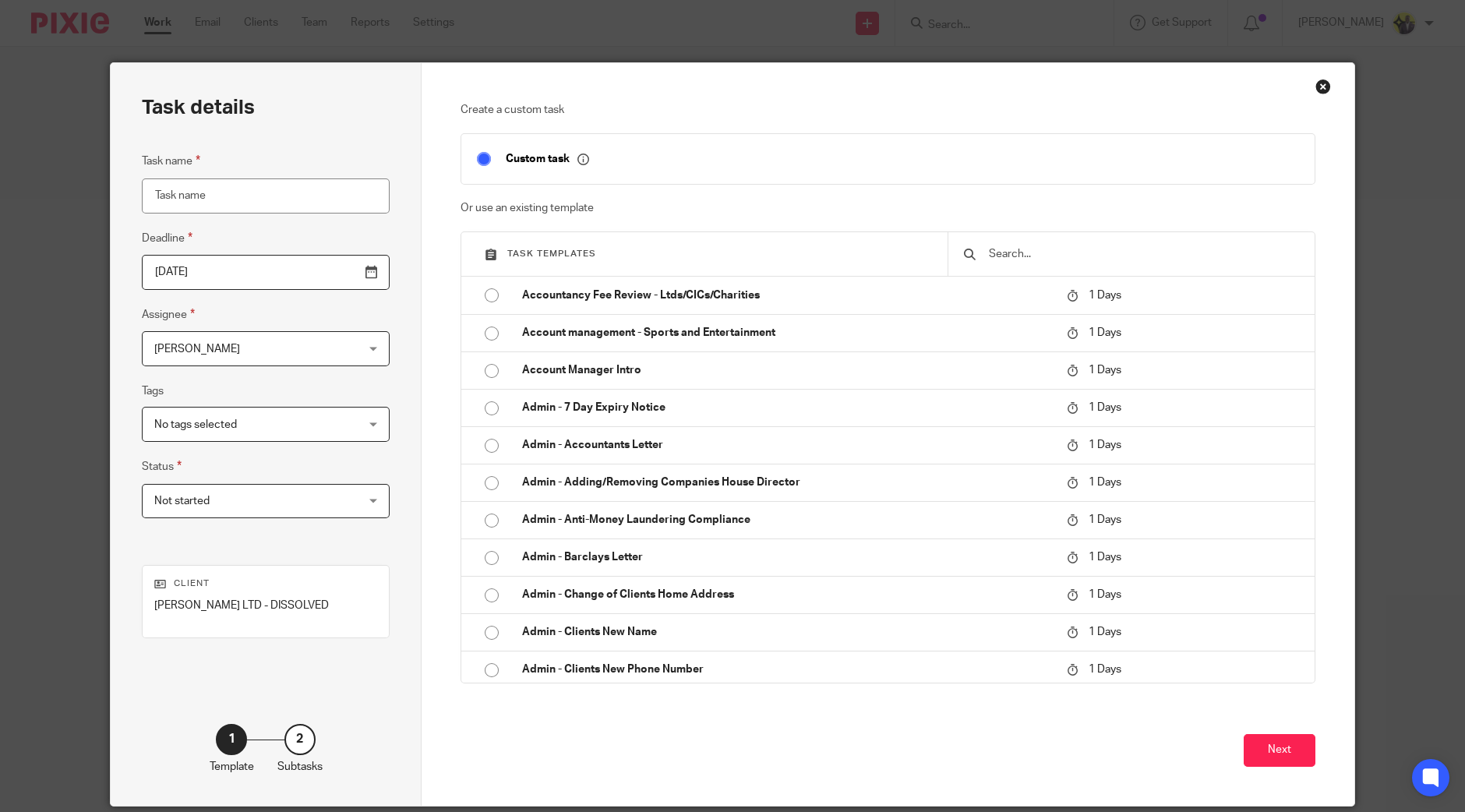
click at [1016, 251] on input "text" at bounding box center [1143, 253] width 313 height 17
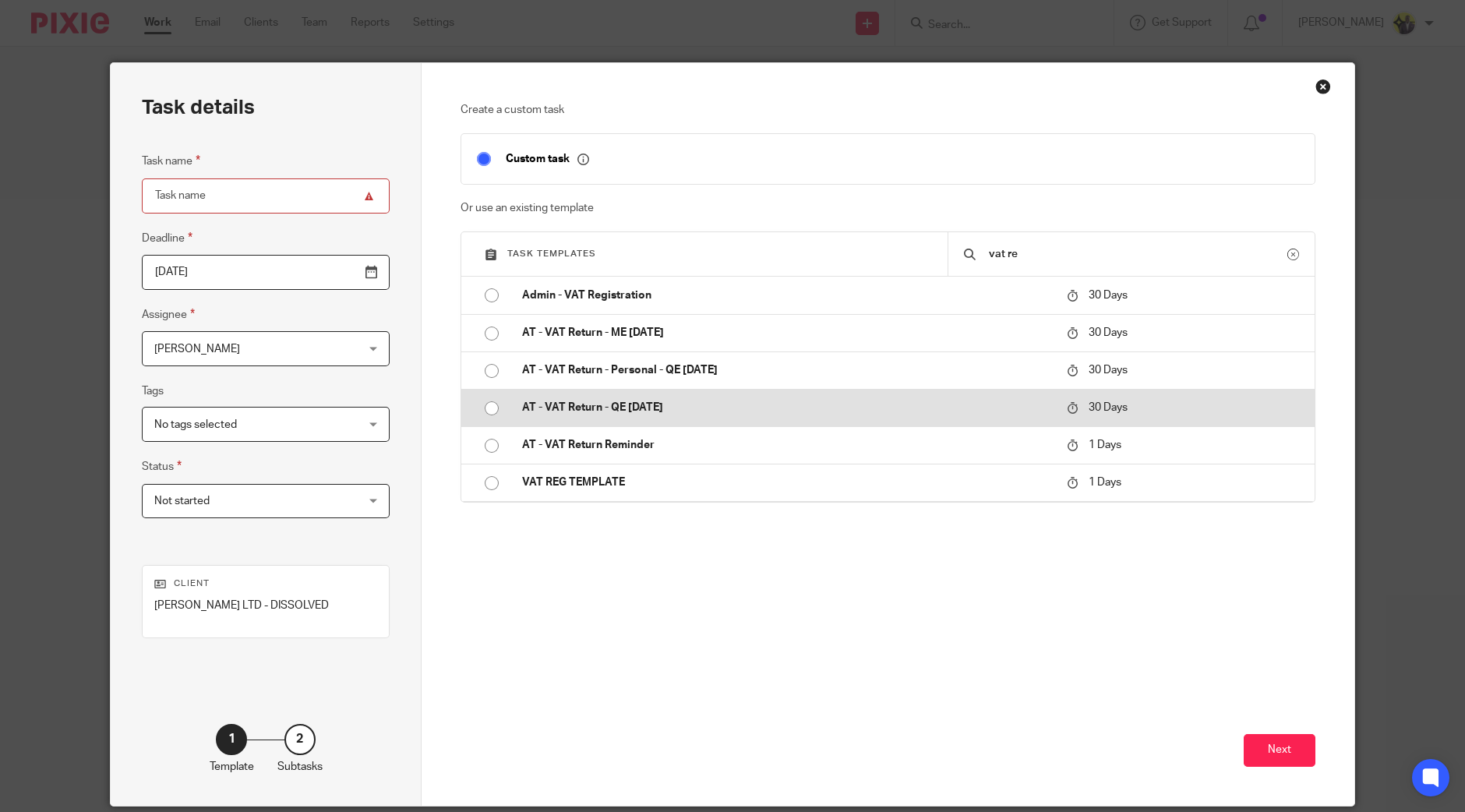
type input "vat re"
click at [609, 397] on td "AT - VAT Return - QE 31-08-2025" at bounding box center [783, 408] width 553 height 37
type input "2025-09-17"
type input "AT - VAT Return - QE [DATE]"
checkbox input "false"
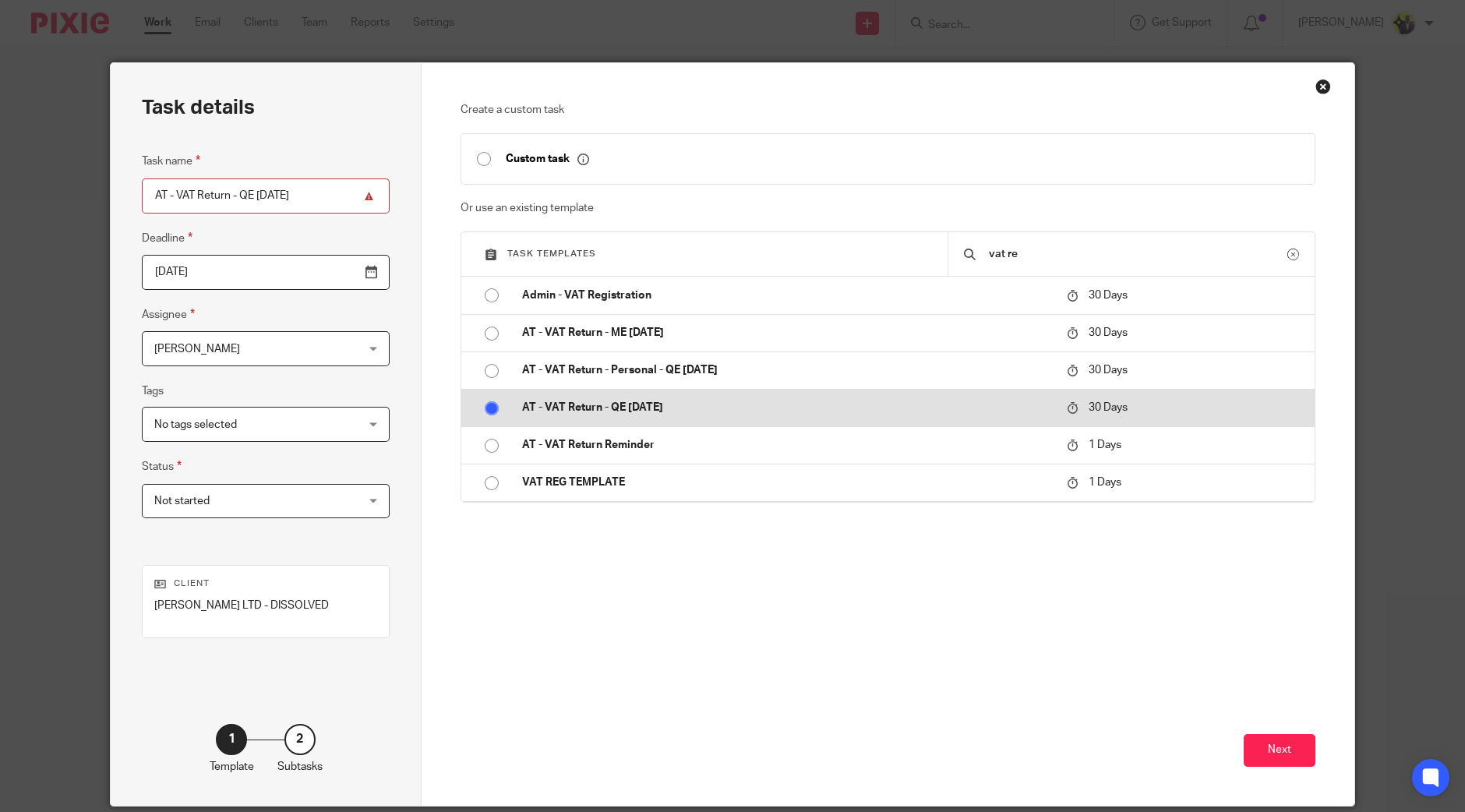
radio input "true"
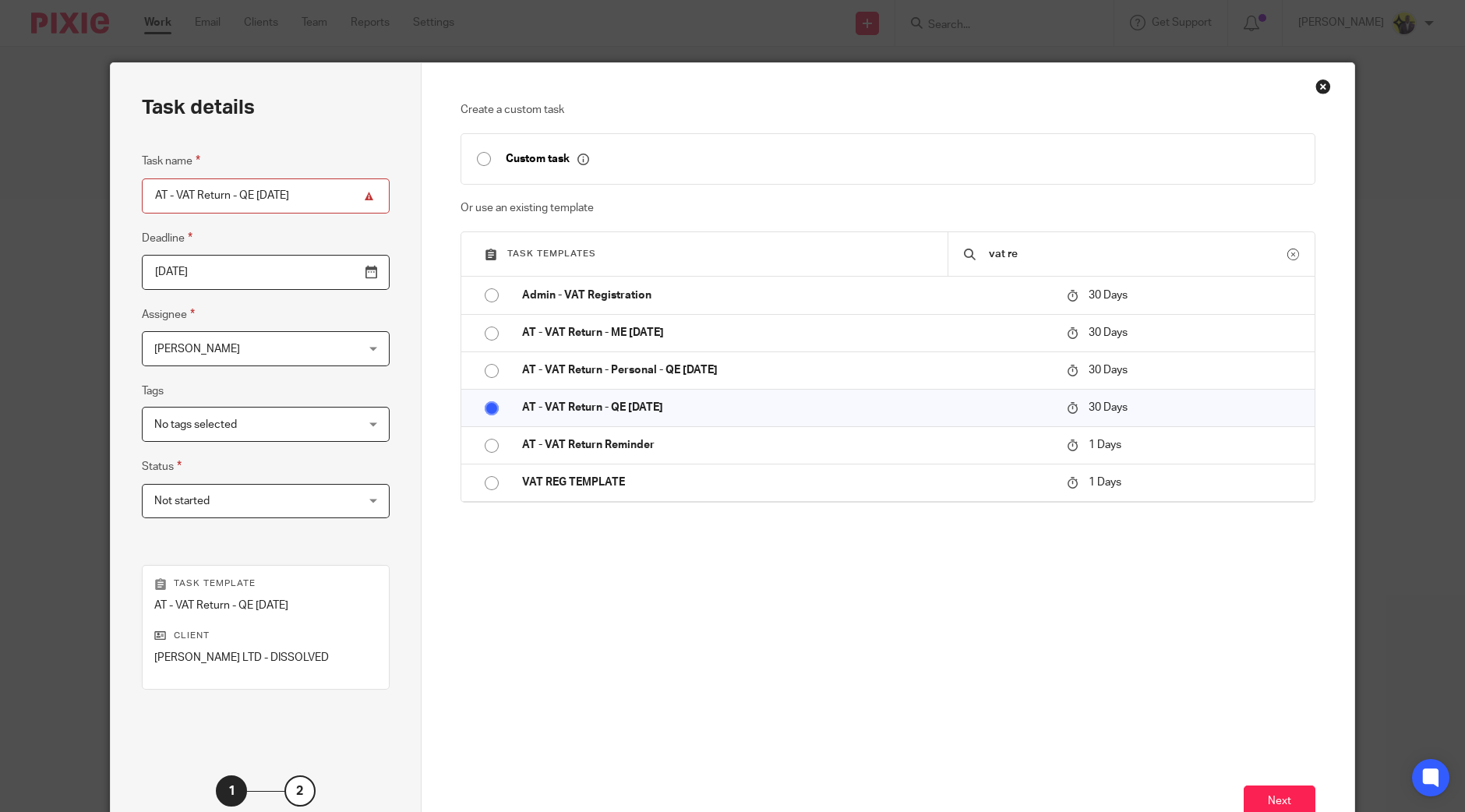
click at [273, 187] on input "AT - VAT Return - QE [DATE]" at bounding box center [266, 195] width 248 height 35
click at [1315, 87] on div "Close this dialog window" at bounding box center [1323, 87] width 16 height 16
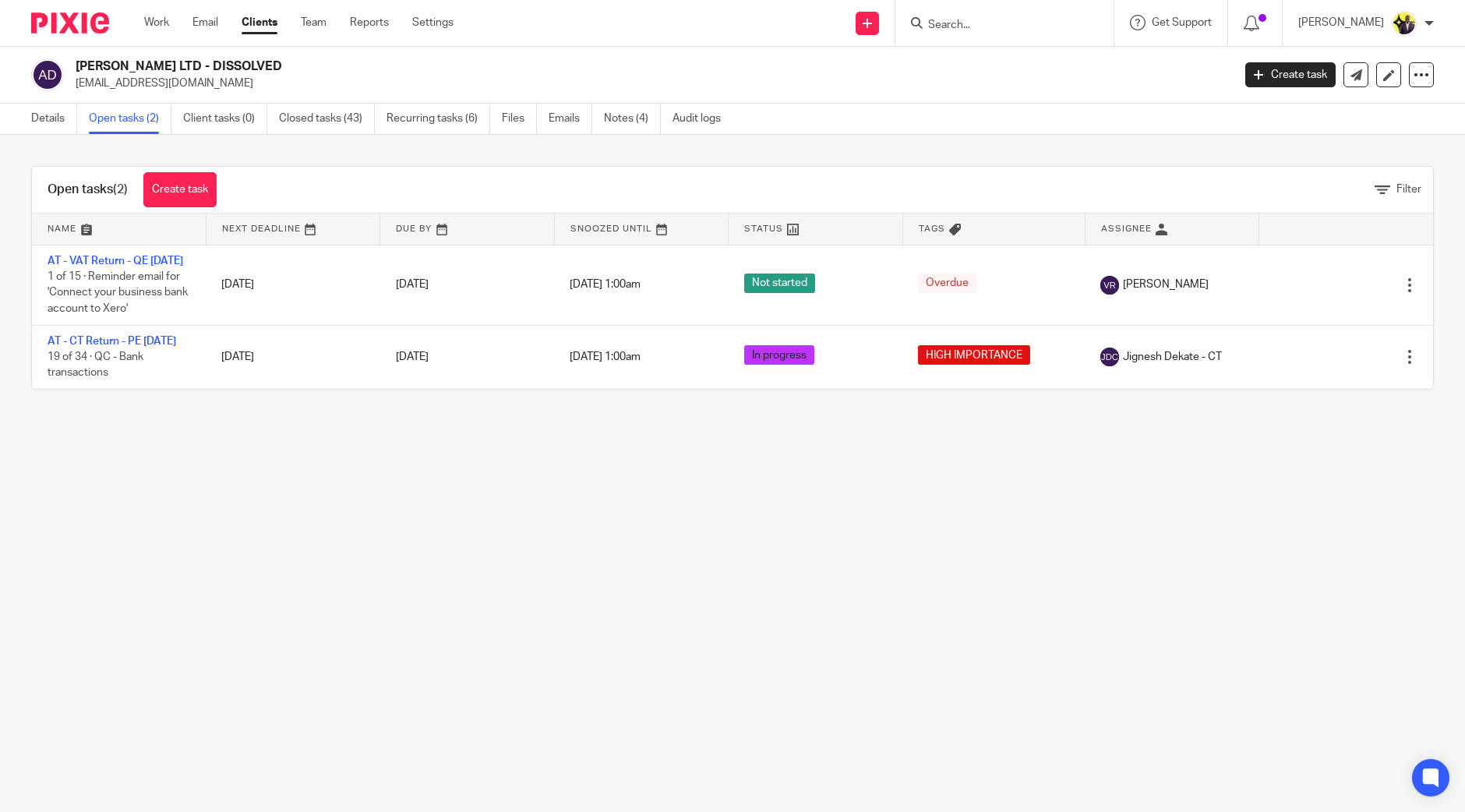
click at [263, 535] on main "ALIZA CHEN LTD - DISSOLVED joyceoladeji1@gmail.com Create task Update from Comp…" at bounding box center [732, 406] width 1465 height 812
click at [219, 516] on main "ALIZA CHEN LTD - DISSOLVED joyceoladeji1@gmail.com Create task Update from Comp…" at bounding box center [732, 406] width 1465 height 812
click at [179, 564] on main "ALIZA CHEN LTD - DISSOLVED joyceoladeji1@gmail.com Create task Update from Comp…" at bounding box center [732, 406] width 1465 height 812
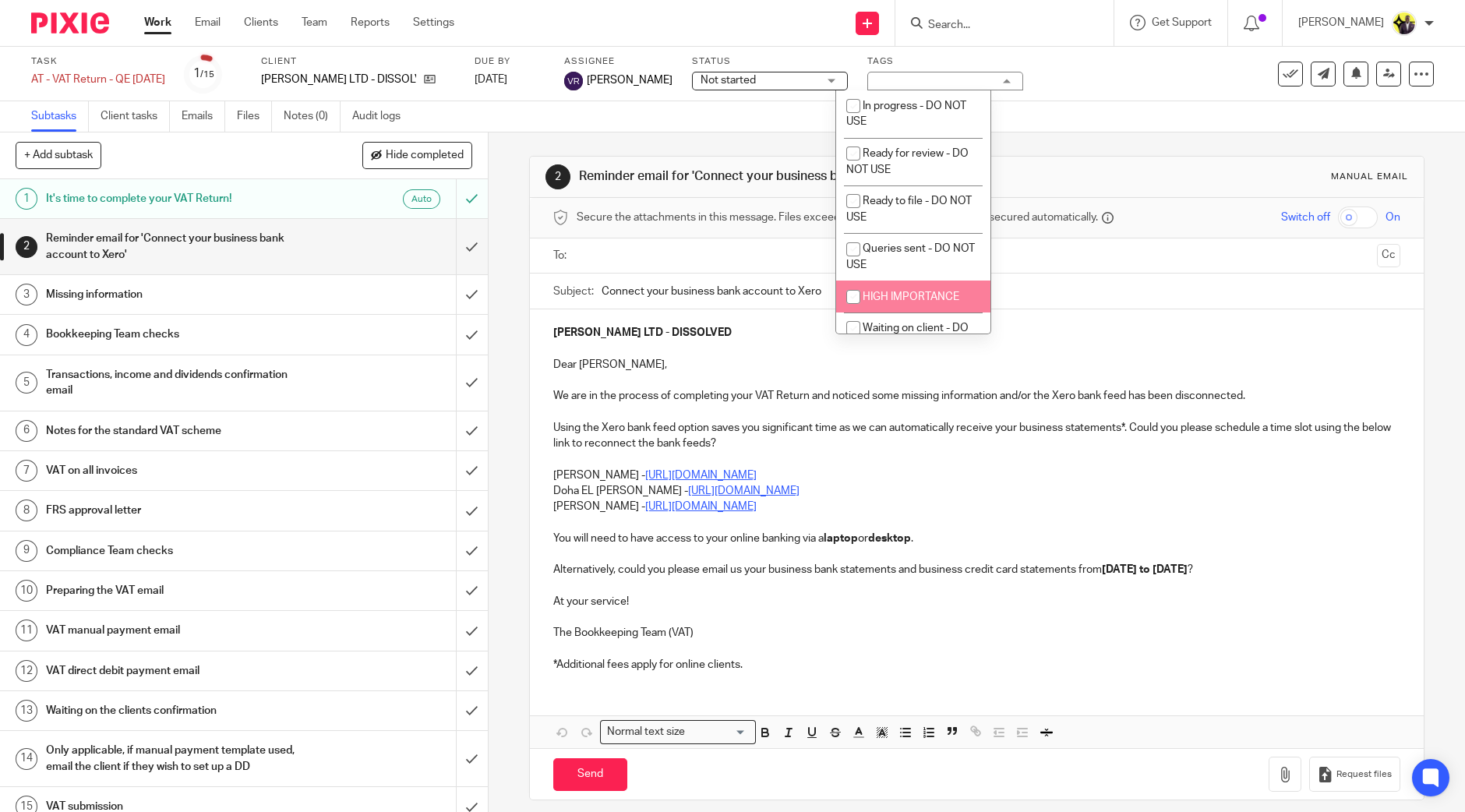
click at [900, 291] on li "HIGH IMPORTANCE" at bounding box center [913, 297] width 155 height 32
checkbox input "true"
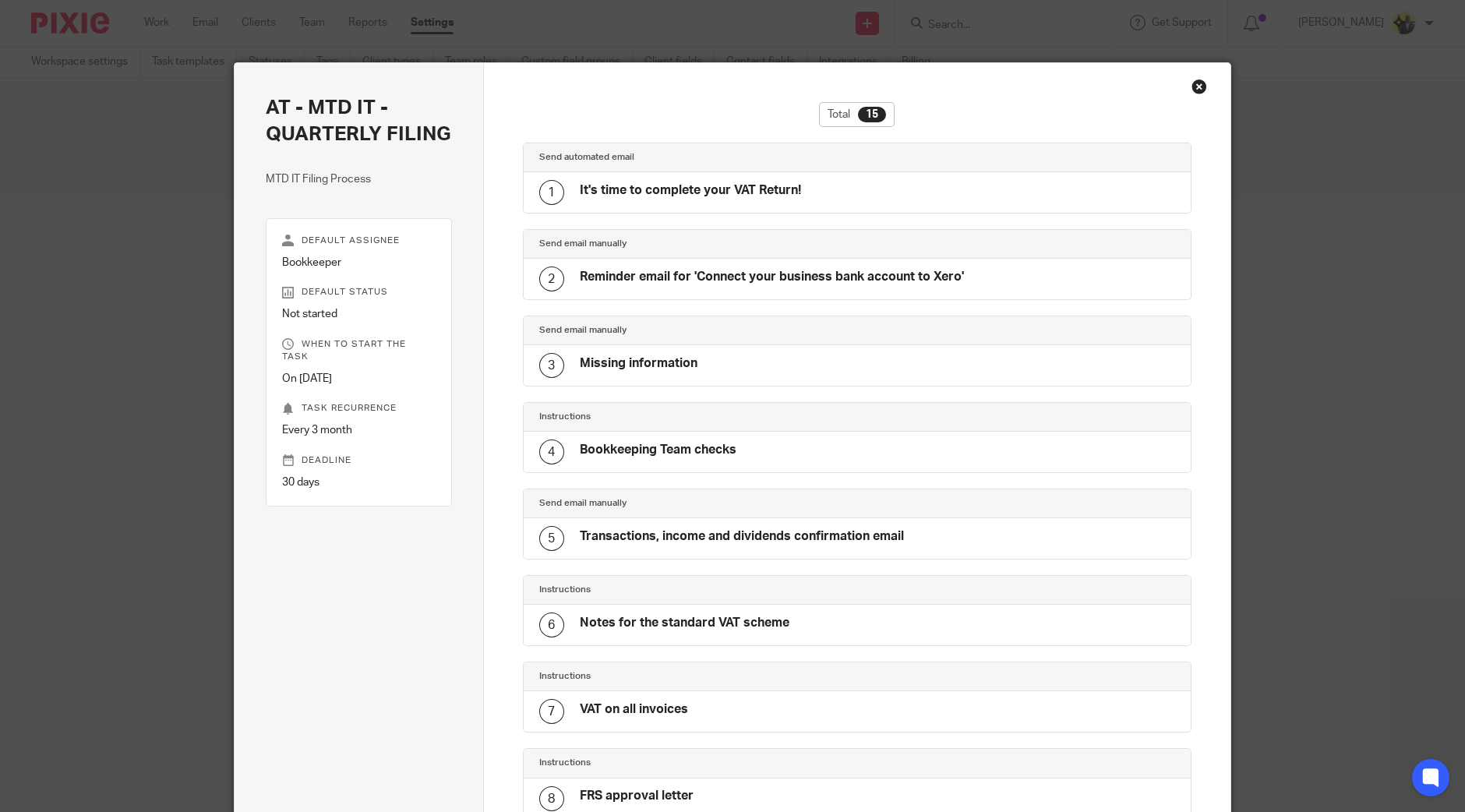
scroll to position [371, 0]
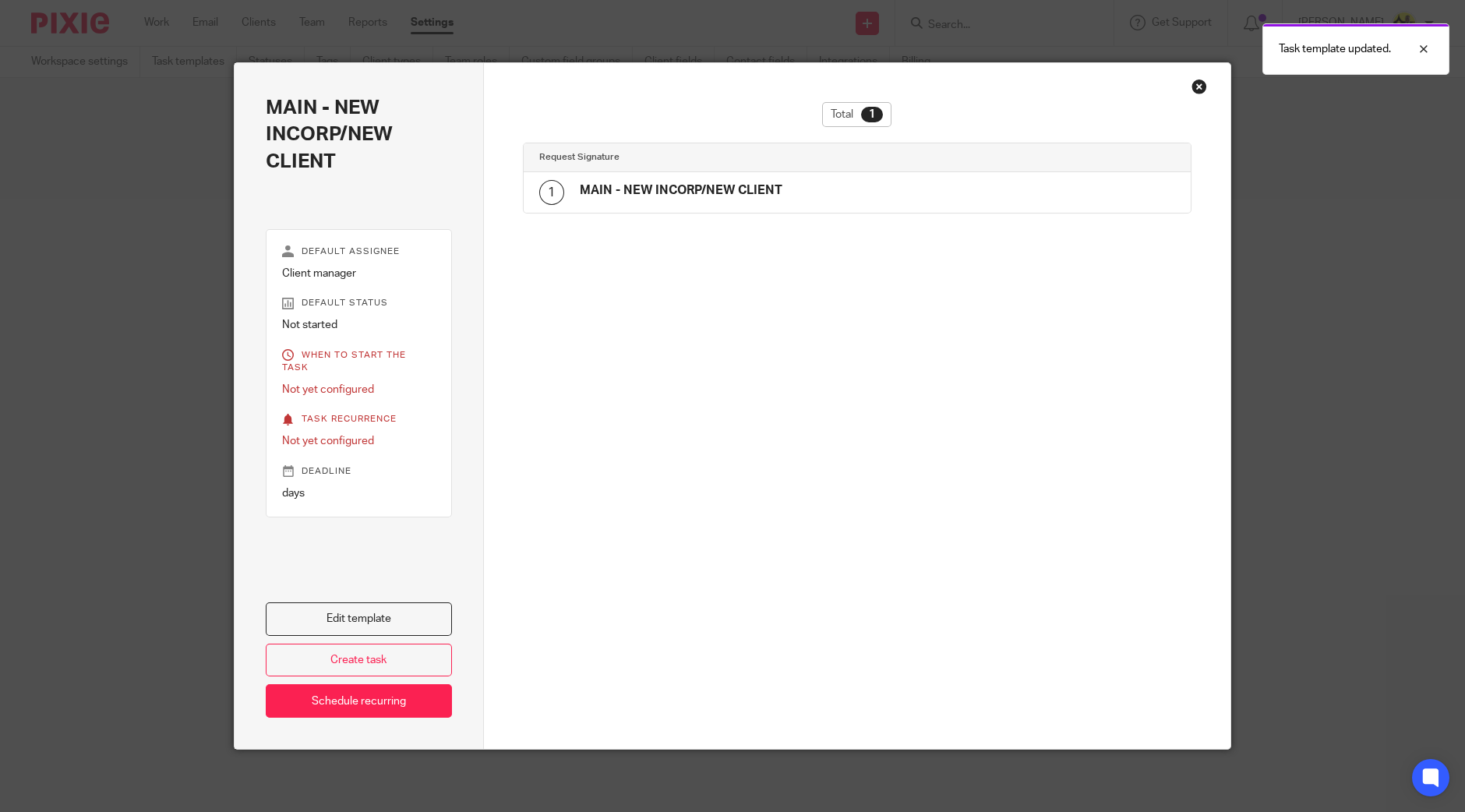
click at [1194, 84] on div "Close this dialog window" at bounding box center [1199, 87] width 16 height 16
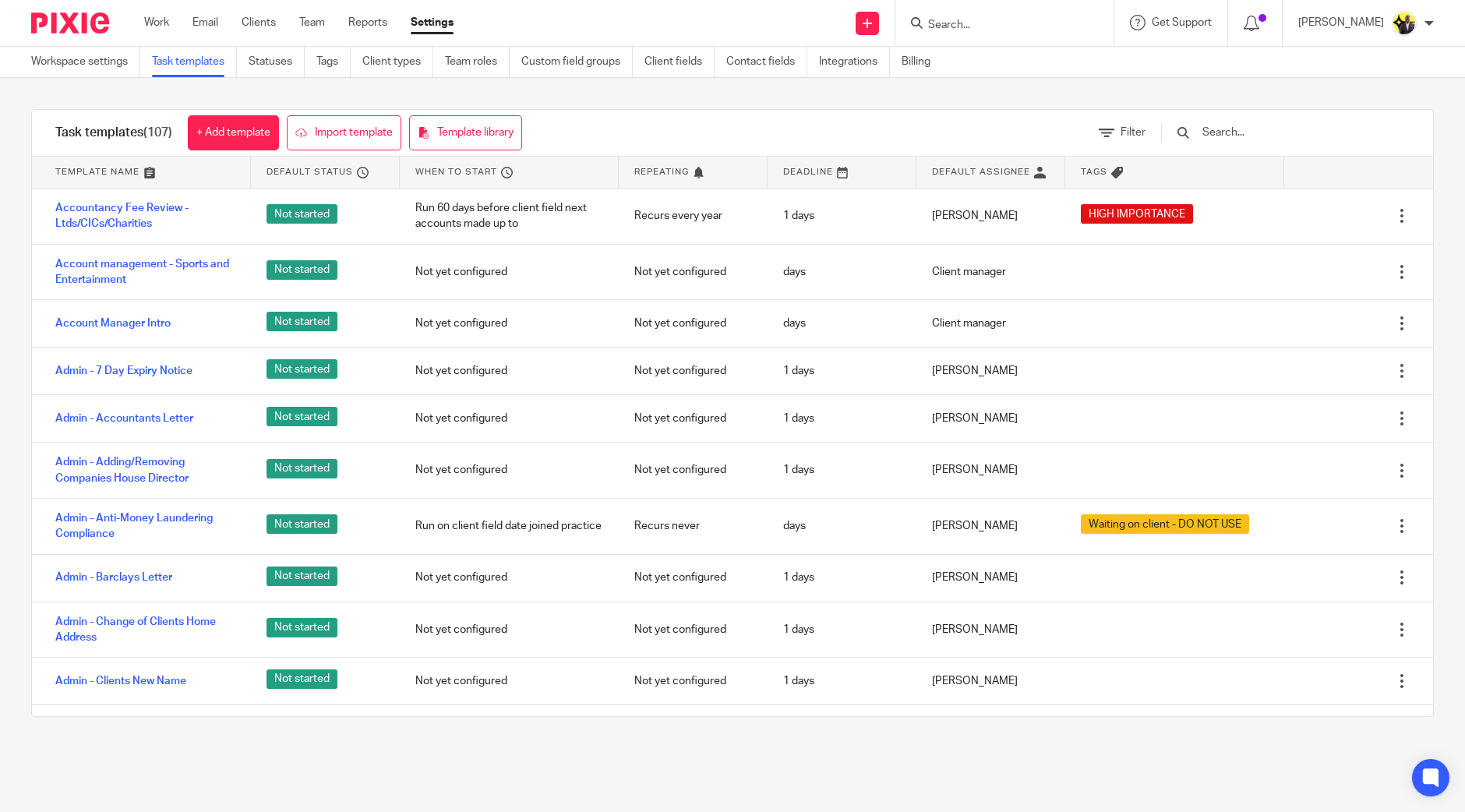
click at [1072, 10] on div at bounding box center [1005, 23] width 219 height 46
click at [1049, 27] on input "Search" at bounding box center [997, 26] width 140 height 14
click at [1008, 33] on form at bounding box center [1009, 23] width 166 height 20
click at [1009, 23] on input "Search" at bounding box center [997, 26] width 140 height 14
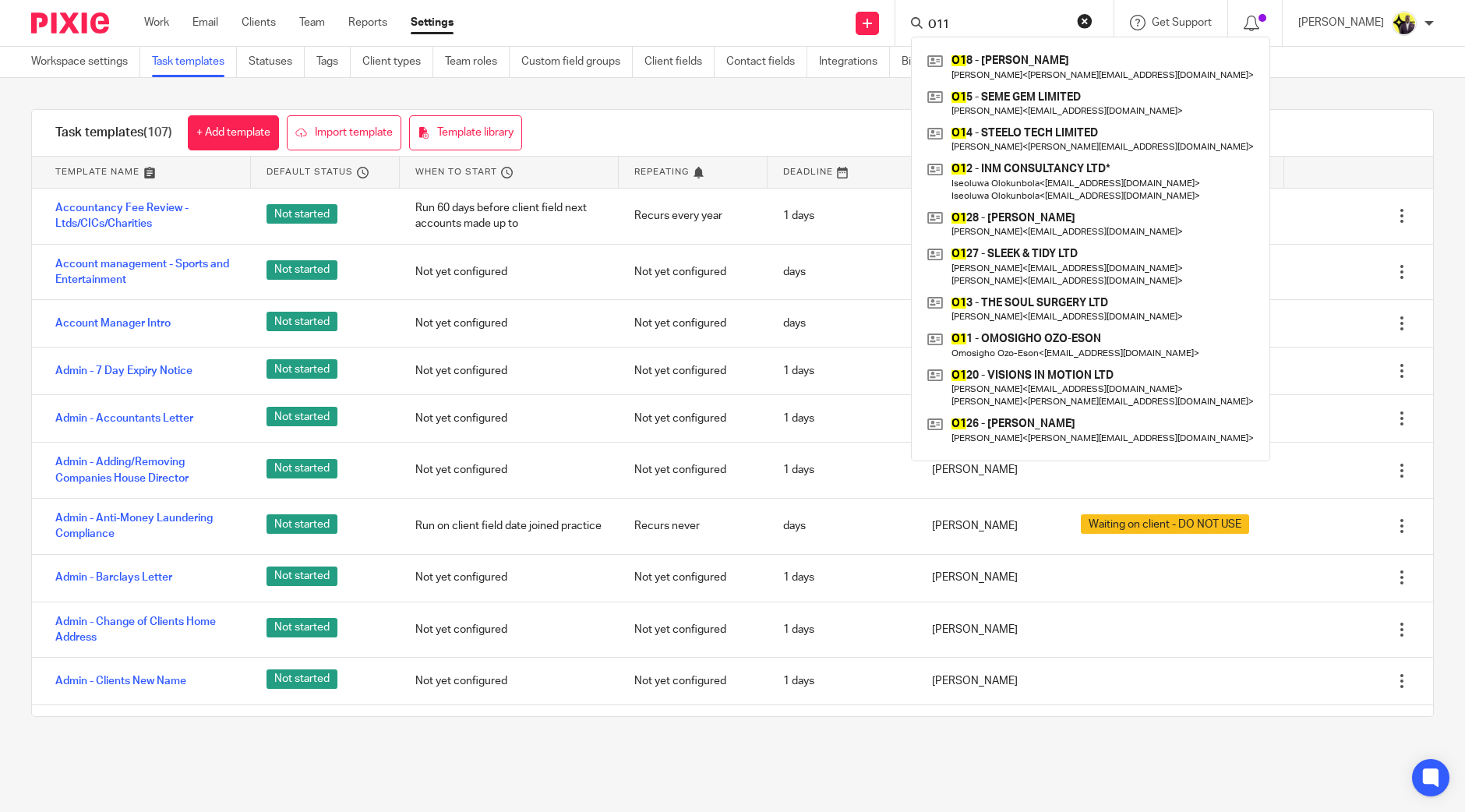
type input "O111"
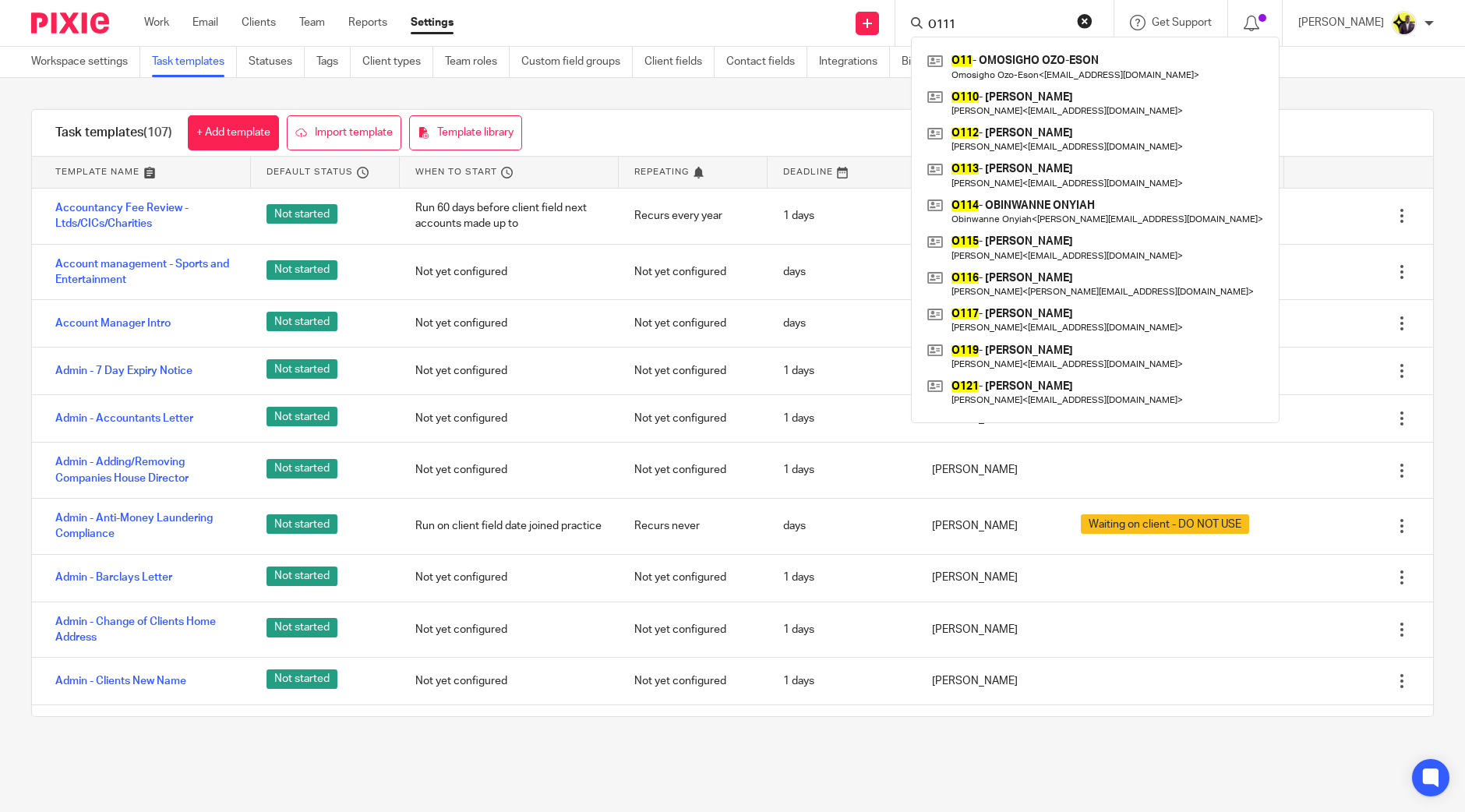
drag, startPoint x: 1034, startPoint y: 28, endPoint x: 864, endPoint y: 24, distance: 170.0
click at [864, 24] on div "Send new email Create task Add client Request signature O111 O11 - OMOSIGHO OZO…" at bounding box center [971, 23] width 988 height 46
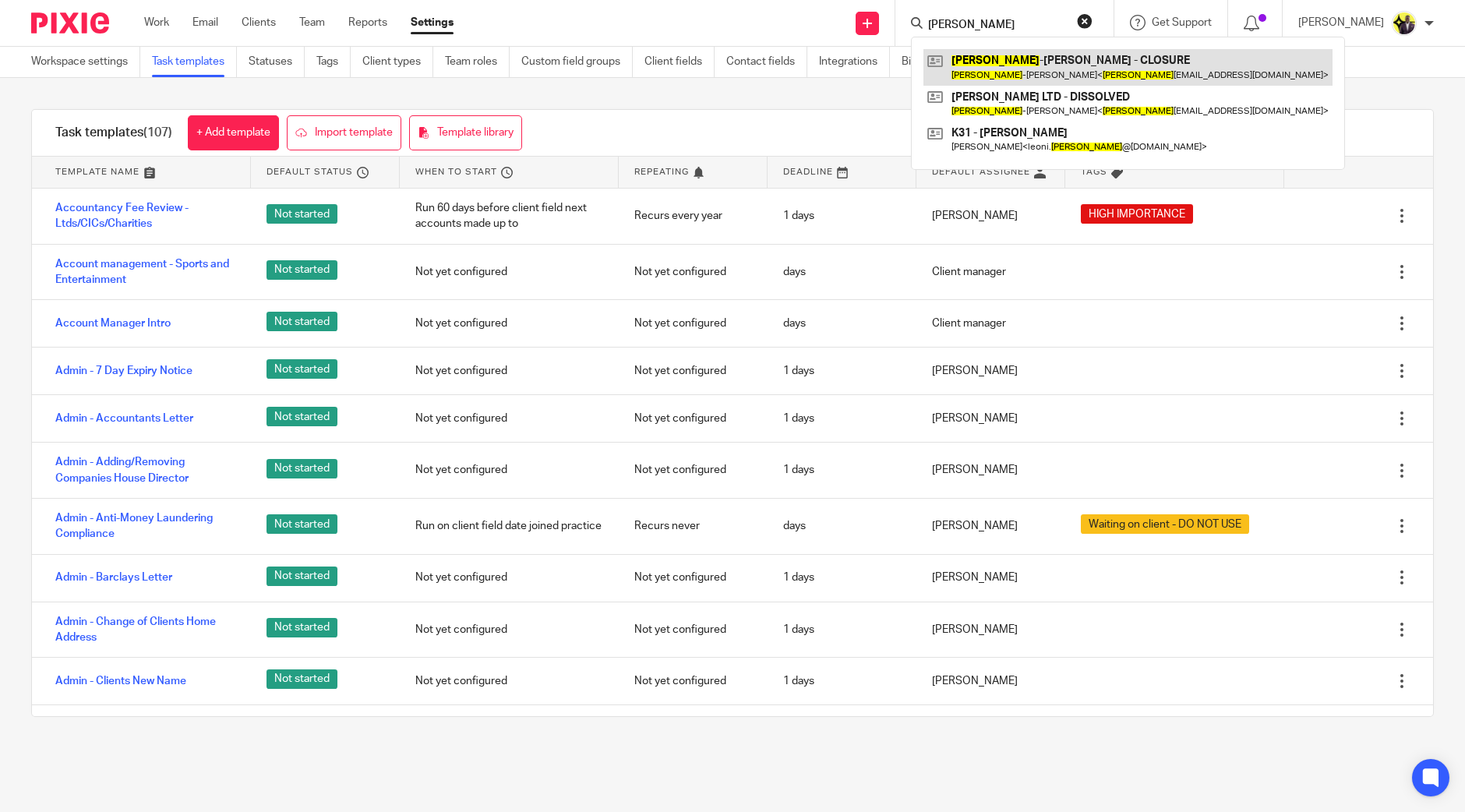
type input "JOYCE"
click at [1126, 62] on link at bounding box center [1127, 67] width 409 height 36
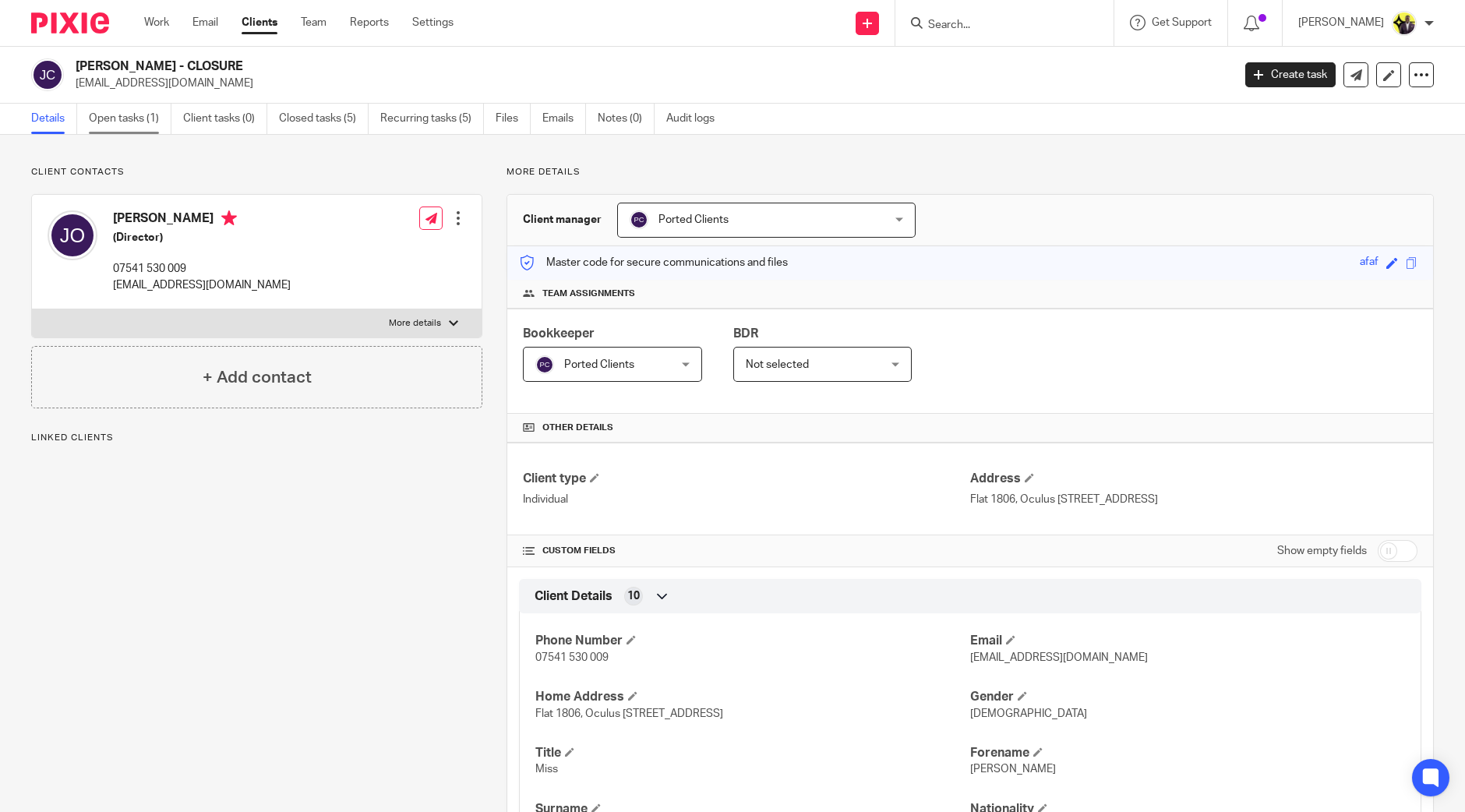
click at [154, 117] on link "Open tasks (1)" at bounding box center [130, 119] width 83 height 30
